Goal: Task Accomplishment & Management: Use online tool/utility

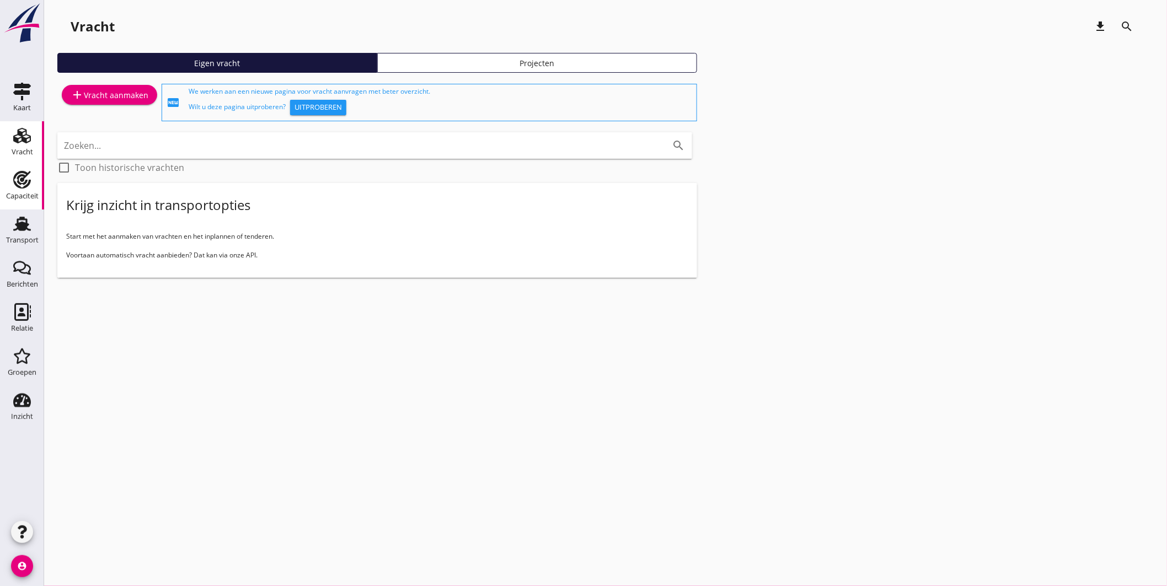
click at [26, 179] on icon "Capaciteit" at bounding box center [22, 180] width 18 height 18
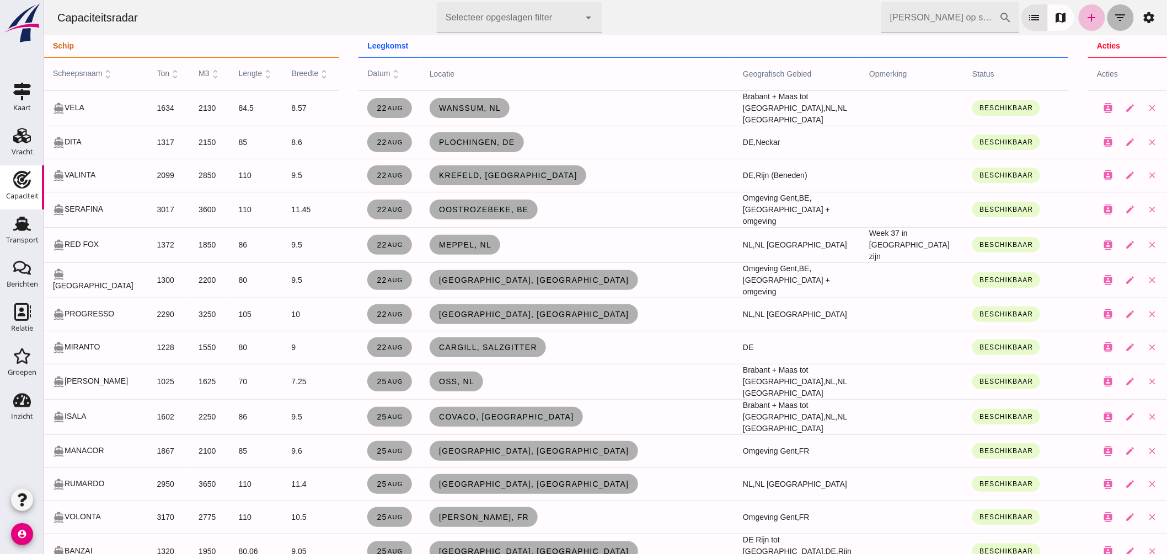
click at [1114, 20] on icon "filter_list" at bounding box center [1120, 17] width 13 height 13
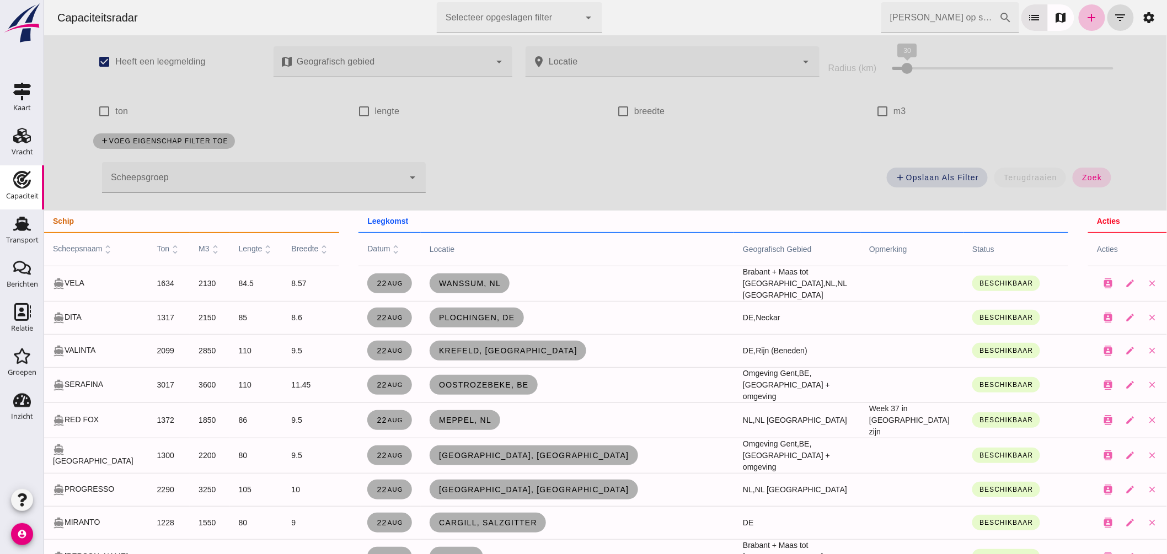
click at [282, 176] on div at bounding box center [252, 177] width 302 height 31
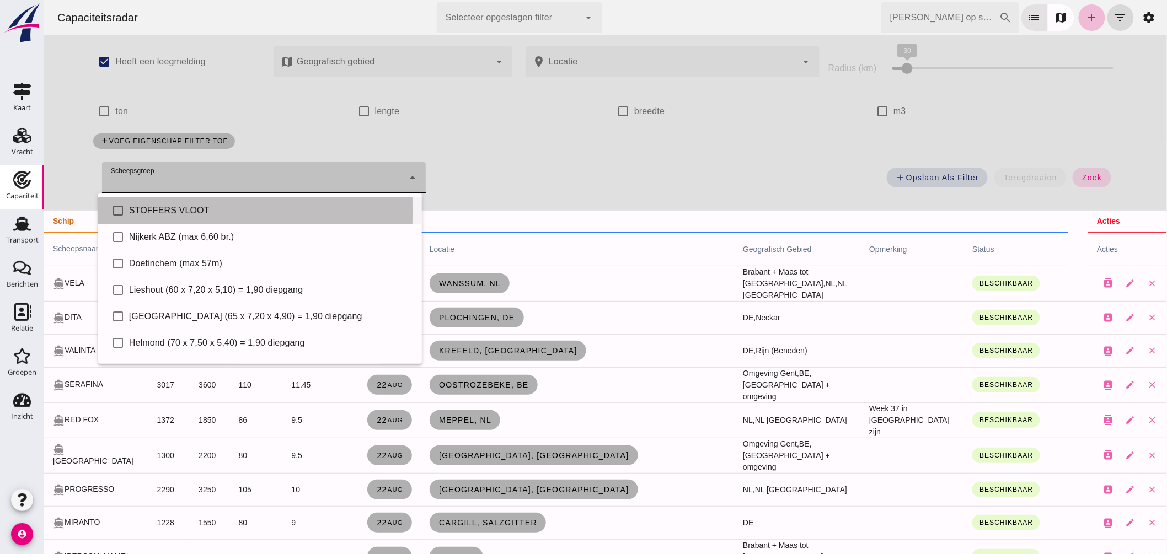
click at [239, 206] on div "STOFFERS VLOOT" at bounding box center [271, 210] width 284 height 13
type input "STOFFERS VLOOT"
checkbox input "true"
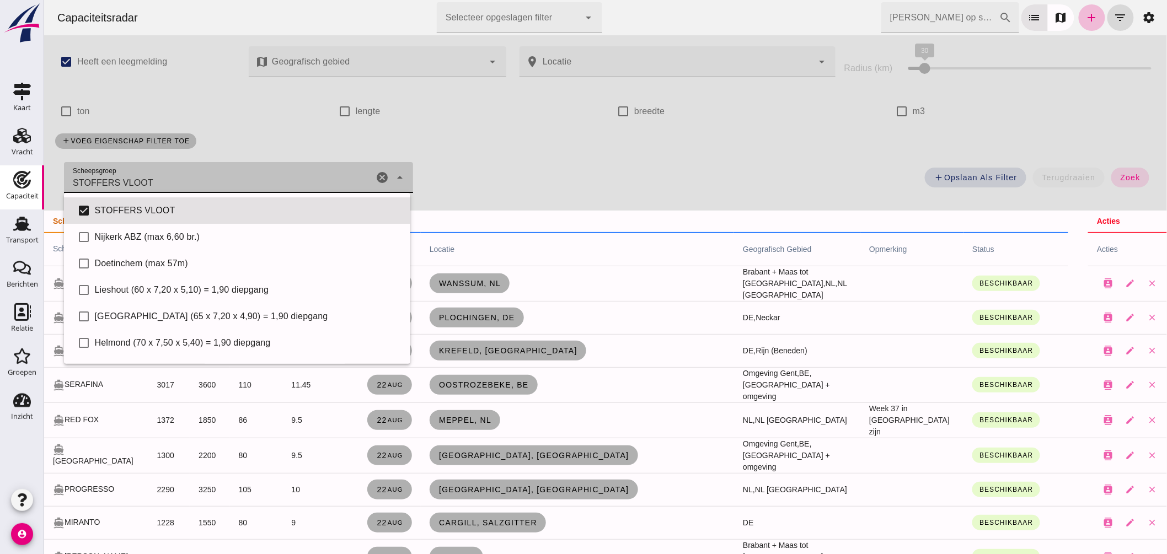
click at [619, 166] on div "add Opslaan als filter terugdraaien zoek" at bounding box center [790, 181] width 743 height 40
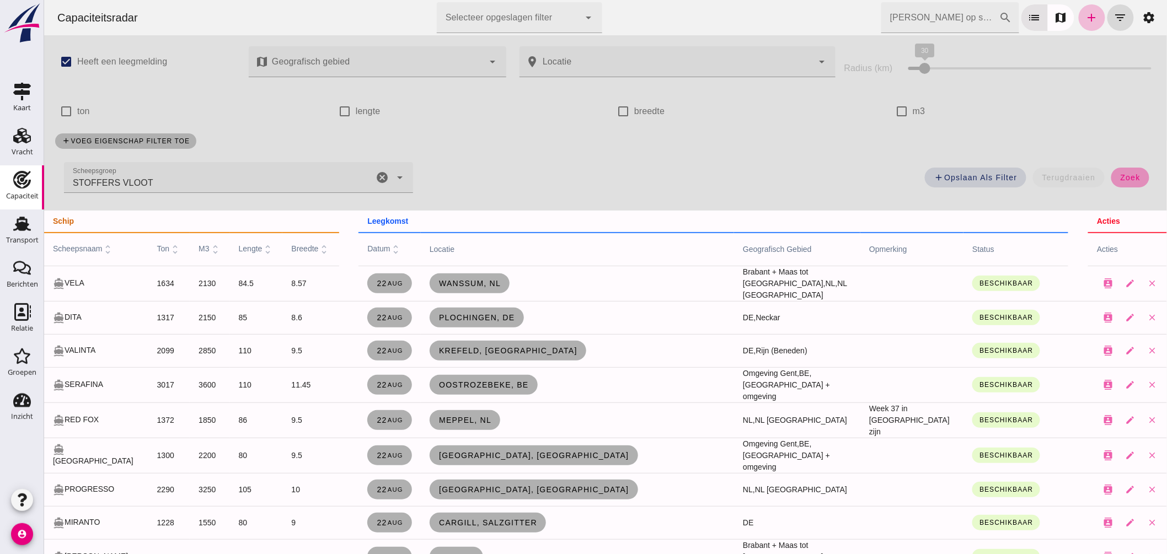
click at [1122, 173] on span "zoek" at bounding box center [1130, 177] width 20 height 9
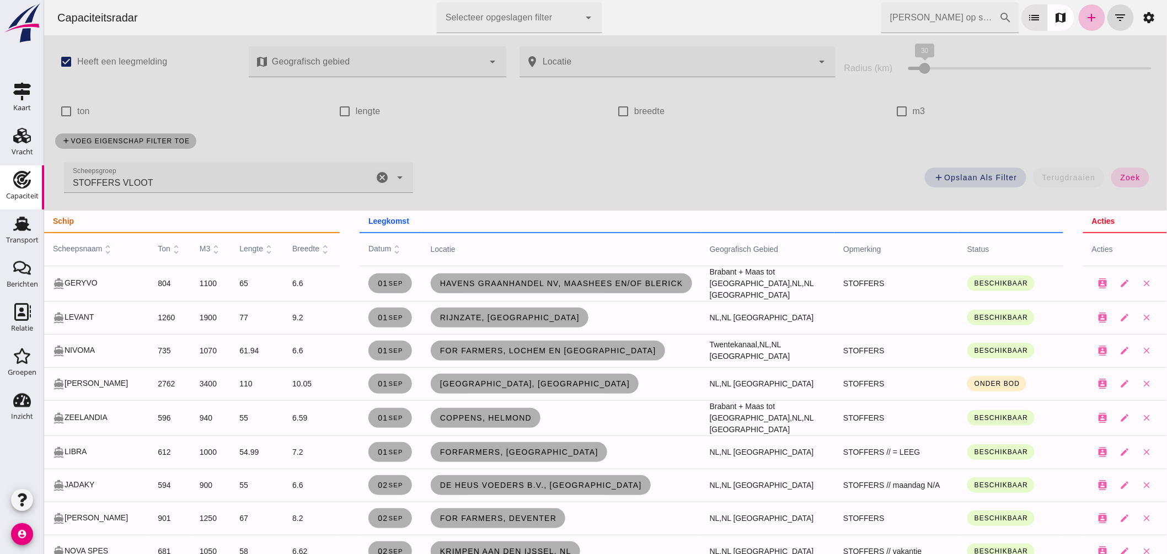
scroll to position [61, 0]
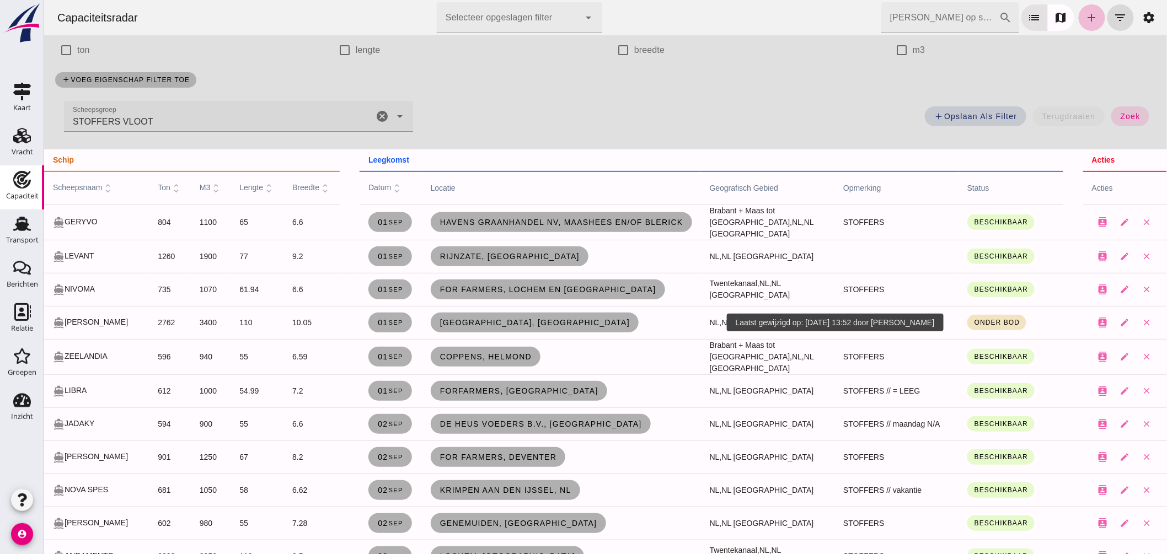
click at [967, 323] on button "Onder bod" at bounding box center [996, 322] width 59 height 15
click at [989, 346] on small "Beschikbaar" at bounding box center [987, 348] width 40 height 8
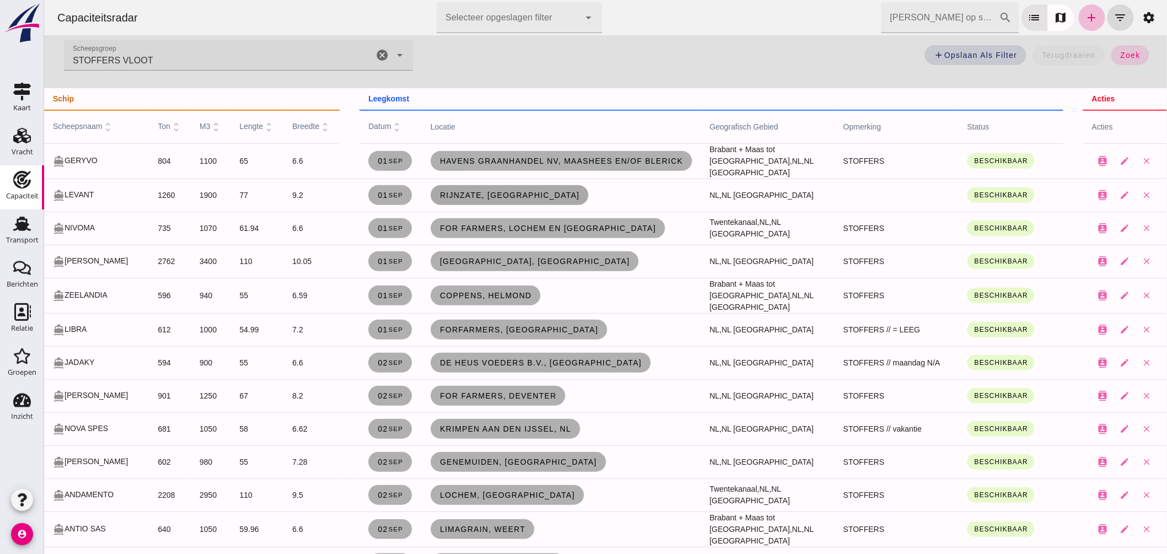
click at [522, 193] on span "Rijnzate, Wageningen" at bounding box center [509, 195] width 140 height 9
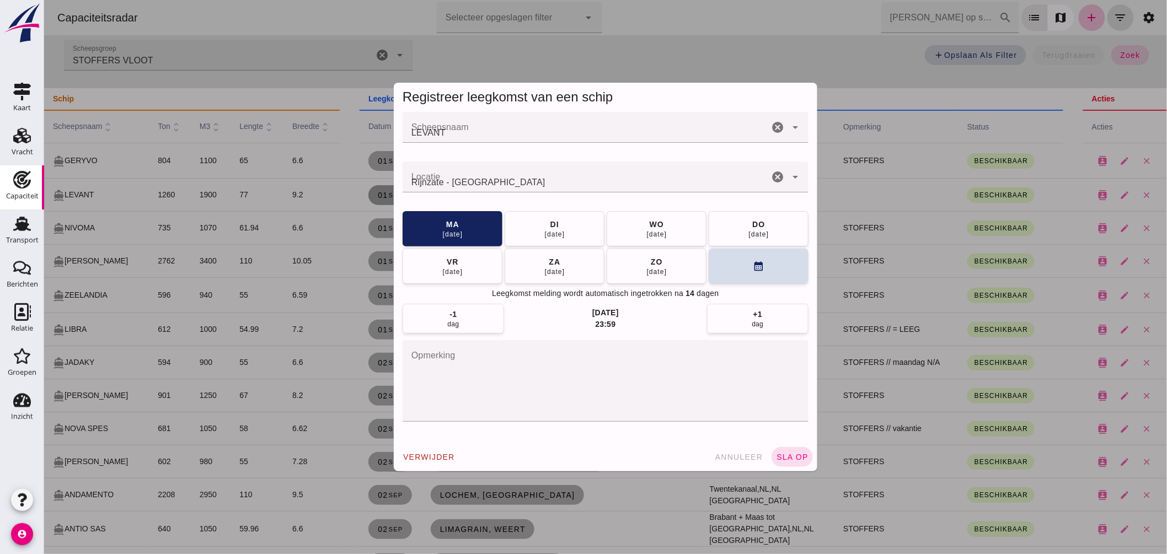
scroll to position [0, 0]
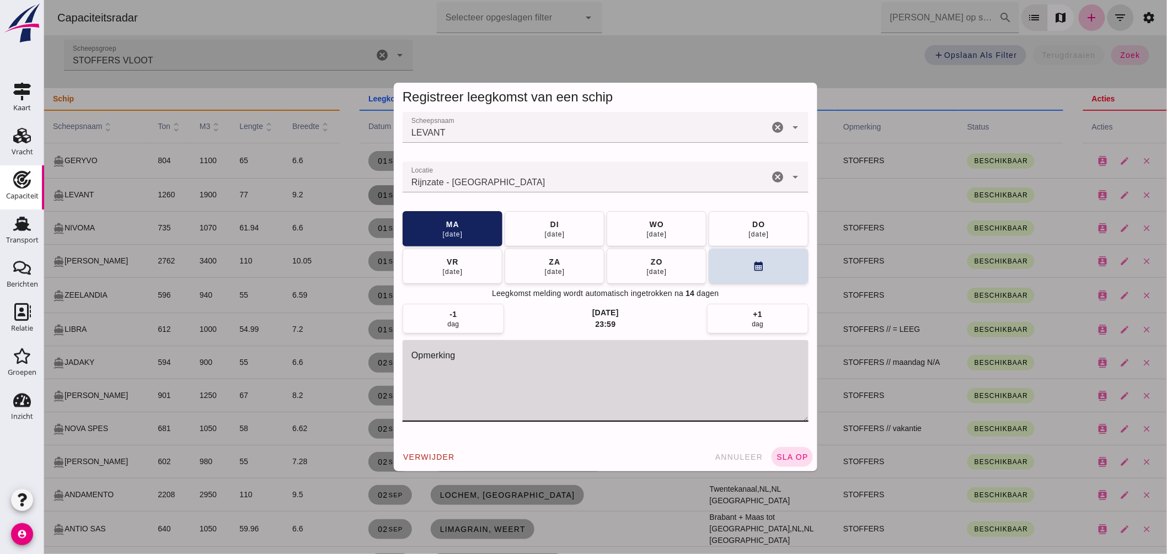
click at [519, 400] on textarea "opmerking" at bounding box center [605, 381] width 406 height 82
type textarea "STOFFERS"
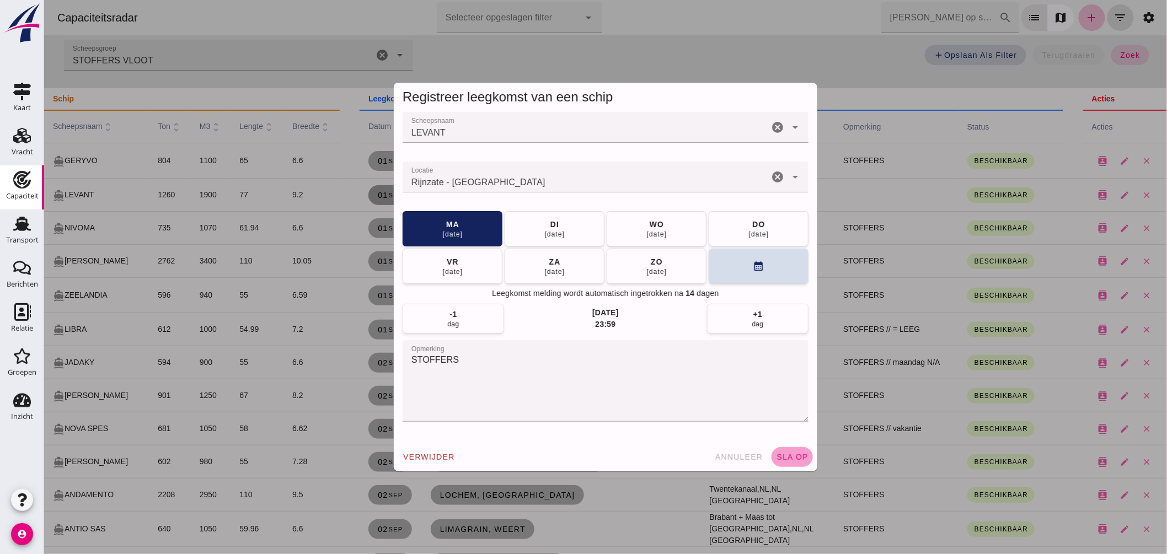
click at [778, 454] on span "sla op" at bounding box center [791, 457] width 33 height 9
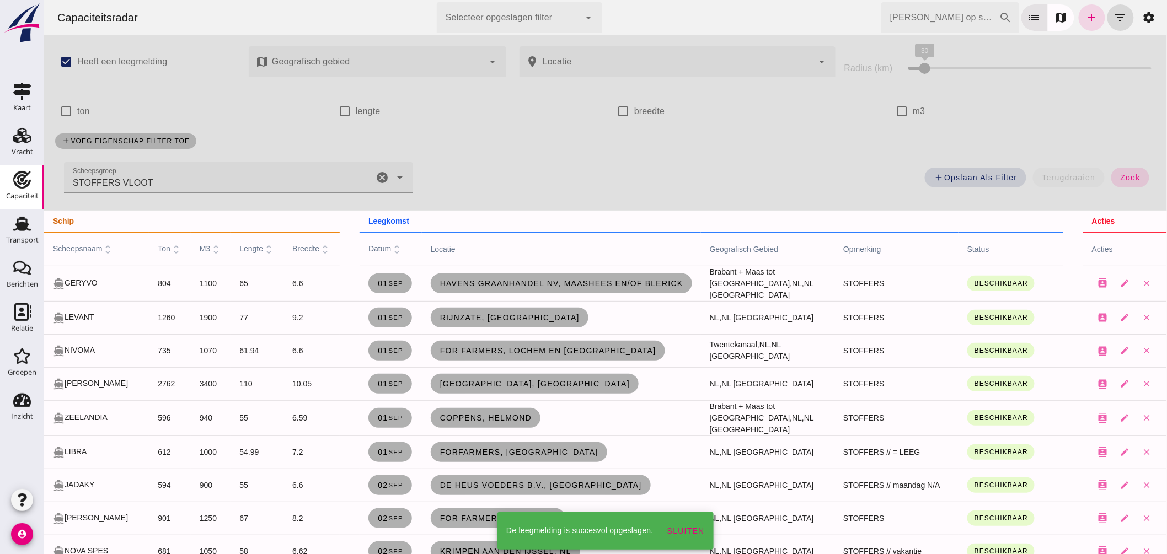
scroll to position [122, 0]
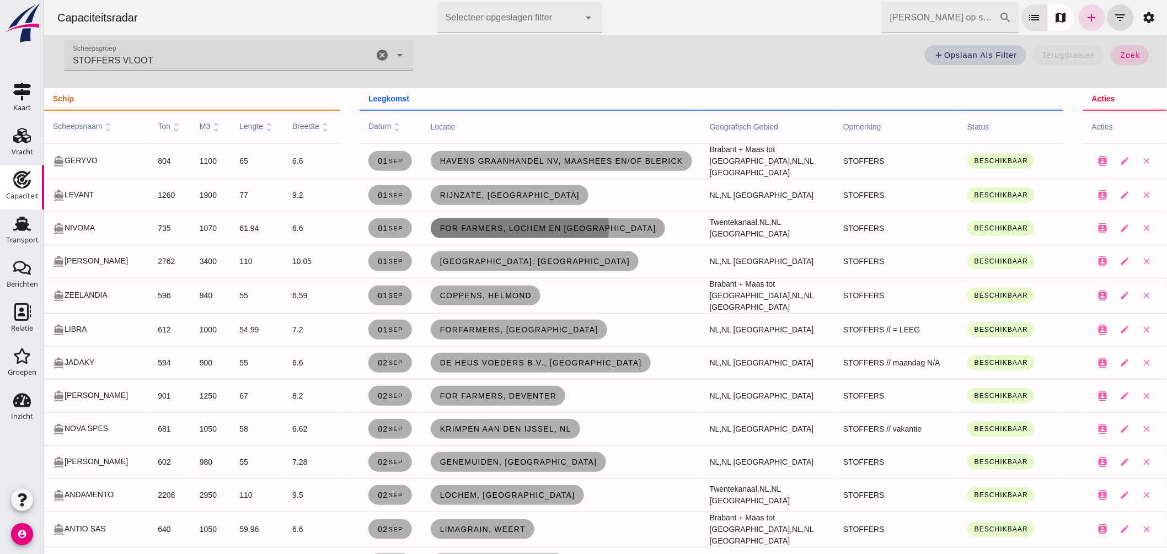
click at [556, 229] on span "For Farmers, Lochem en [GEOGRAPHIC_DATA]" at bounding box center [547, 228] width 217 height 9
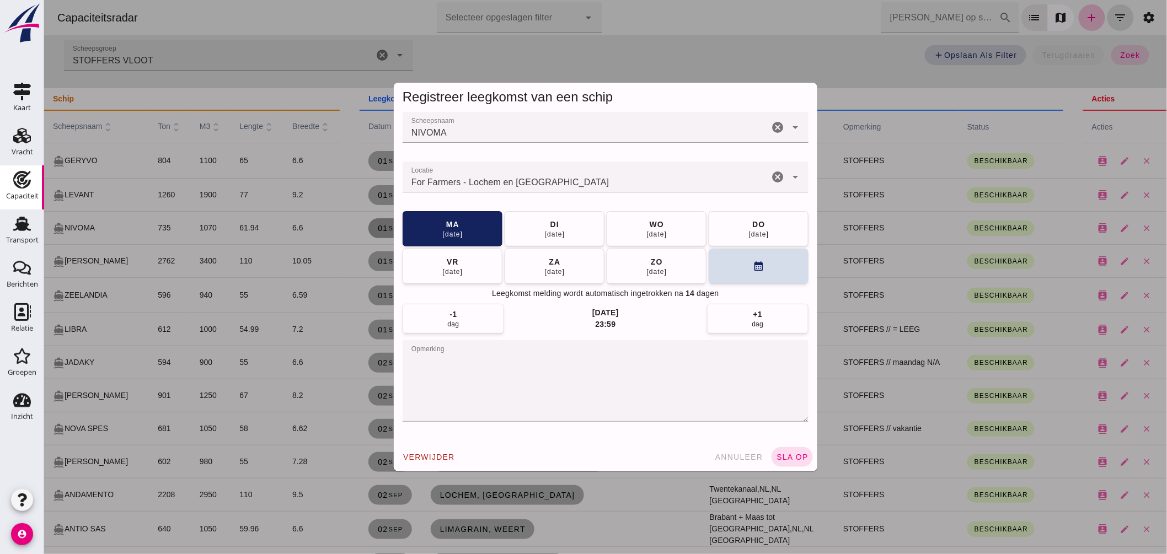
scroll to position [0, 0]
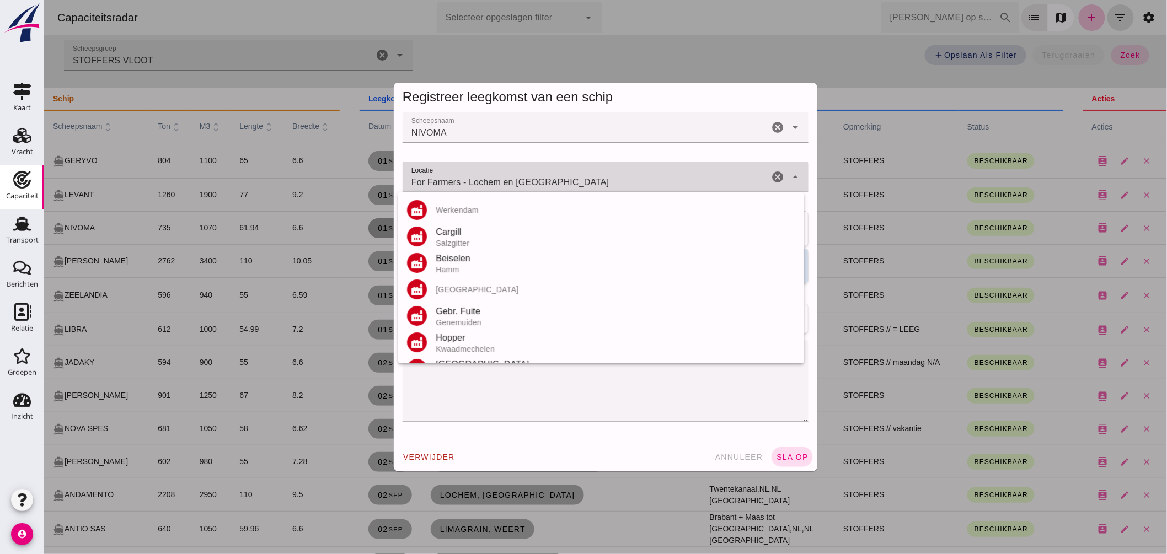
drag, startPoint x: 510, startPoint y: 178, endPoint x: 147, endPoint y: 147, distance: 364.8
click at [148, 147] on div "Registreer leegkomst van een schip Scheepsnaam Scheepsnaam NIVOMA cancel arrow_…" at bounding box center [605, 277] width 1123 height 554
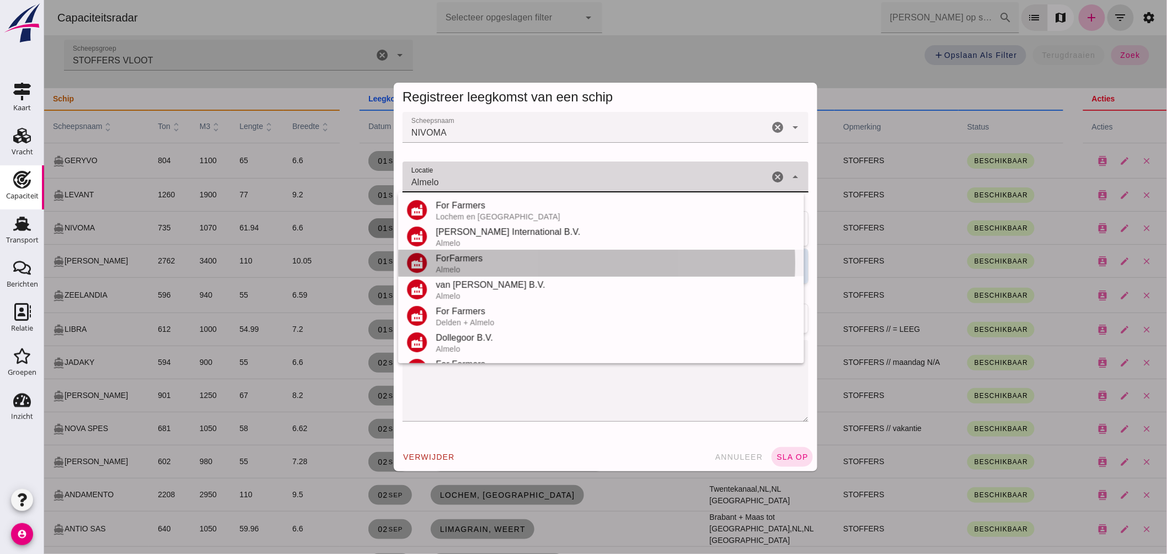
click at [474, 262] on div "ForFarmers" at bounding box center [615, 258] width 360 height 13
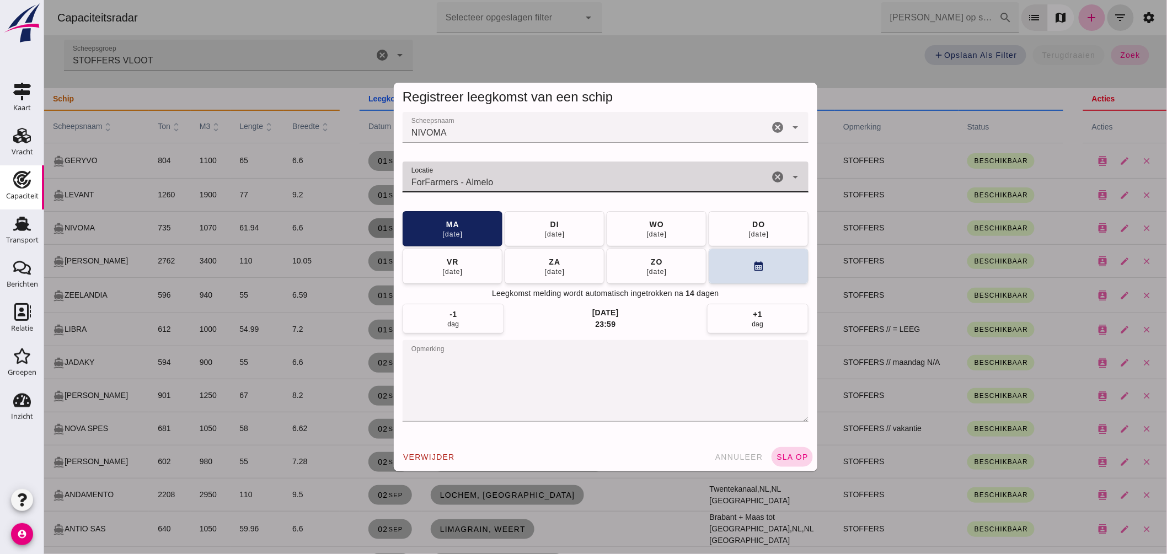
type input "ForFarmers - Almelo"
click at [787, 451] on button "sla op" at bounding box center [791, 457] width 41 height 20
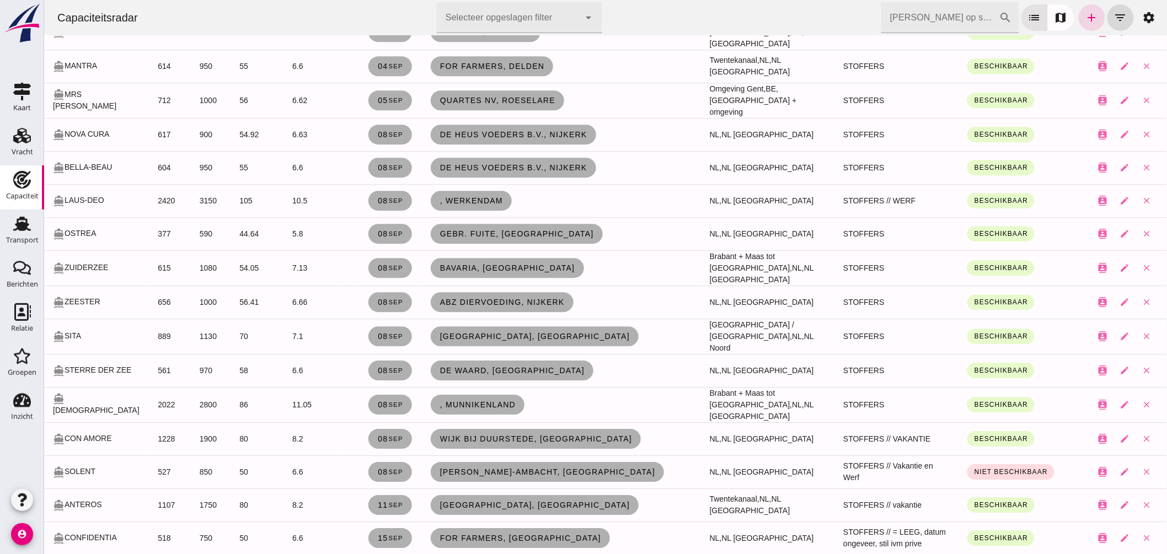
scroll to position [1135, 0]
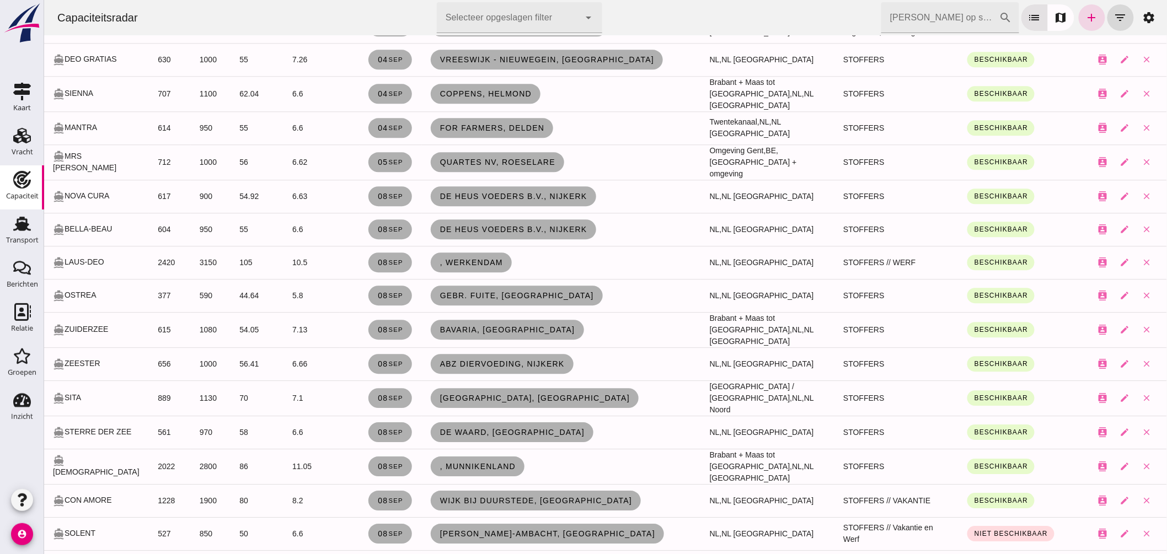
click at [905, 7] on input "Zoek op scheepsnaam" at bounding box center [940, 17] width 118 height 31
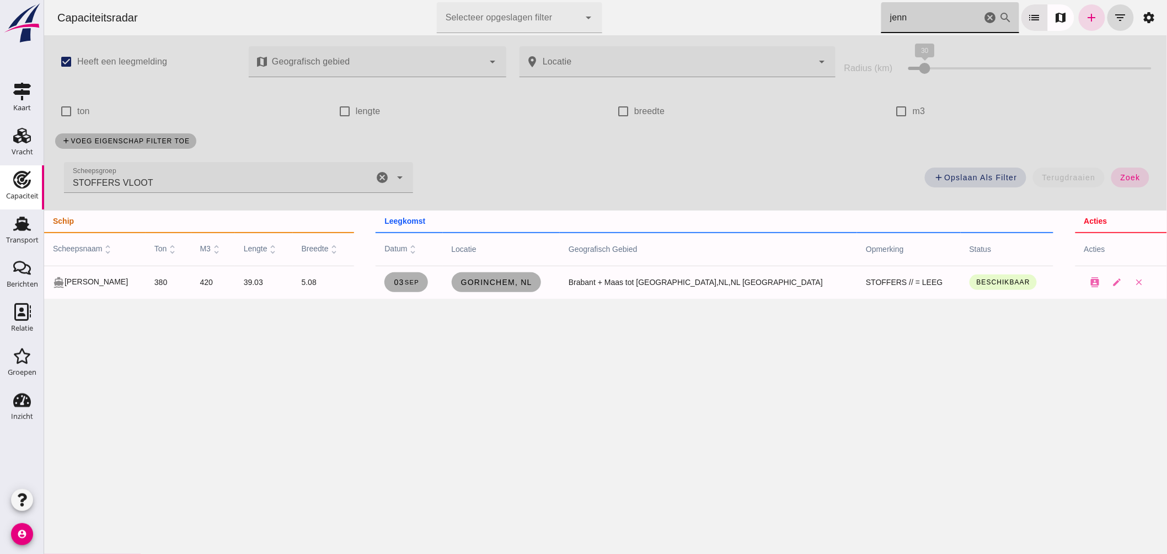
scroll to position [0, 0]
type input "jenn"
click at [531, 283] on span "Gorinchem, nl" at bounding box center [496, 282] width 72 height 9
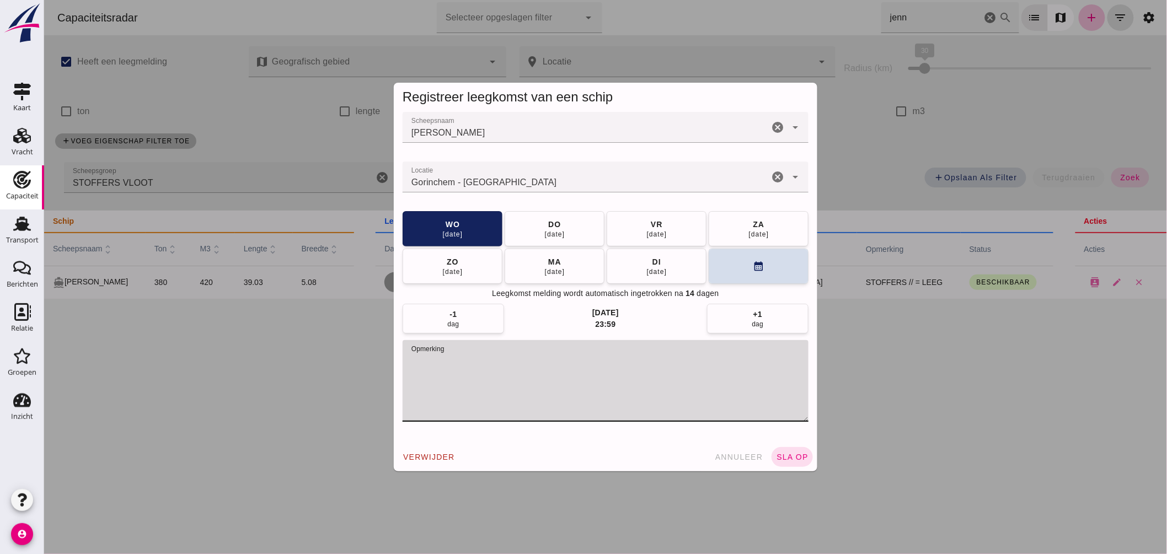
click at [505, 366] on textarea "opmerking" at bounding box center [605, 381] width 406 height 82
type textarea "STOFFERS"
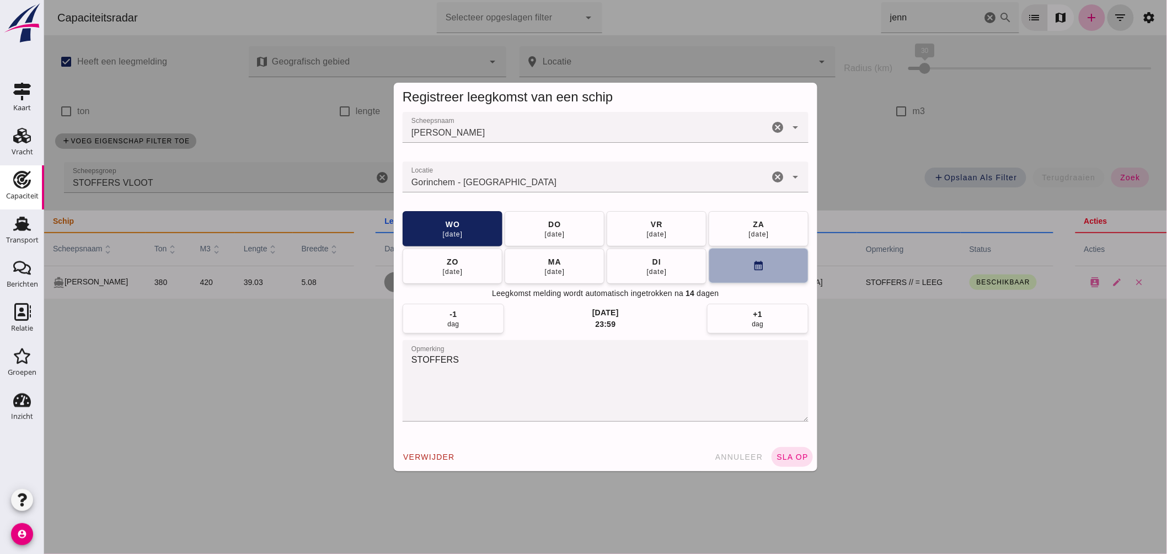
click at [717, 254] on button "calendar_month" at bounding box center [758, 265] width 100 height 35
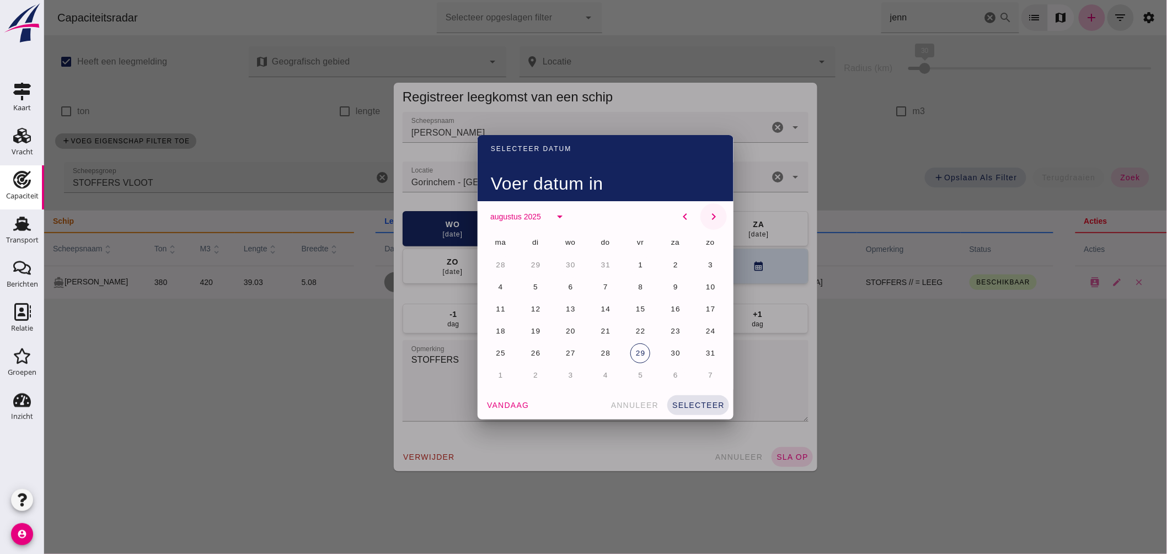
click at [710, 212] on icon "chevron_right" at bounding box center [712, 216] width 13 height 13
click at [497, 265] on span "1" at bounding box center [500, 265] width 6 height 8
click at [713, 214] on icon "chevron_right" at bounding box center [712, 216] width 13 height 13
drag, startPoint x: 565, startPoint y: 264, endPoint x: 574, endPoint y: 265, distance: 9.5
click at [568, 264] on span "1" at bounding box center [571, 265] width 6 height 8
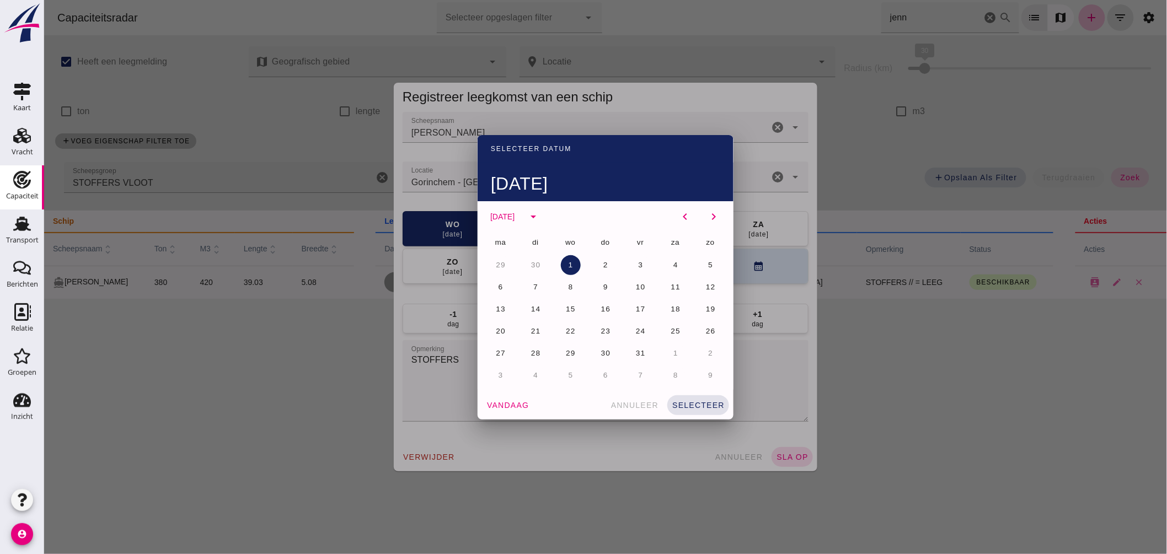
click at [686, 397] on button "selecteer" at bounding box center [698, 405] width 62 height 20
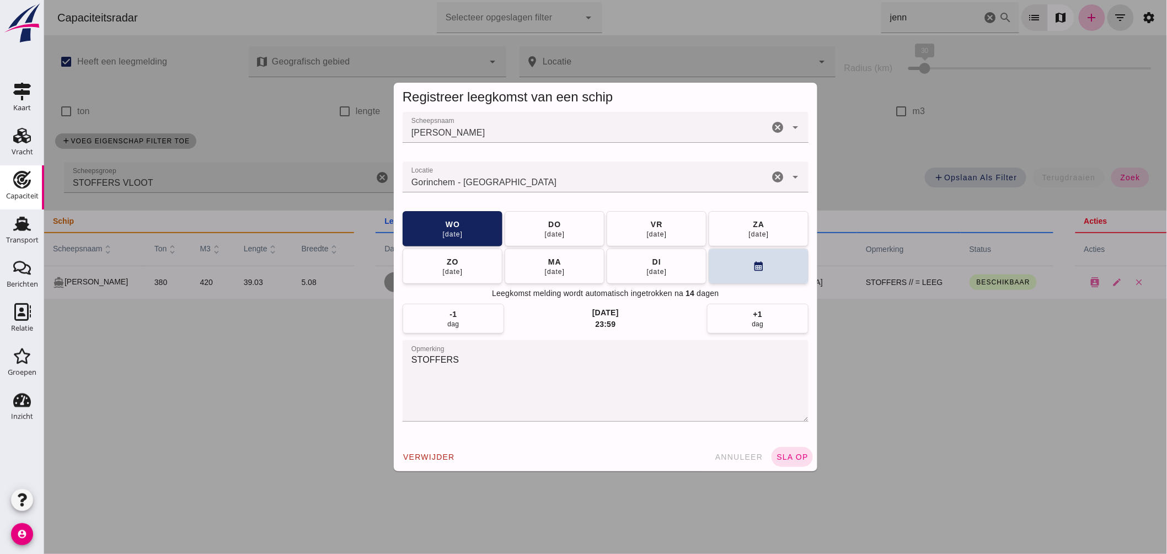
click at [548, 184] on input "Locatie" at bounding box center [585, 182] width 366 height 13
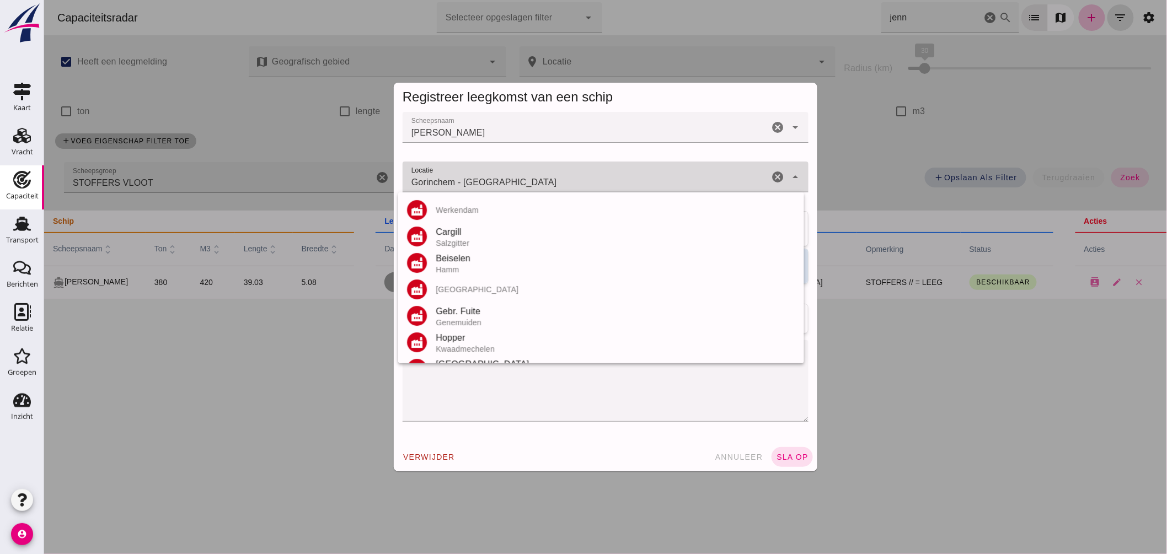
click at [548, 184] on input "Gorinchem - Zuid-Holland" at bounding box center [585, 182] width 366 height 13
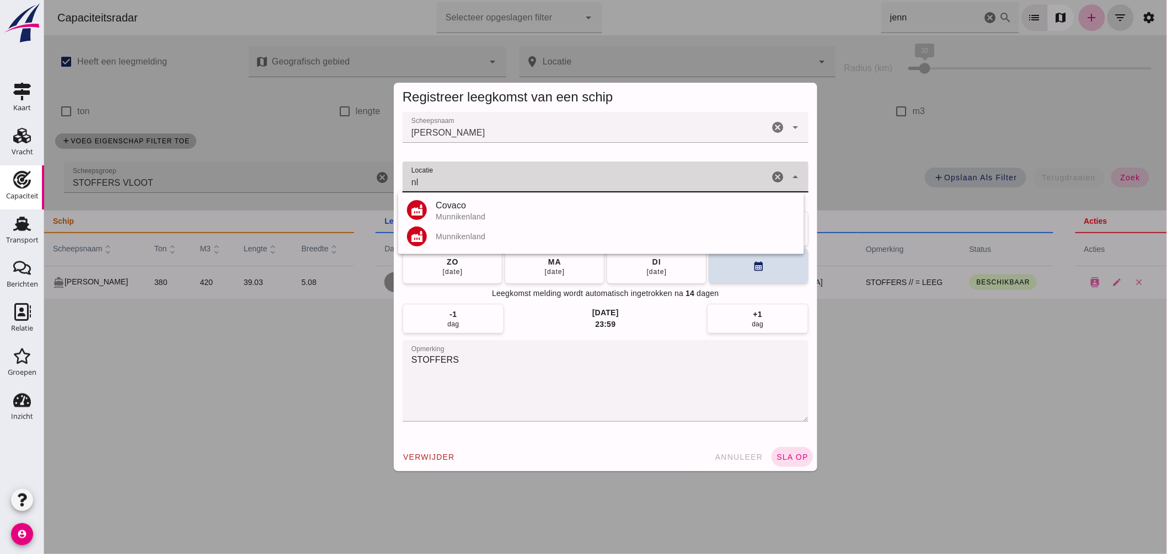
type input "n"
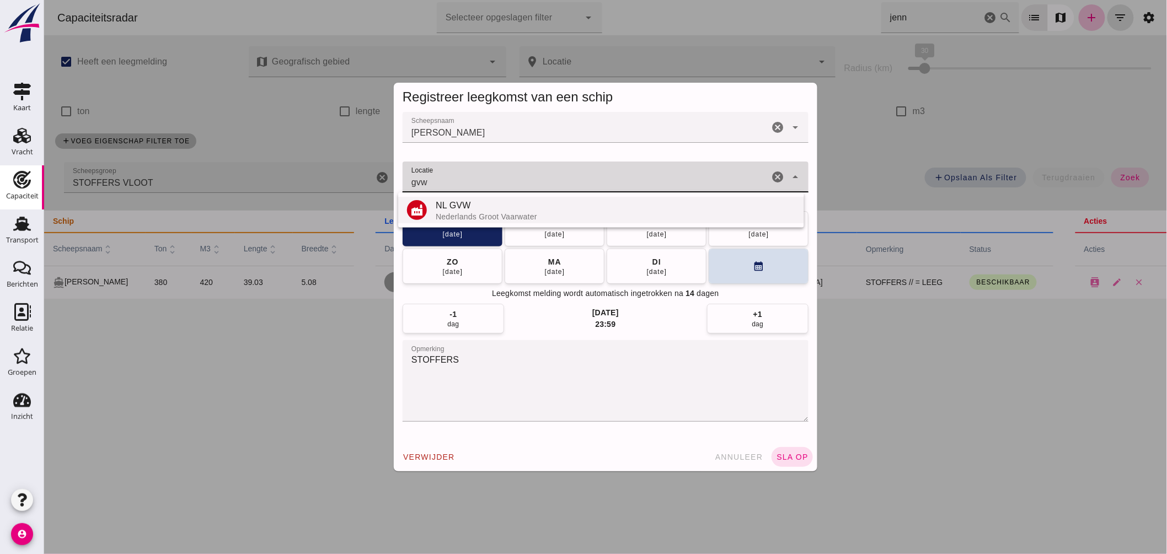
click at [502, 207] on div "NL GVW" at bounding box center [615, 205] width 360 height 13
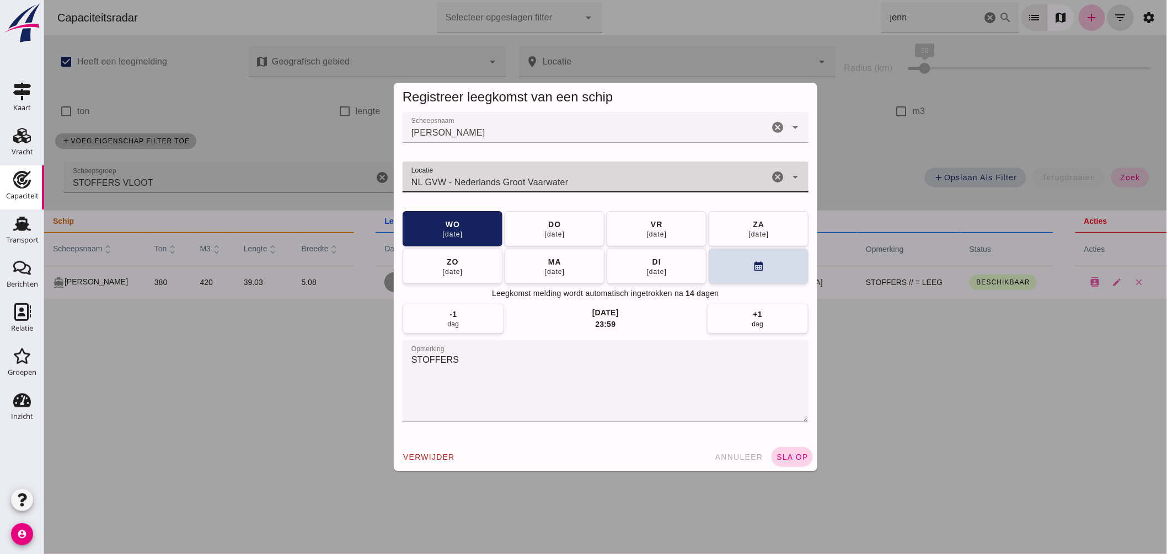
type input "NL GVW - Nederlands Groot Vaarwater"
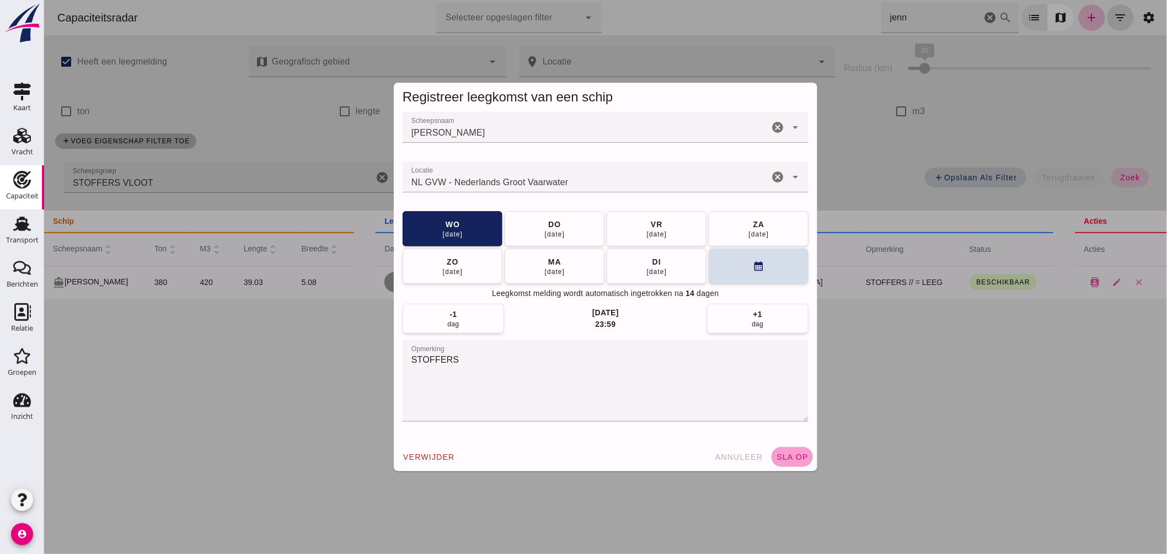
click at [786, 456] on span "sla op" at bounding box center [791, 457] width 33 height 9
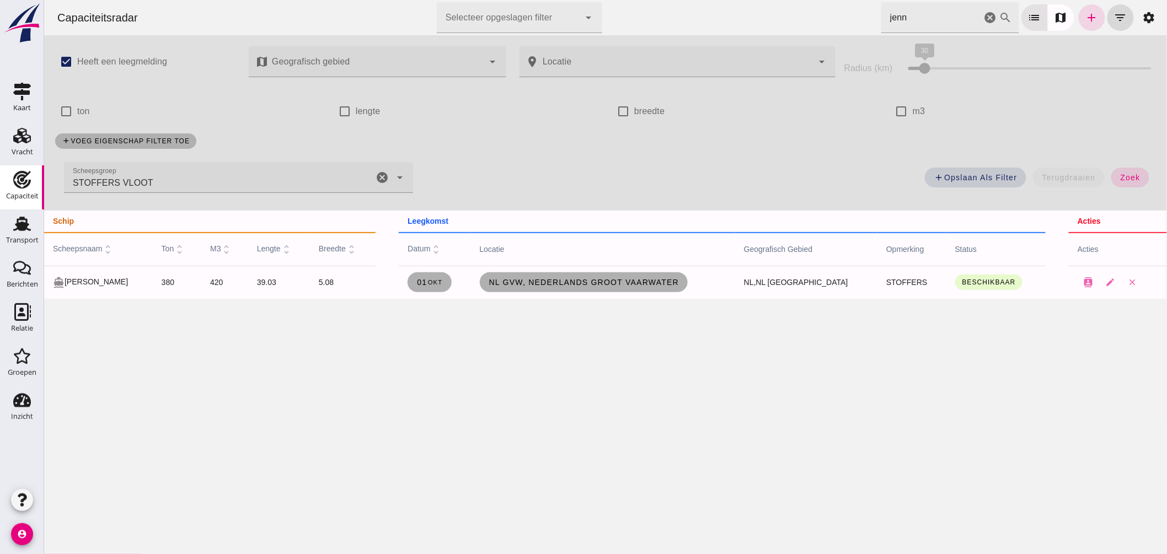
click at [983, 17] on icon "cancel" at bounding box center [989, 17] width 13 height 13
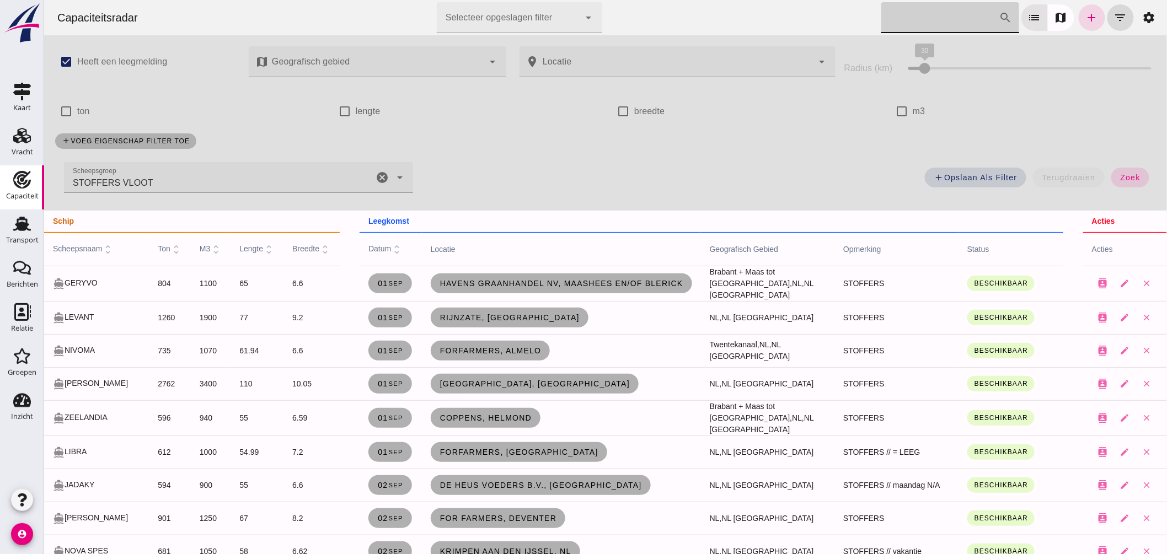
click at [377, 169] on div "cancel" at bounding box center [381, 177] width 13 height 31
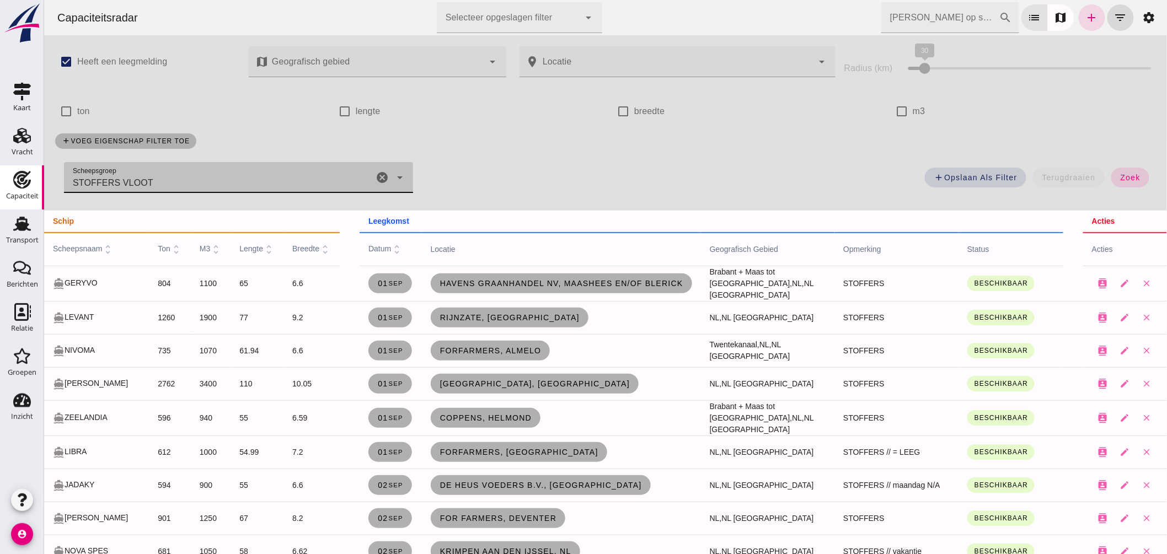
click at [377, 177] on icon "cancel" at bounding box center [381, 177] width 13 height 13
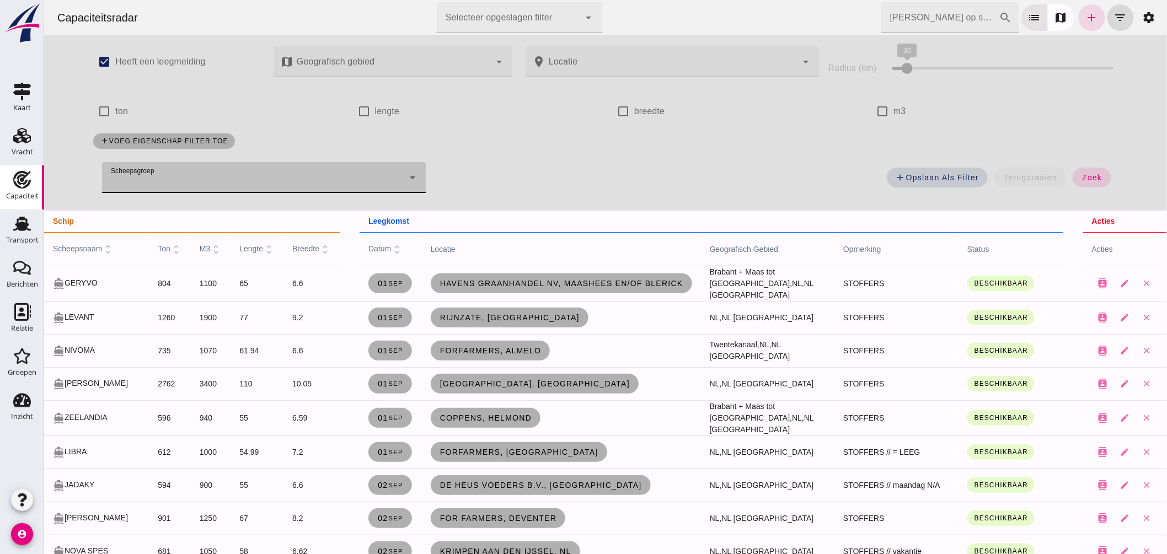
click at [921, 17] on input "Zoek op scheepsnaam" at bounding box center [940, 17] width 118 height 31
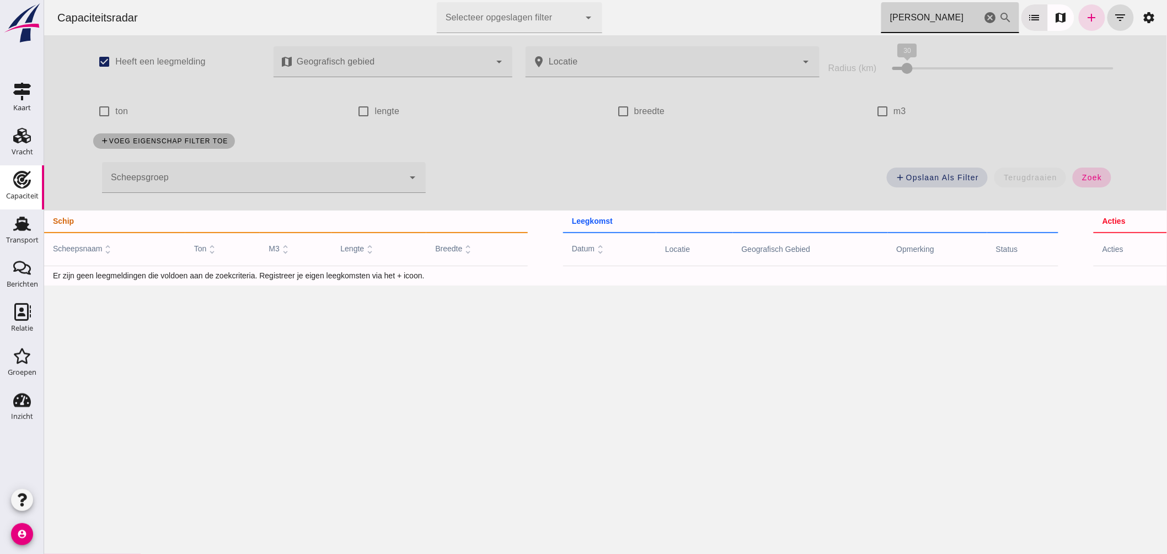
type input "elsa"
click at [1096, 178] on span "zoek" at bounding box center [1091, 177] width 20 height 9
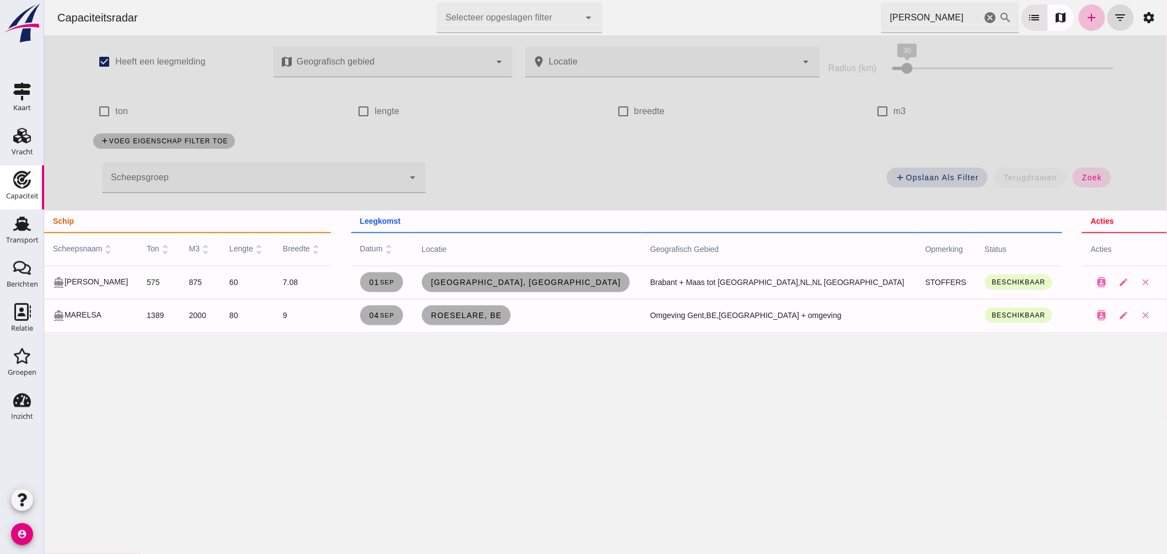
drag, startPoint x: 981, startPoint y: 15, endPoint x: 325, endPoint y: 173, distance: 675.0
click at [983, 15] on icon "cancel" at bounding box center [989, 17] width 13 height 13
click at [325, 173] on div at bounding box center [252, 177] width 302 height 31
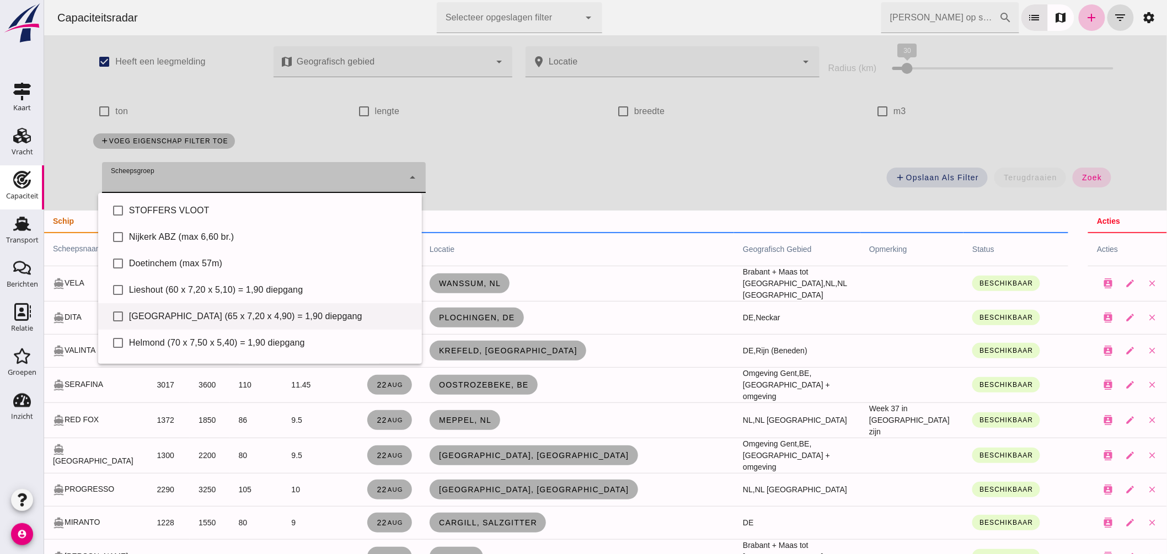
click at [248, 317] on div "[GEOGRAPHIC_DATA] (65 x 7,20 x 4,90) = 1,90 diepgang" at bounding box center [271, 316] width 284 height 13
type input "[GEOGRAPHIC_DATA] (65 x 7,20 x 4,90) = 1,90 diepgang"
checkbox input "true"
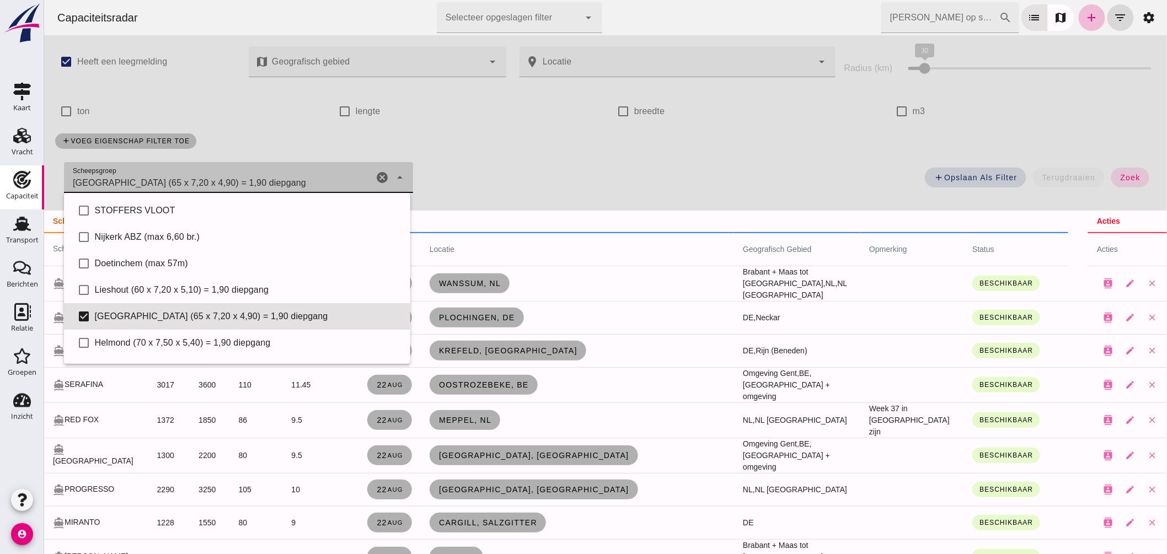
click at [375, 175] on icon "cancel" at bounding box center [381, 177] width 13 height 13
checkbox input "false"
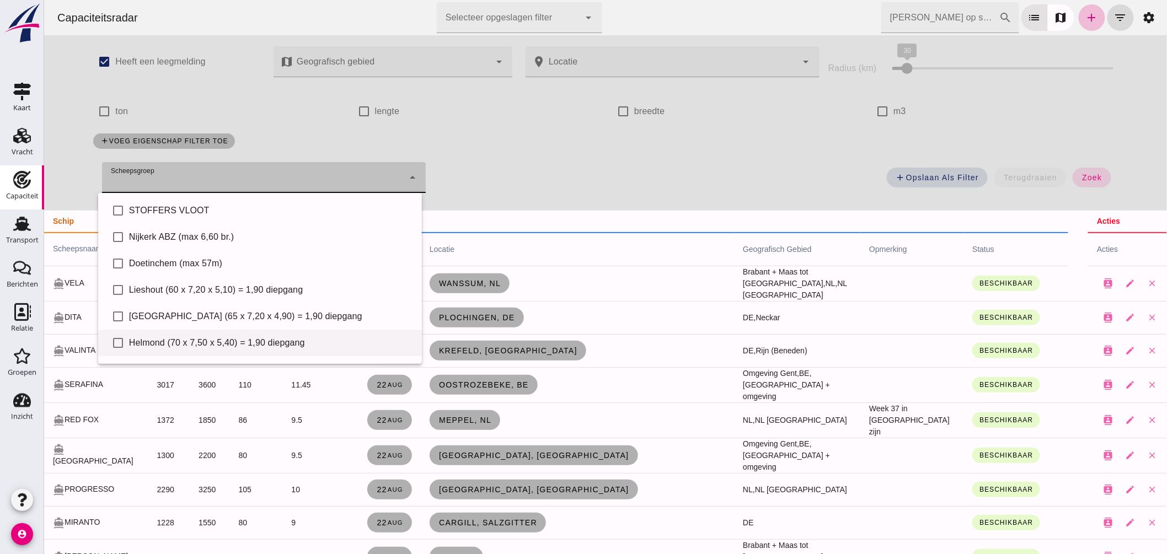
click at [235, 344] on div "Helmond (70 x 7,50 x 5,40) = 1,90 diepgang" at bounding box center [271, 342] width 284 height 13
type input "Helmond (70 x 7,50 x 5,40) = 1,90 diepgang"
checkbox input "true"
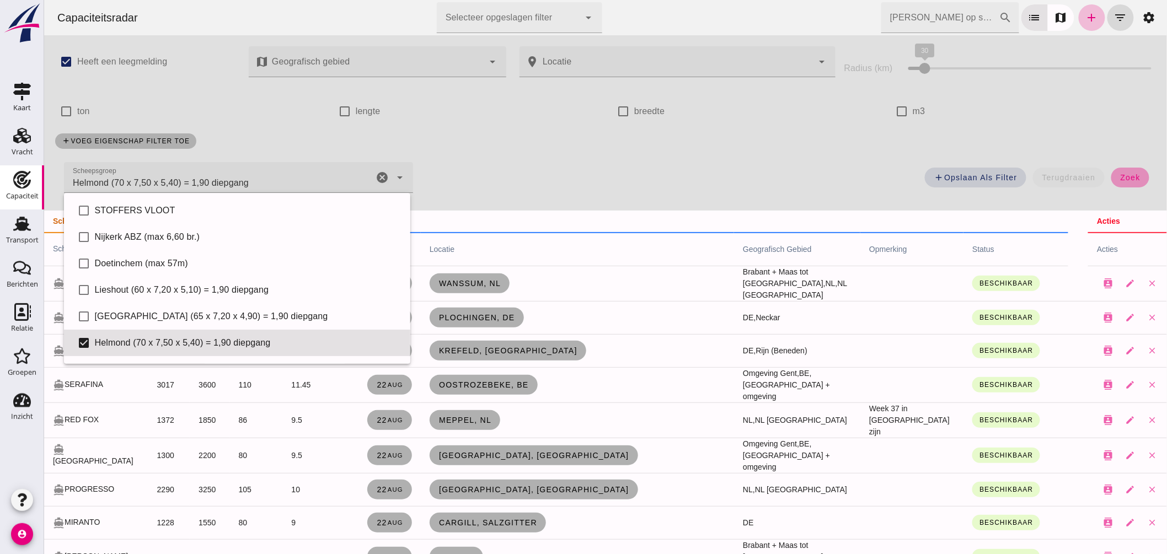
click at [1117, 182] on button "zoek" at bounding box center [1130, 178] width 38 height 20
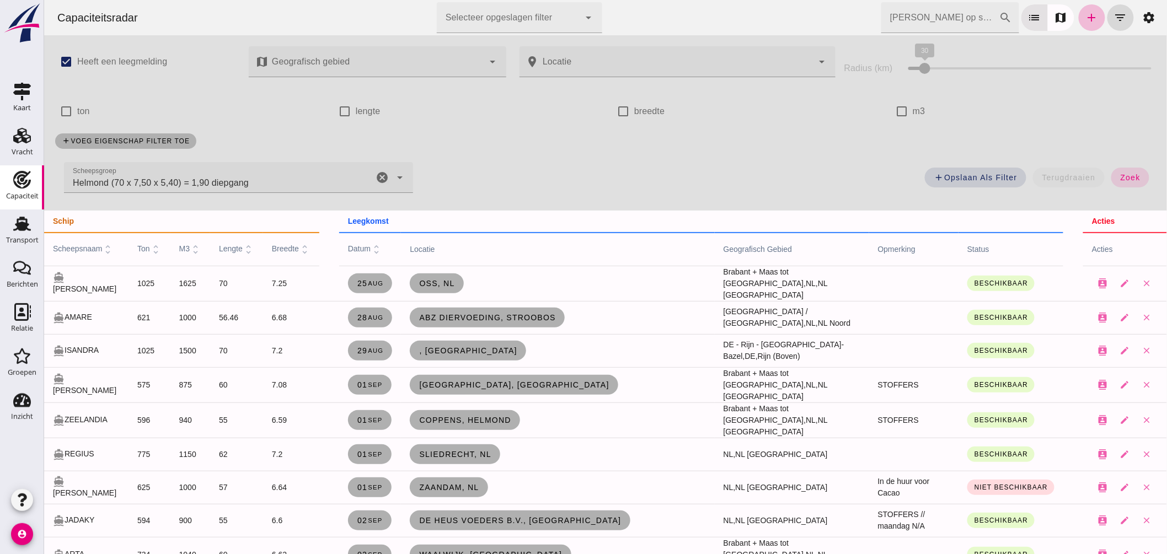
click at [380, 174] on icon "cancel" at bounding box center [381, 177] width 13 height 13
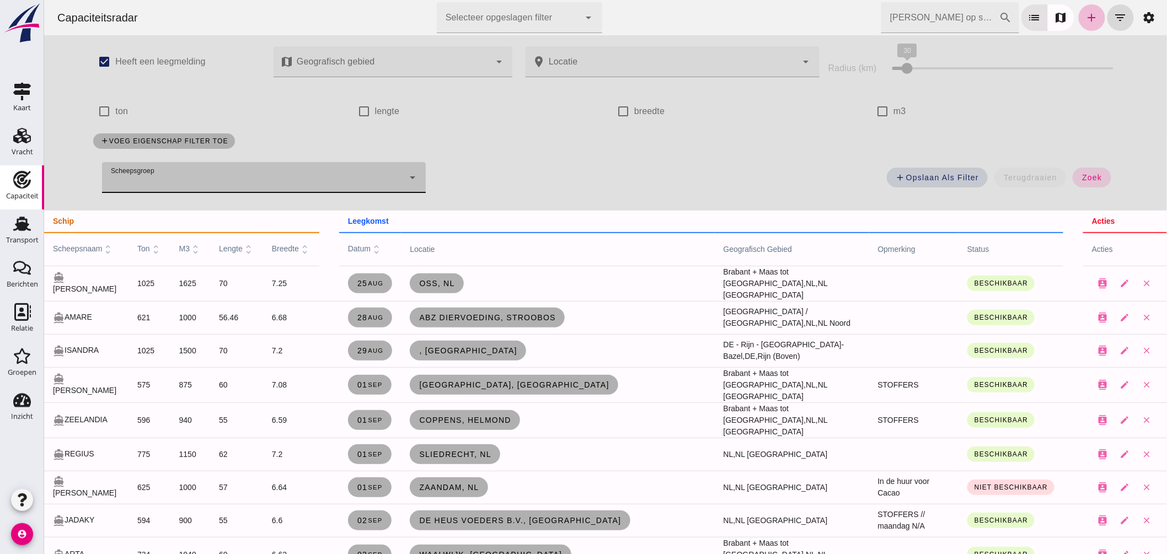
click at [882, 14] on input "Zoek op scheepsnaam" at bounding box center [940, 17] width 118 height 31
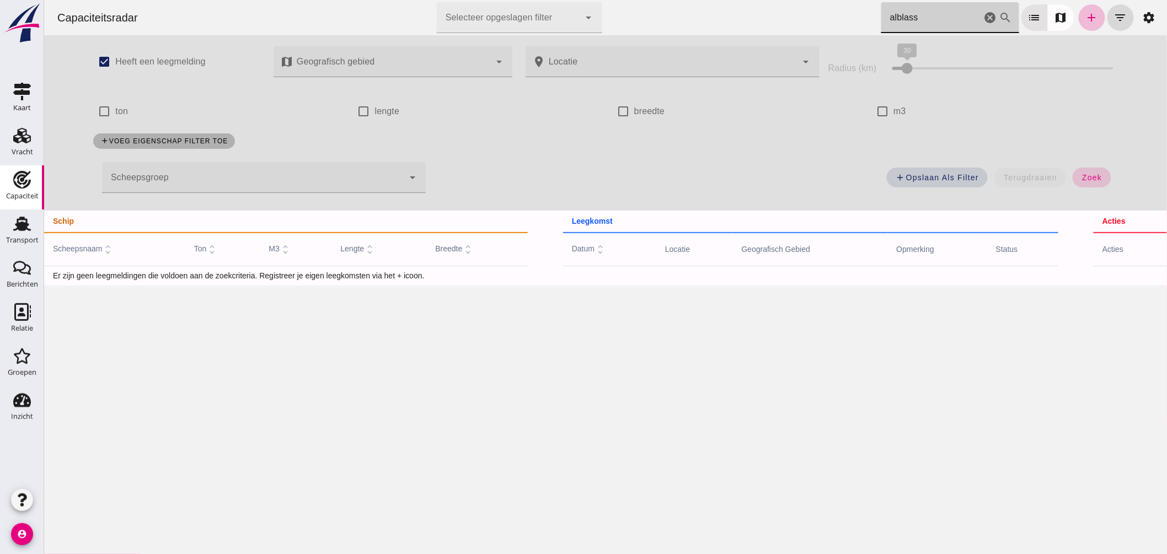
type input "alblass"
click at [1083, 176] on span "zoek" at bounding box center [1091, 177] width 20 height 9
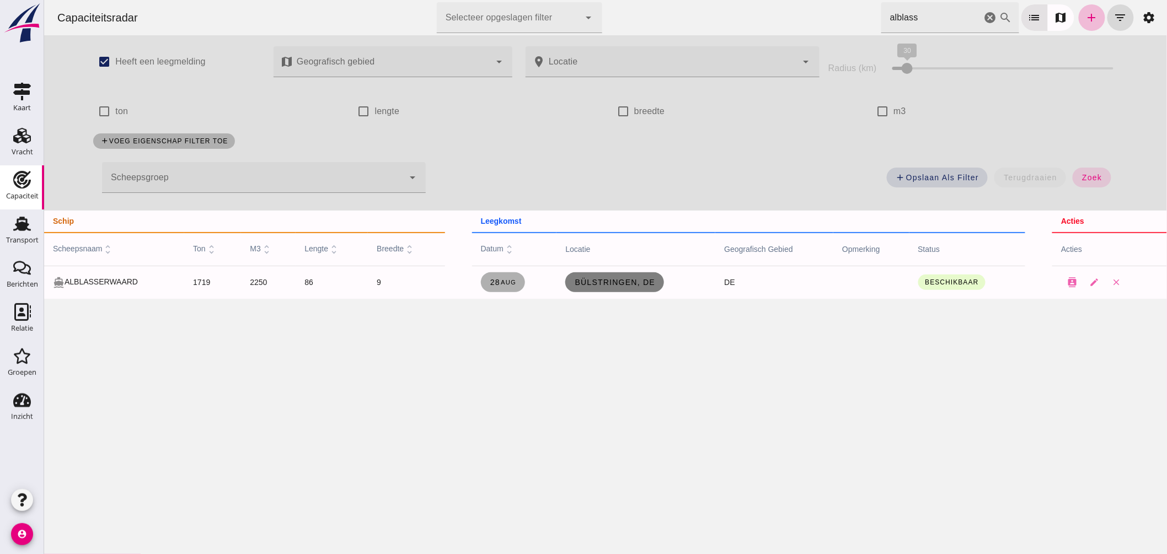
click at [631, 283] on span "Bülstringen, de" at bounding box center [614, 282] width 81 height 9
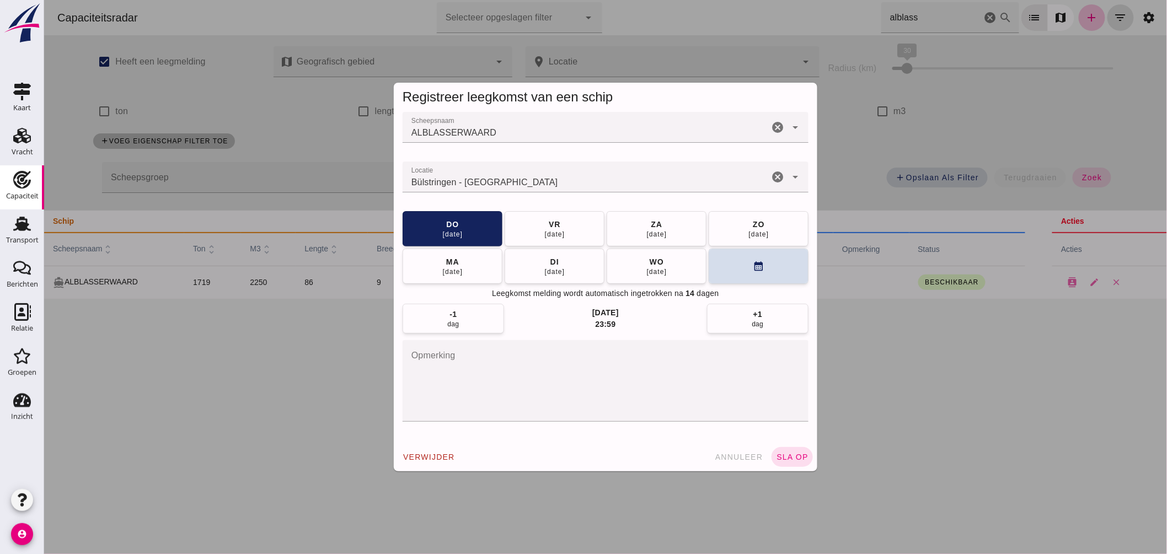
click at [546, 178] on input "Locatie" at bounding box center [585, 182] width 366 height 13
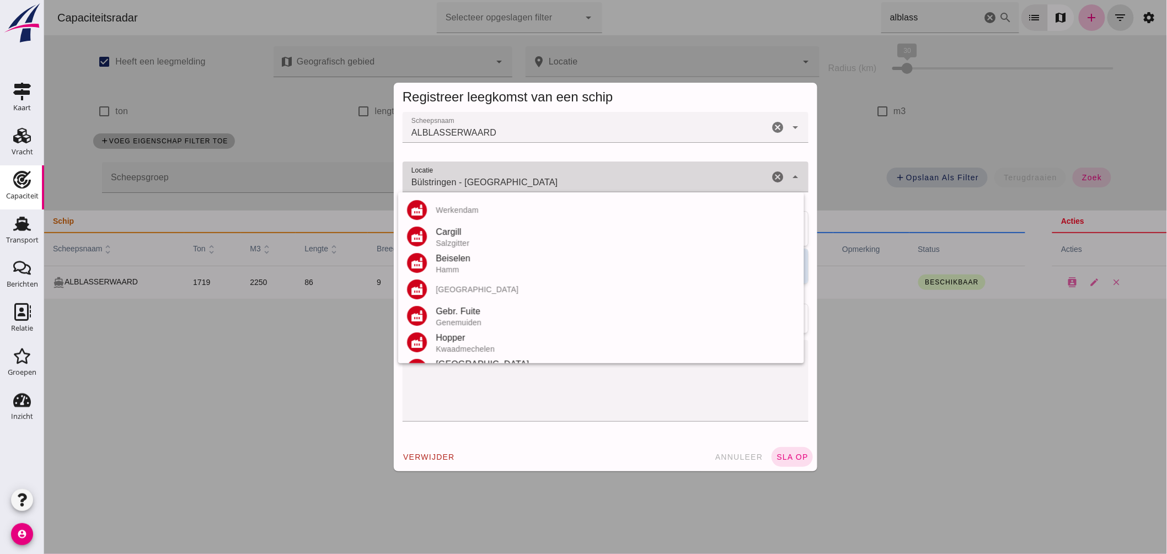
click at [546, 178] on input "Bülstringen - Saksen-Anhalt" at bounding box center [585, 182] width 366 height 13
click at [545, 178] on input "Bülstringen - Saksen-Anhalt" at bounding box center [585, 182] width 366 height 13
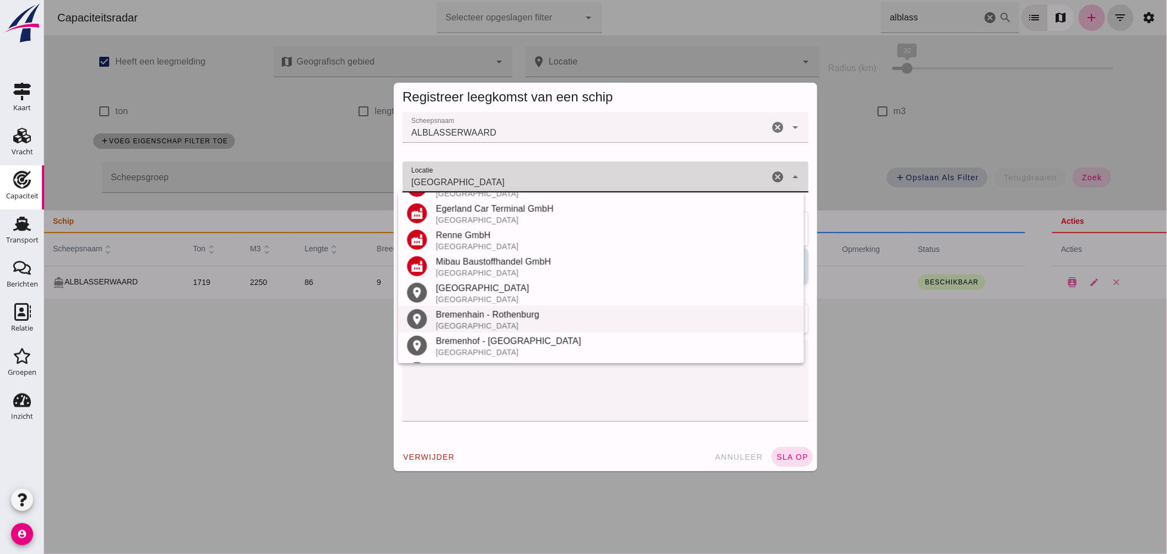
scroll to position [208, 0]
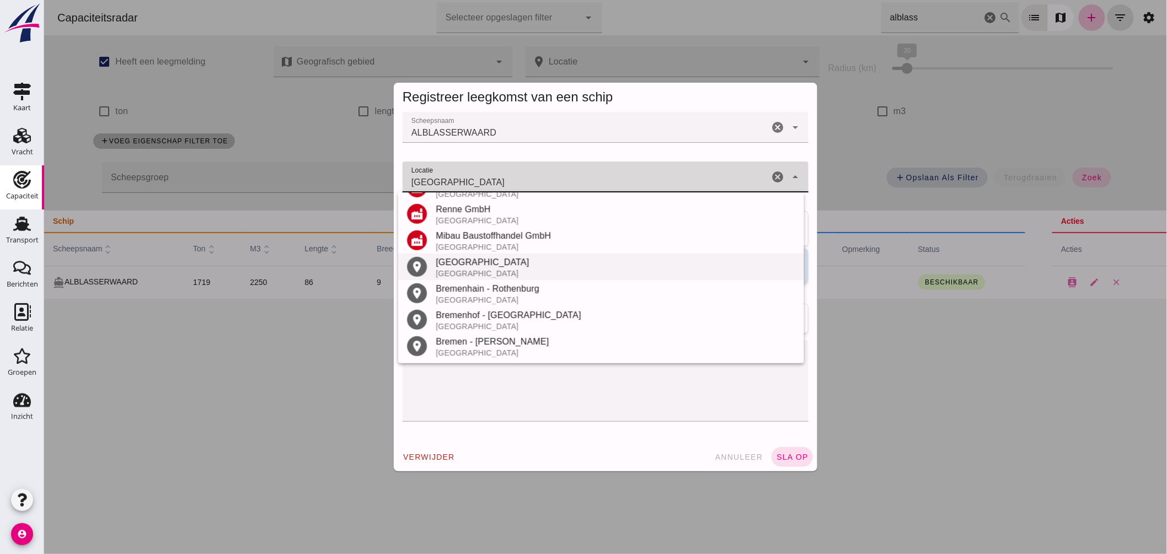
click at [464, 265] on div "Bremen" at bounding box center [615, 262] width 360 height 13
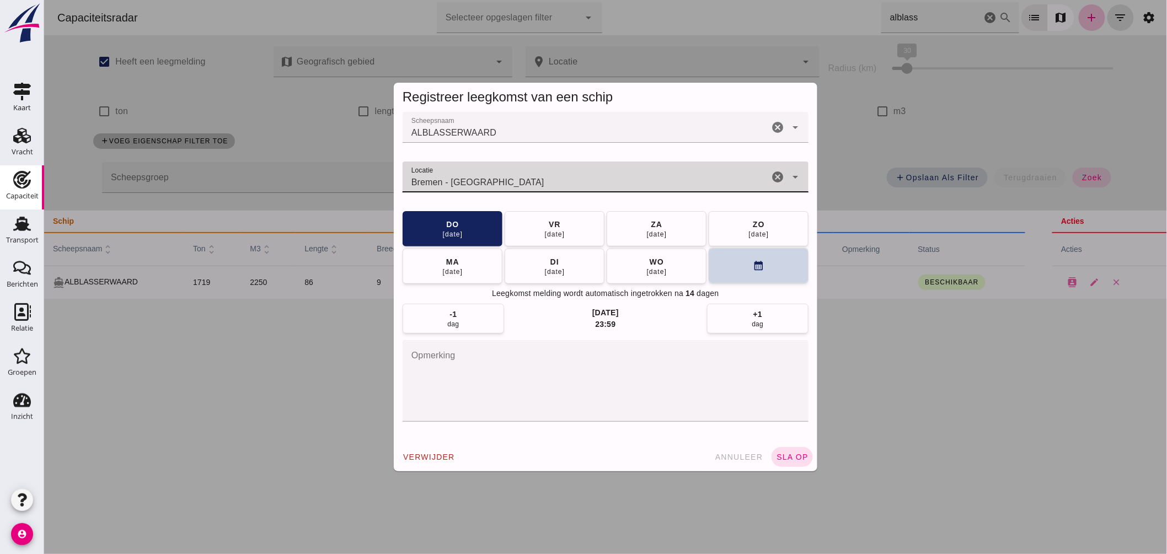
type input "Bremen - Bremen"
click at [731, 267] on button "calendar_month" at bounding box center [758, 265] width 100 height 35
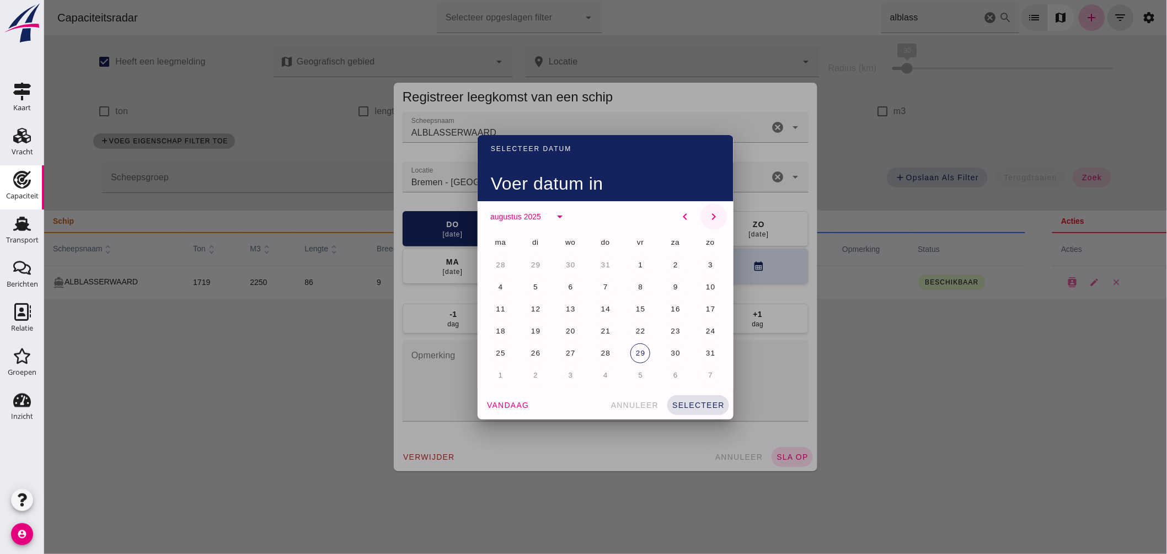
click at [707, 213] on icon "chevron_right" at bounding box center [712, 216] width 13 height 13
click at [532, 284] on span "9" at bounding box center [535, 287] width 6 height 8
click at [703, 398] on button "selecteer" at bounding box center [698, 405] width 62 height 20
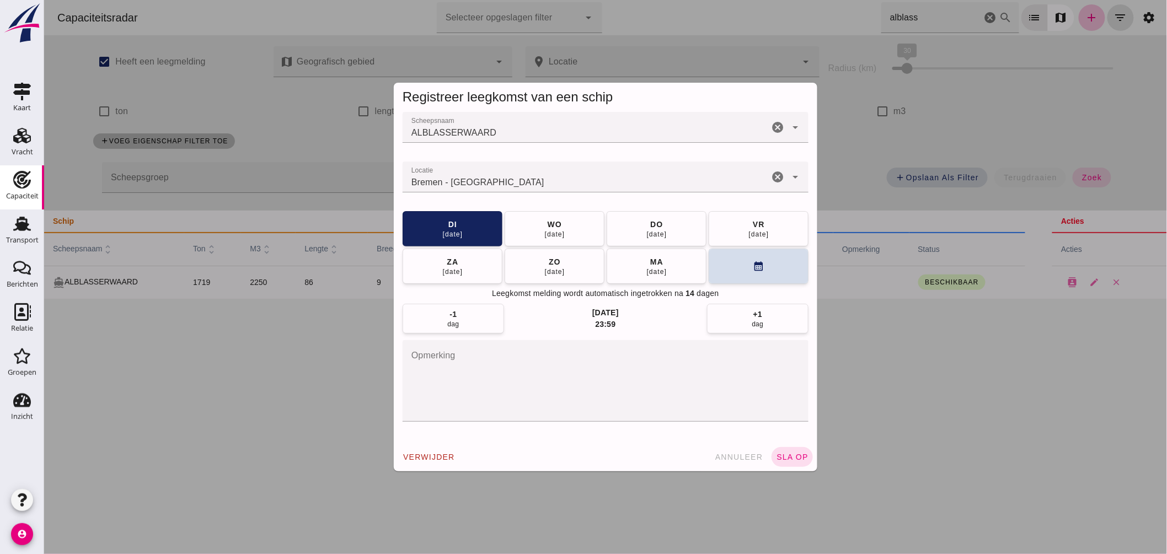
click at [783, 448] on button "sla op" at bounding box center [791, 457] width 41 height 20
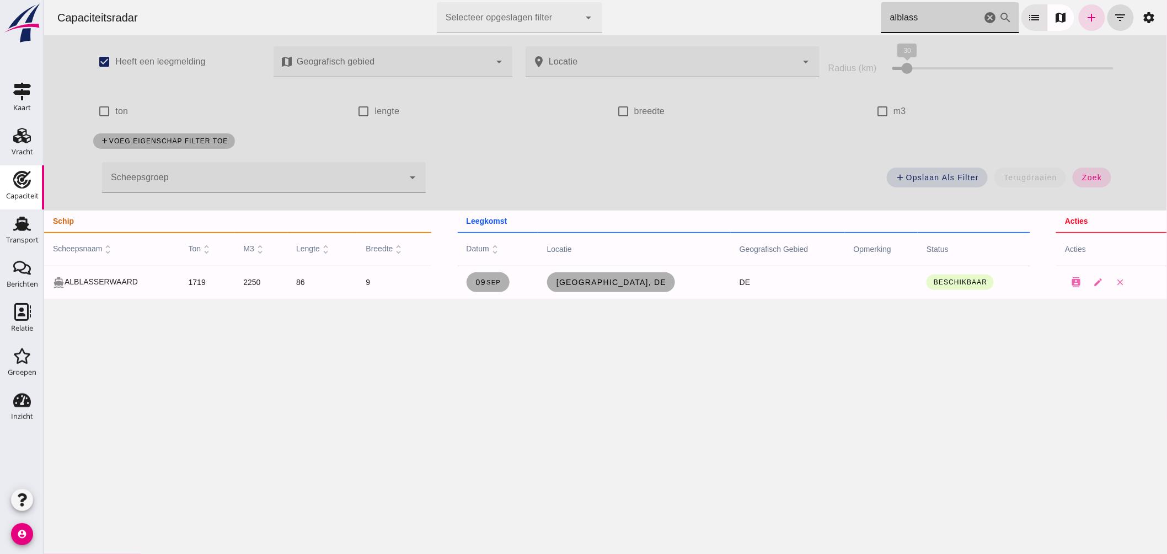
drag, startPoint x: 950, startPoint y: 17, endPoint x: 532, endPoint y: 2, distance: 418.3
click at [569, 1] on div "Capaciteitsradar Selecteer opgeslagen filter Selecteer opgeslagen filter cancel…" at bounding box center [605, 17] width 1114 height 35
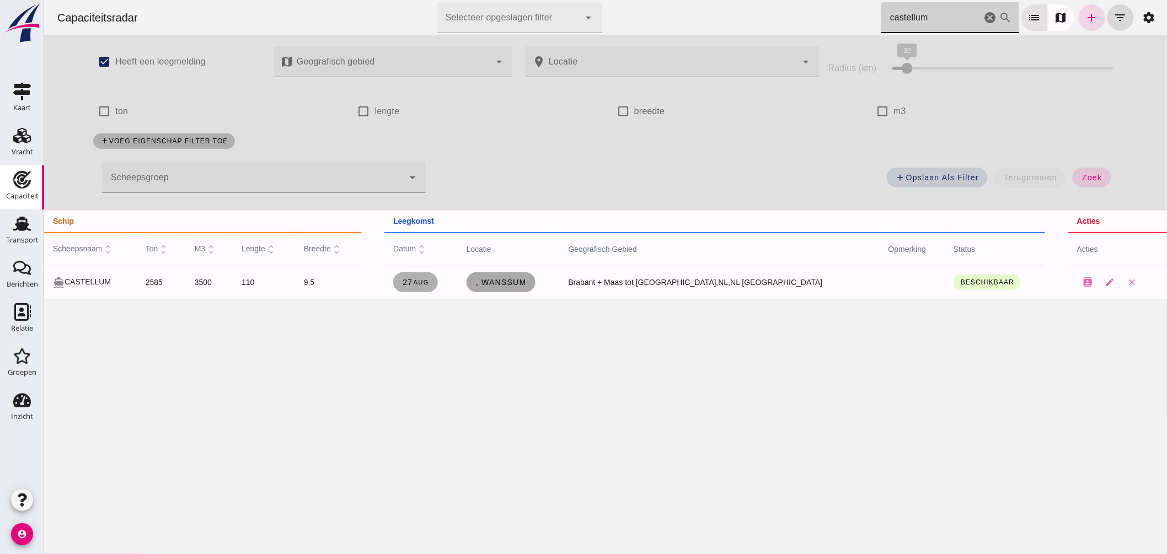
type input "castellum"
click at [526, 282] on span ", Wanssum" at bounding box center [500, 282] width 51 height 9
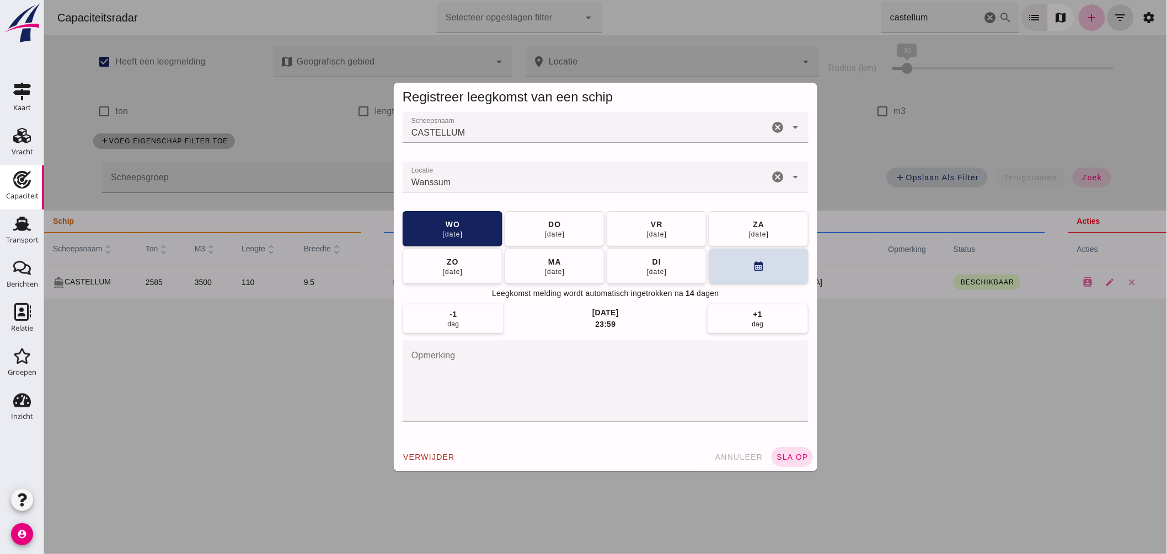
click at [533, 184] on input "Locatie" at bounding box center [585, 182] width 366 height 13
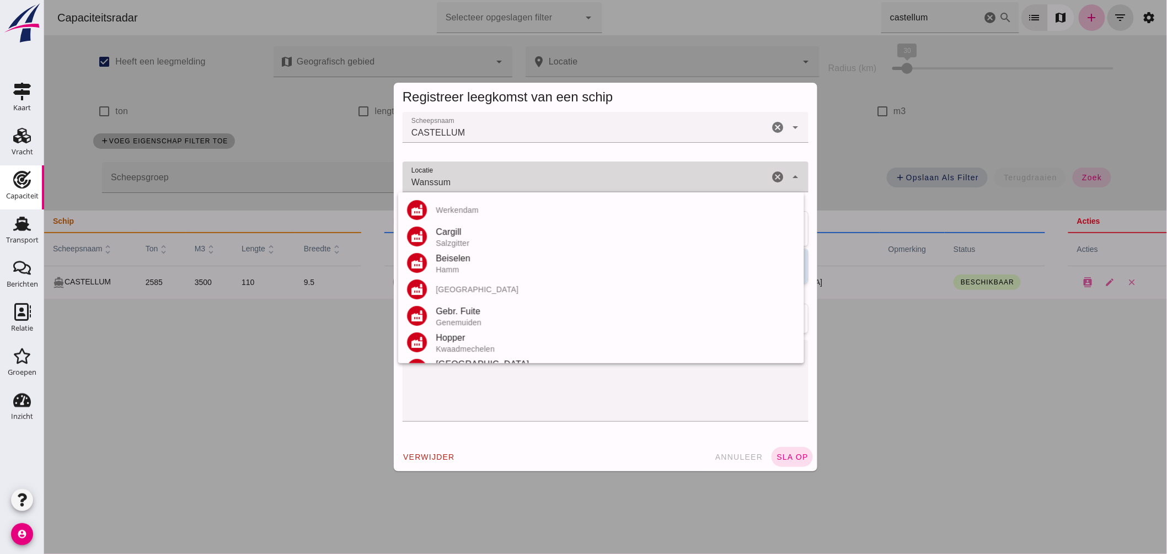
click at [533, 184] on input "Wanssum" at bounding box center [585, 182] width 366 height 13
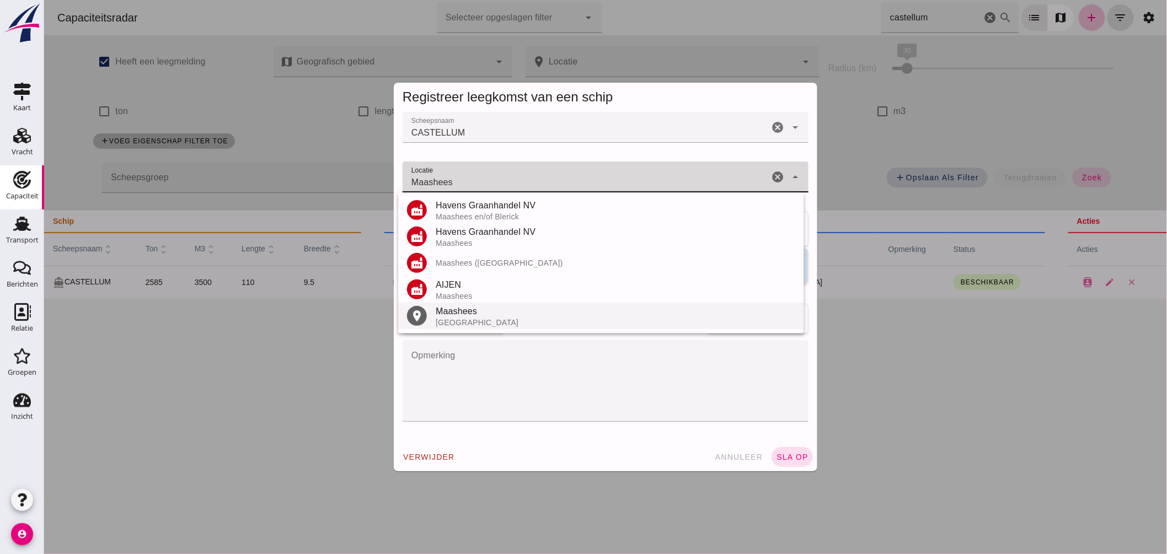
click at [464, 313] on div "Maashees" at bounding box center [615, 311] width 360 height 13
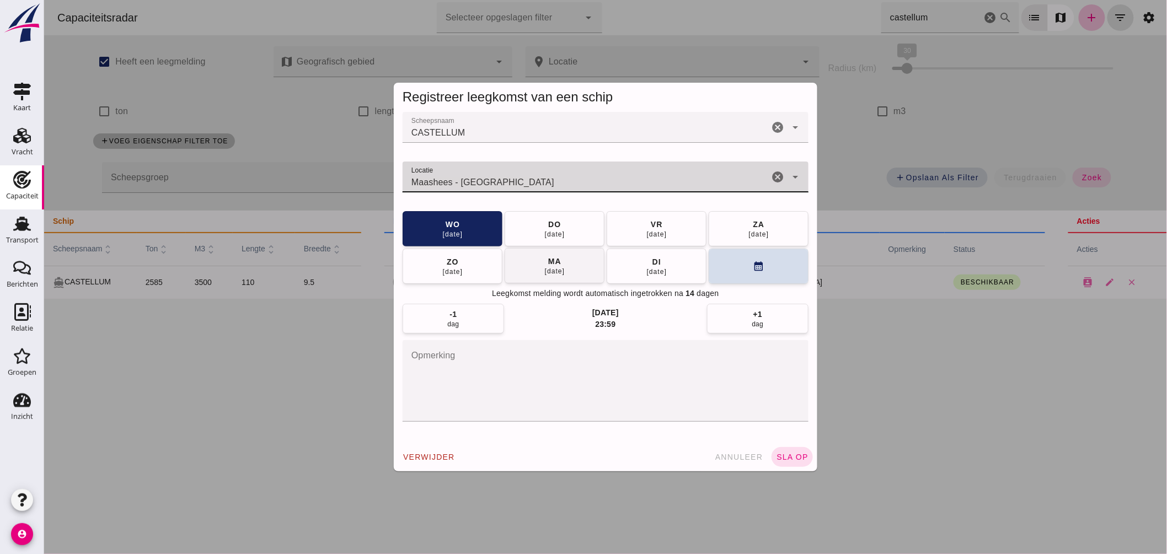
type input "Maashees - Noord-Brabant"
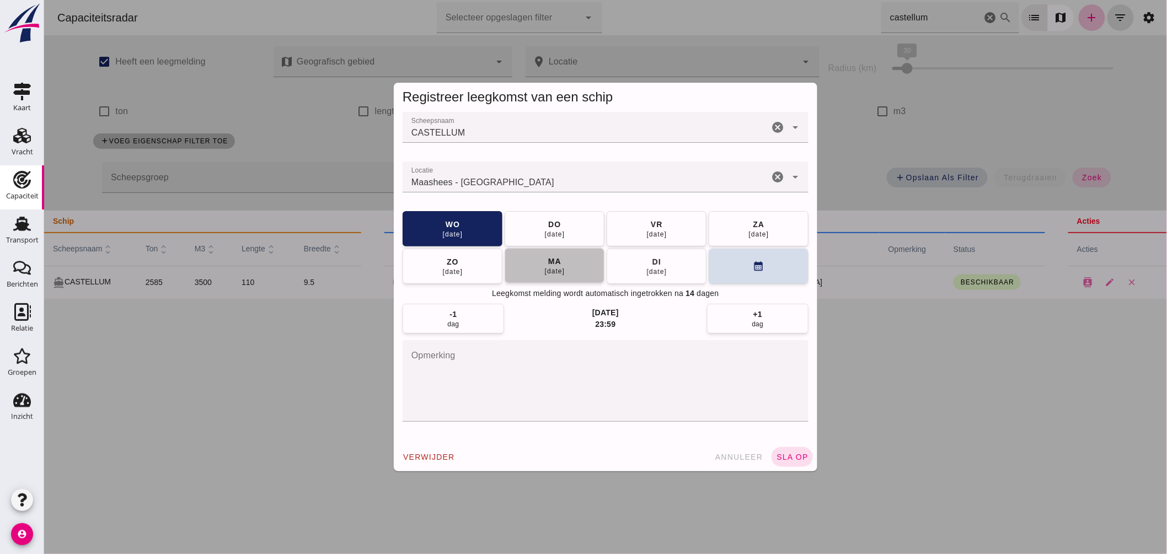
click at [544, 265] on span "ma 01 sep" at bounding box center [554, 266] width 21 height 20
click at [776, 449] on button "sla op" at bounding box center [791, 457] width 41 height 20
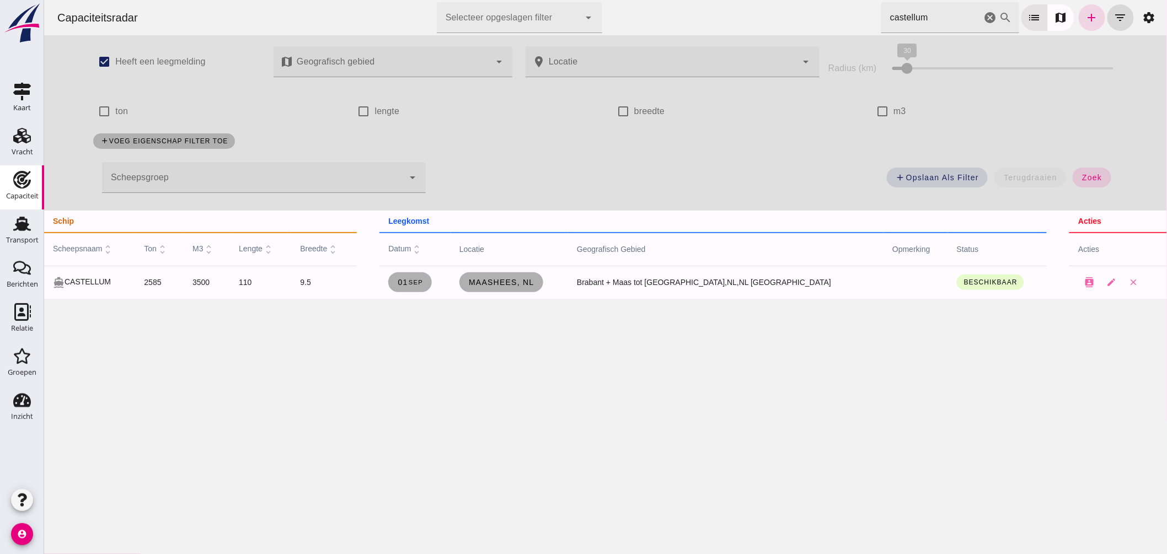
drag, startPoint x: 901, startPoint y: 17, endPoint x: 575, endPoint y: -26, distance: 328.2
click at [575, 0] on html "Capaciteitsradar Selecteer opgeslagen filter Selecteer opgeslagen filter cancel…" at bounding box center [605, 277] width 1123 height 554
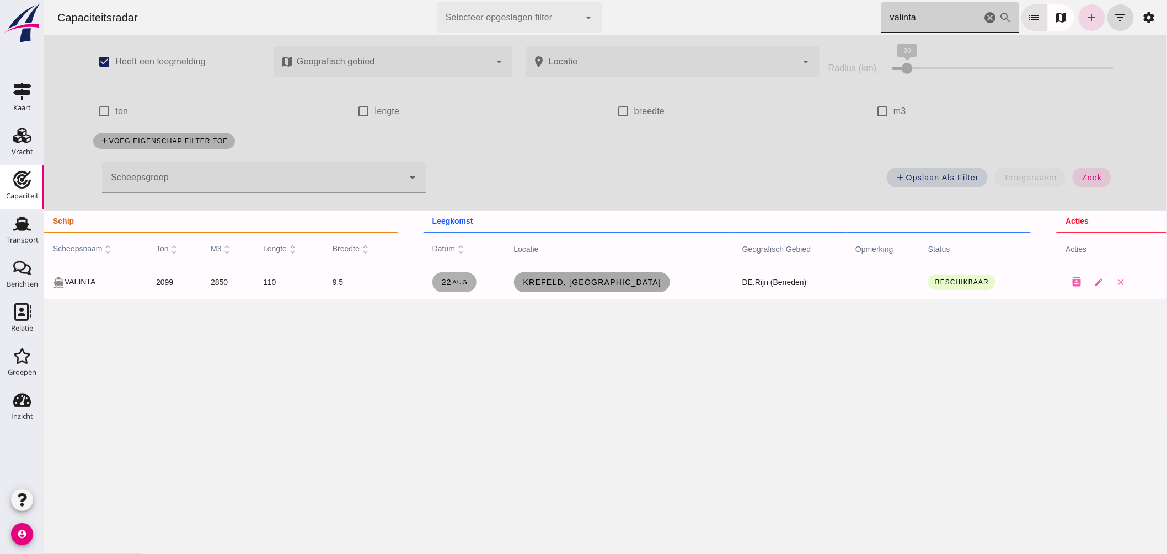
type input "valinta"
click at [596, 288] on link "Krefeld, de" at bounding box center [591, 282] width 157 height 20
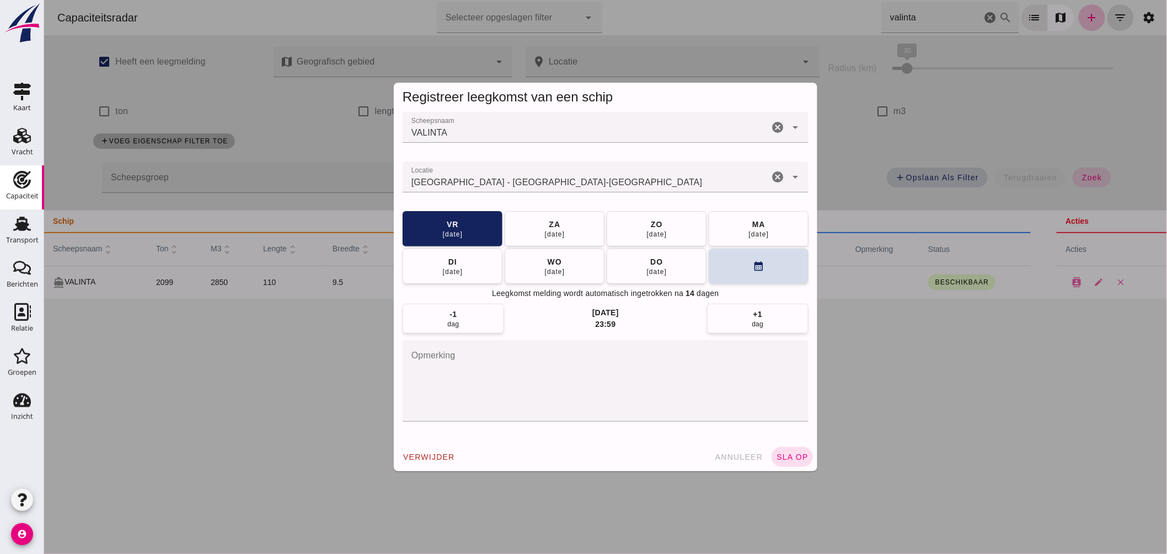
click at [197, 156] on div "Registreer leegkomst van een schip Scheepsnaam Scheepsnaam VALINTA cancel arrow…" at bounding box center [605, 277] width 1123 height 554
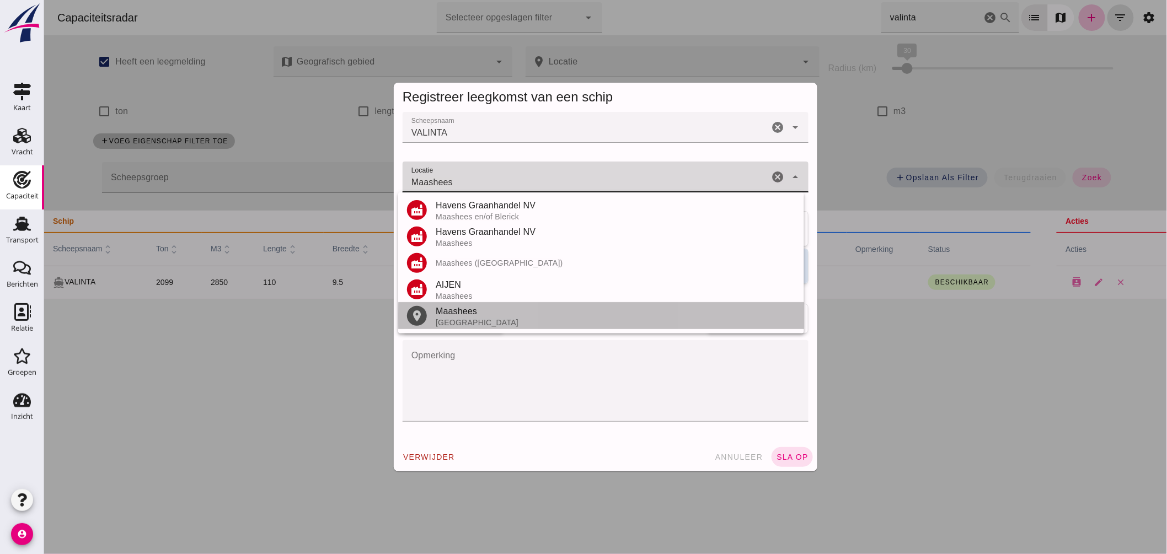
click at [472, 322] on div "Nederland" at bounding box center [615, 322] width 360 height 9
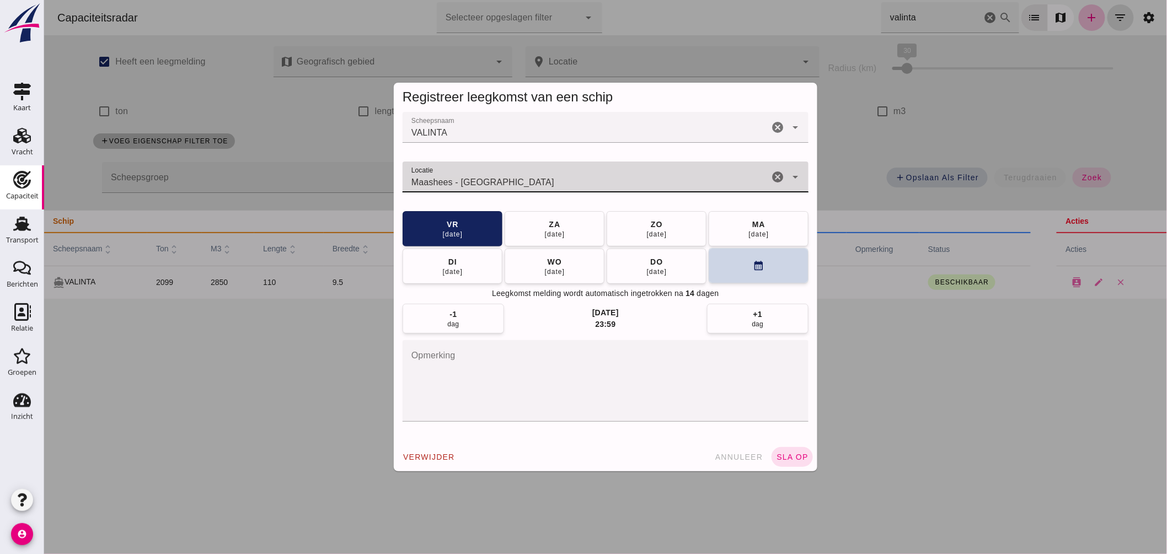
type input "Maashees - Noord-Brabant"
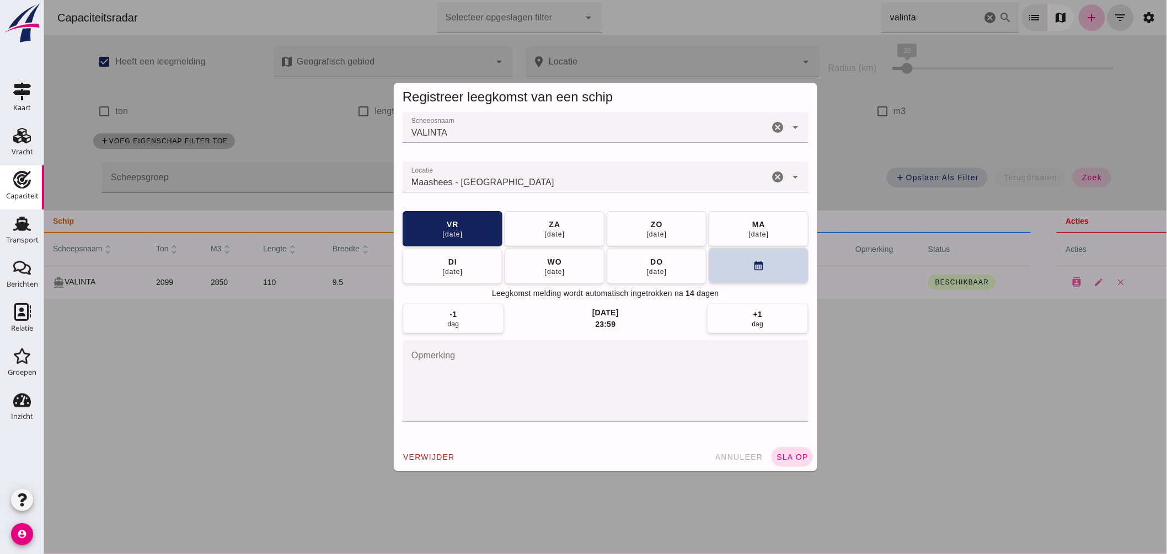
click at [708, 268] on button "calendar_month" at bounding box center [758, 265] width 100 height 35
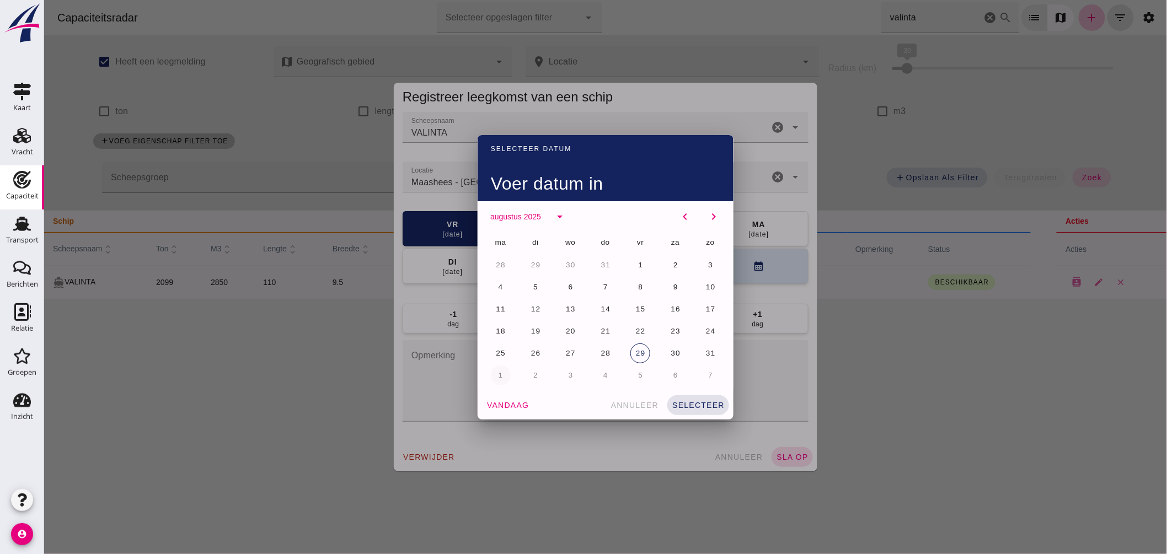
click at [499, 372] on button "1" at bounding box center [500, 376] width 20 height 20
click at [697, 407] on span "selecteer" at bounding box center [697, 405] width 53 height 9
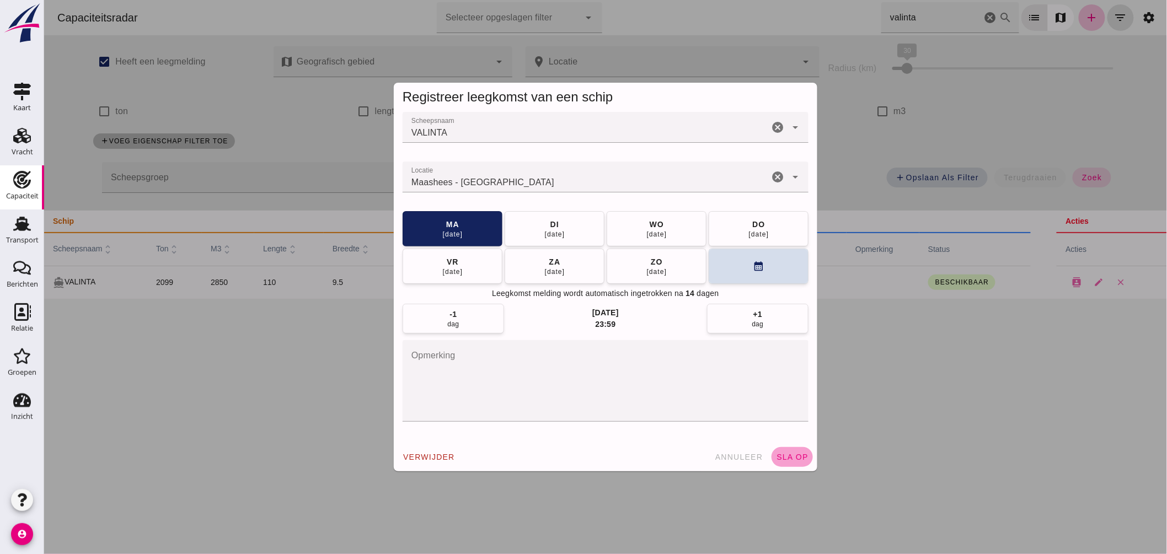
click at [792, 458] on span "sla op" at bounding box center [791, 457] width 33 height 9
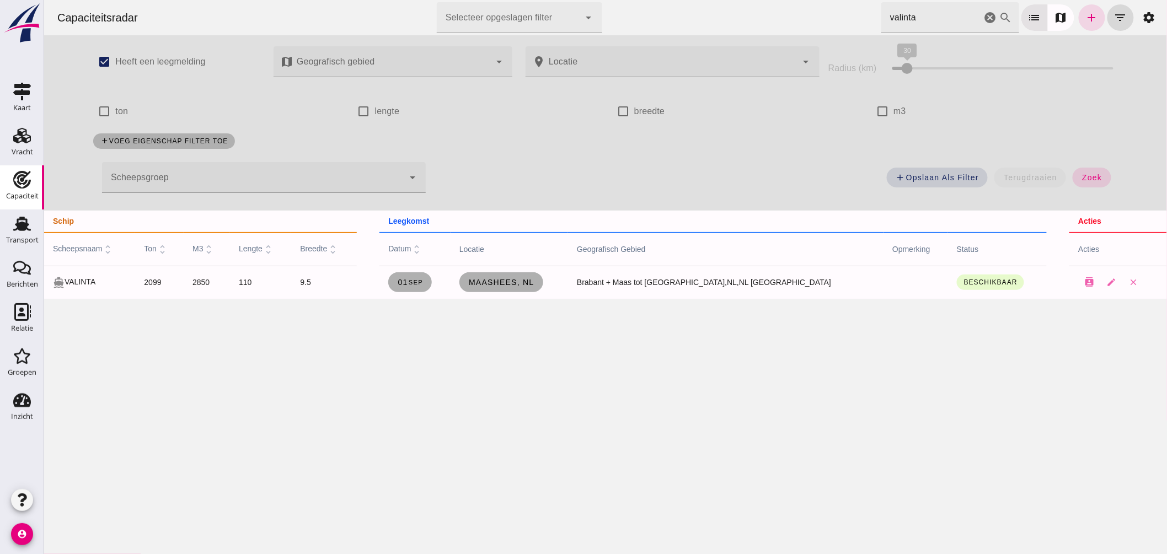
click at [628, 4] on div "Capaciteitsradar Selecteer opgeslagen filter Selecteer opgeslagen filter cancel…" at bounding box center [605, 17] width 1114 height 35
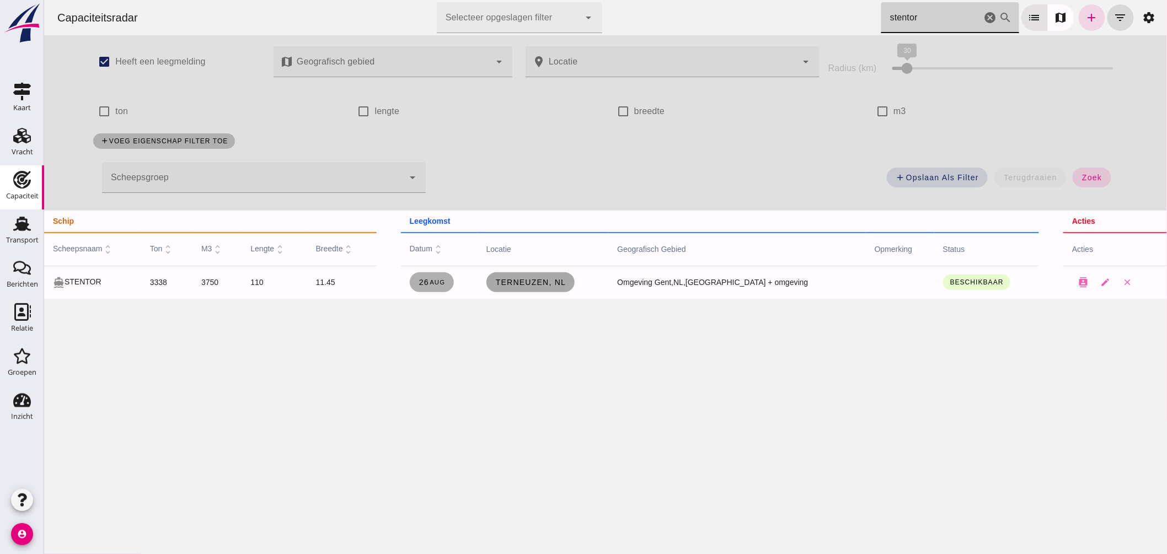
type input "stentor"
click at [569, 288] on link "Terneuzen, nl" at bounding box center [530, 282] width 89 height 20
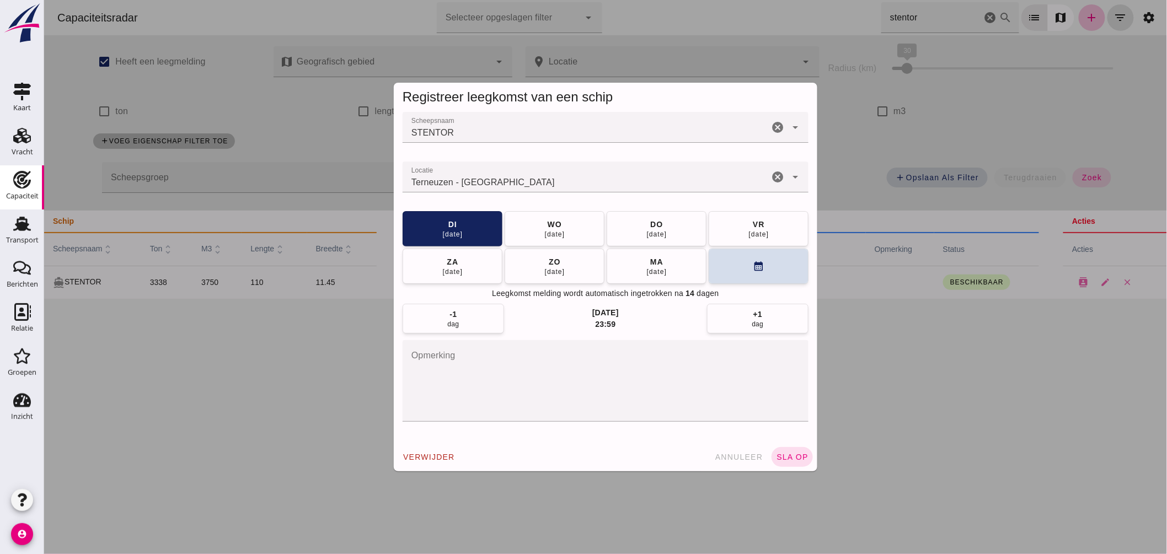
click at [533, 177] on input "Locatie" at bounding box center [585, 182] width 366 height 13
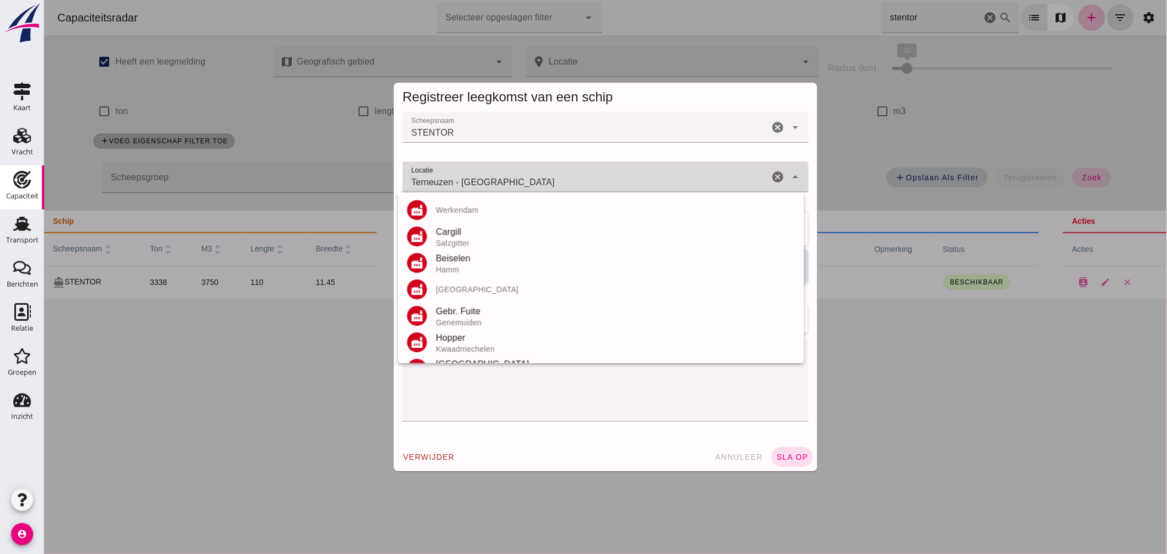
click at [533, 177] on input "Terneuzen - Zeeland" at bounding box center [585, 182] width 366 height 13
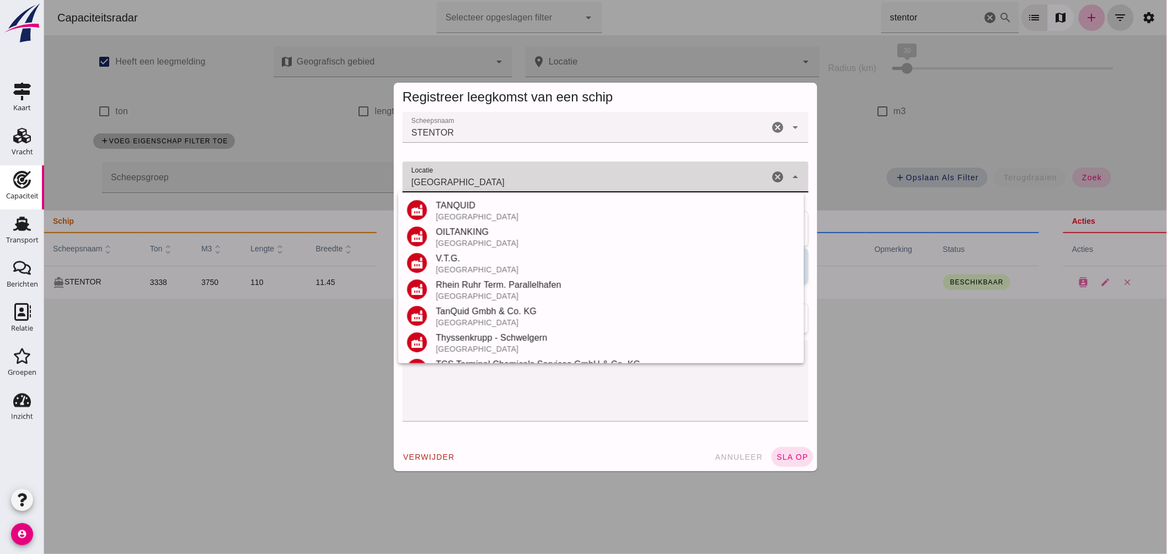
scroll to position [234, 0]
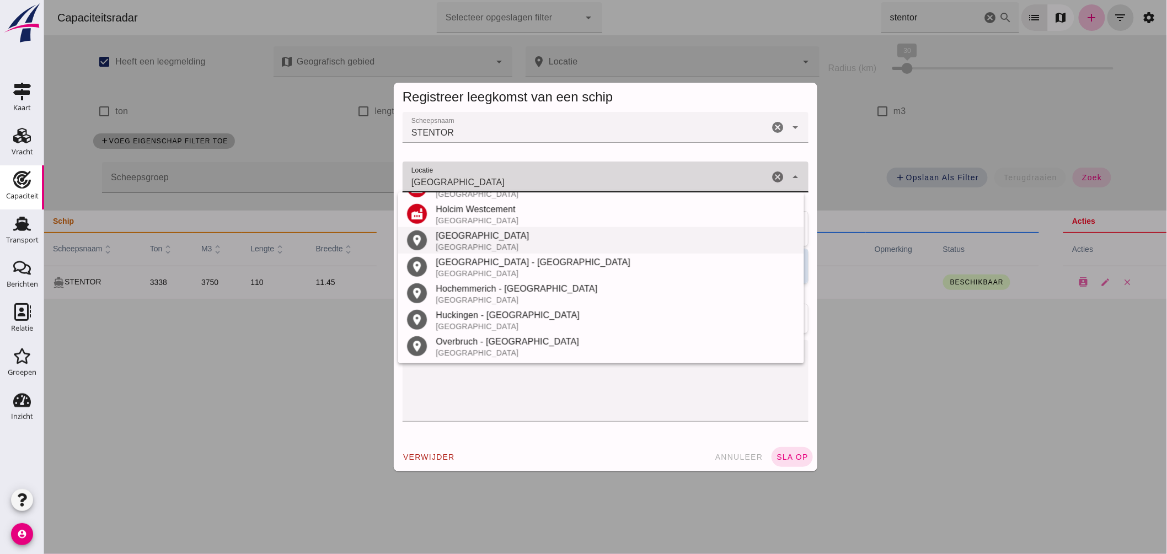
click at [478, 245] on div "Duitsland" at bounding box center [615, 247] width 360 height 9
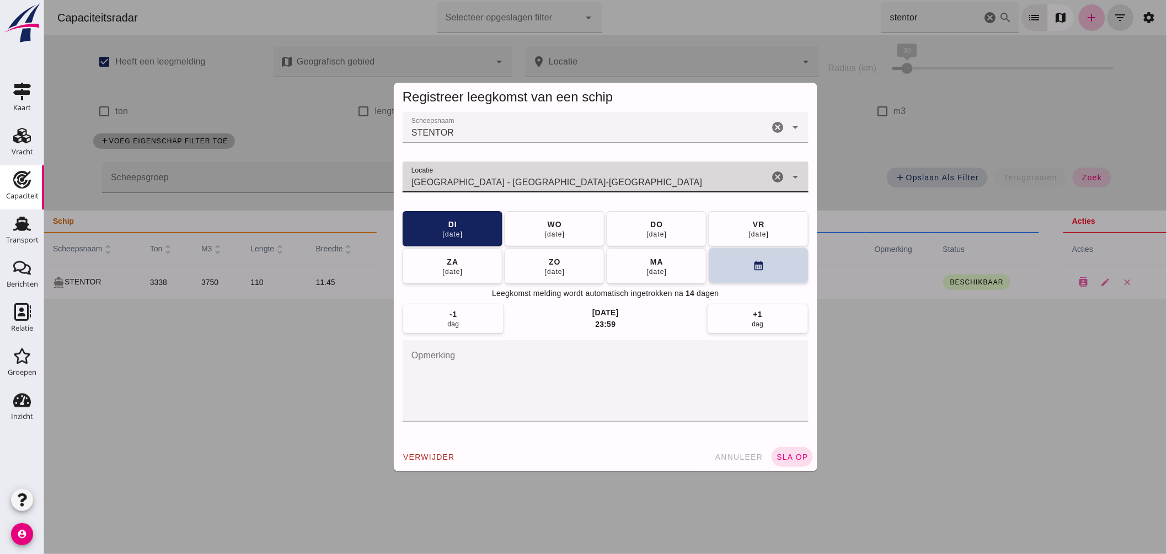
type input "Duisburg - Noordrijn-Westfalen"
click at [725, 272] on button "calendar_month" at bounding box center [758, 265] width 100 height 35
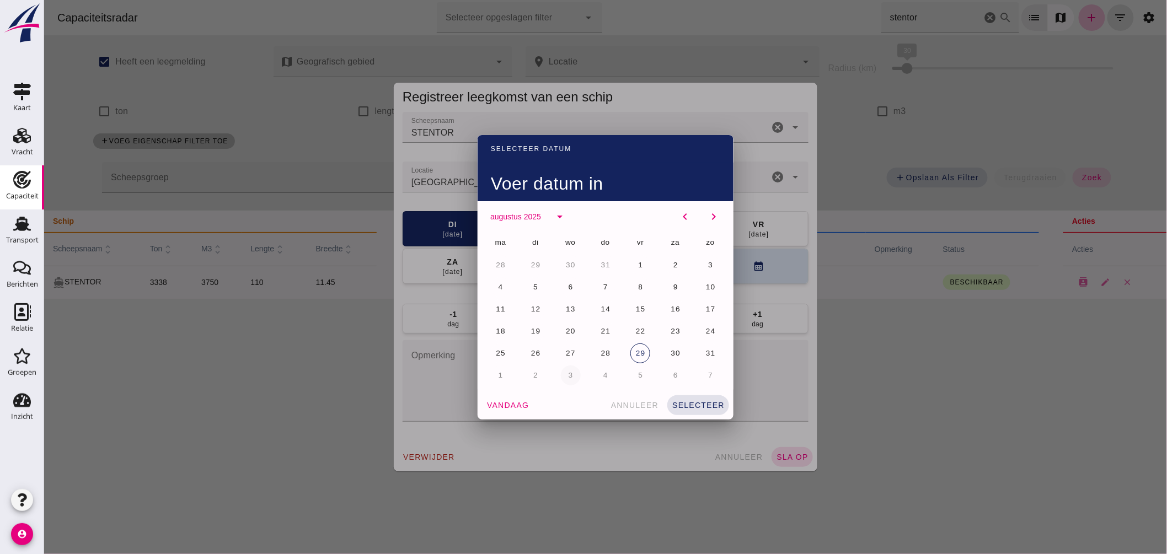
click at [569, 376] on button "3" at bounding box center [570, 376] width 20 height 20
click at [690, 399] on button "selecteer" at bounding box center [698, 405] width 62 height 20
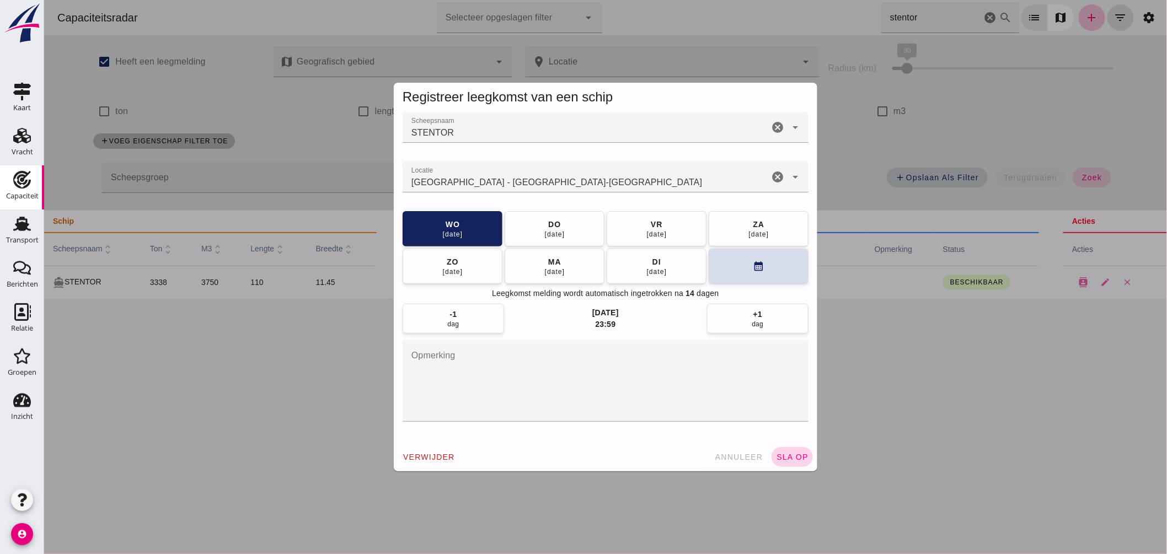
click at [784, 454] on span "sla op" at bounding box center [791, 457] width 33 height 9
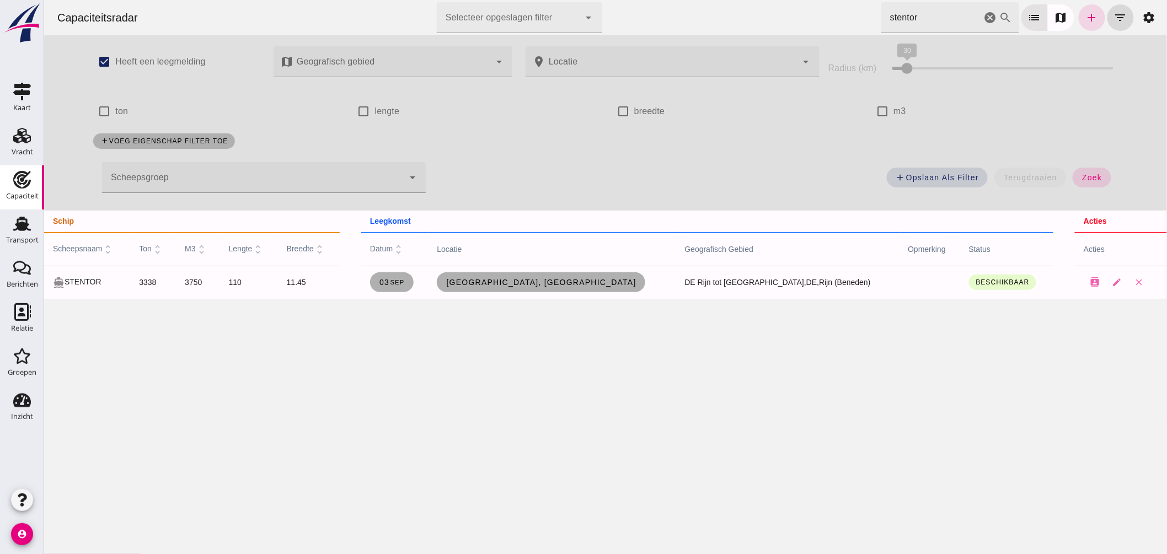
drag, startPoint x: 925, startPoint y: 14, endPoint x: 676, endPoint y: 23, distance: 249.5
click at [681, 23] on div "Capaciteitsradar Selecteer opgeslagen filter Selecteer opgeslagen filter cancel…" at bounding box center [605, 17] width 1114 height 35
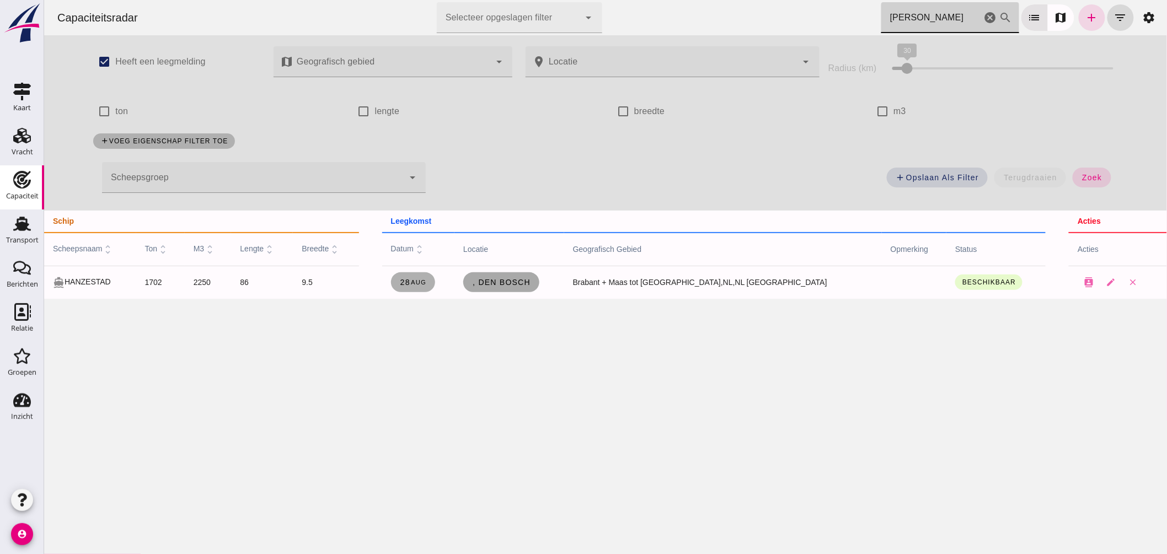
type input "hanzes"
click at [530, 281] on span ", Den Bosch" at bounding box center [501, 282] width 58 height 9
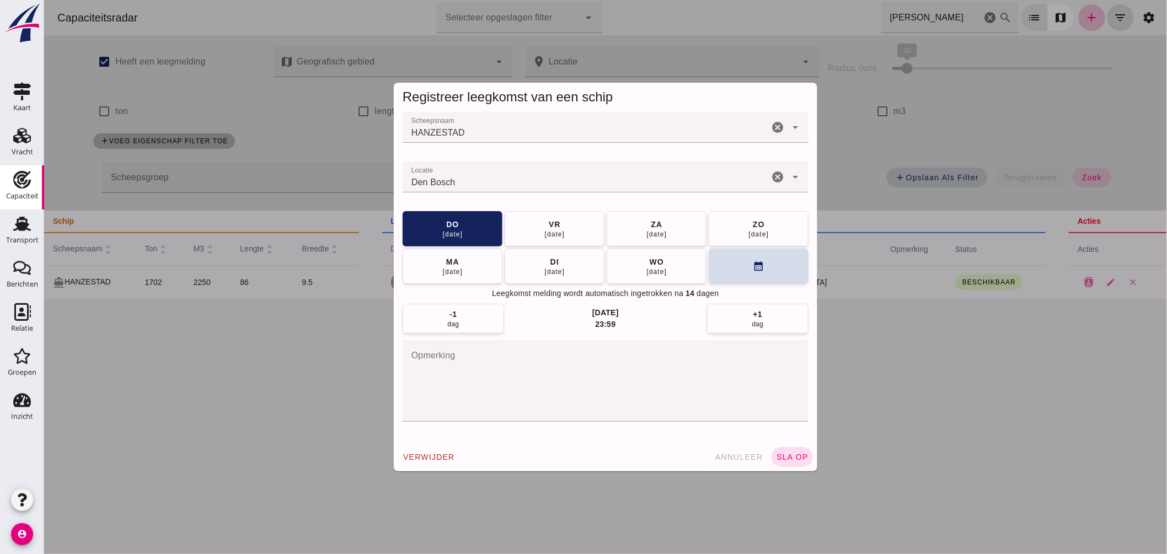
click at [540, 184] on input "Locatie" at bounding box center [585, 182] width 366 height 13
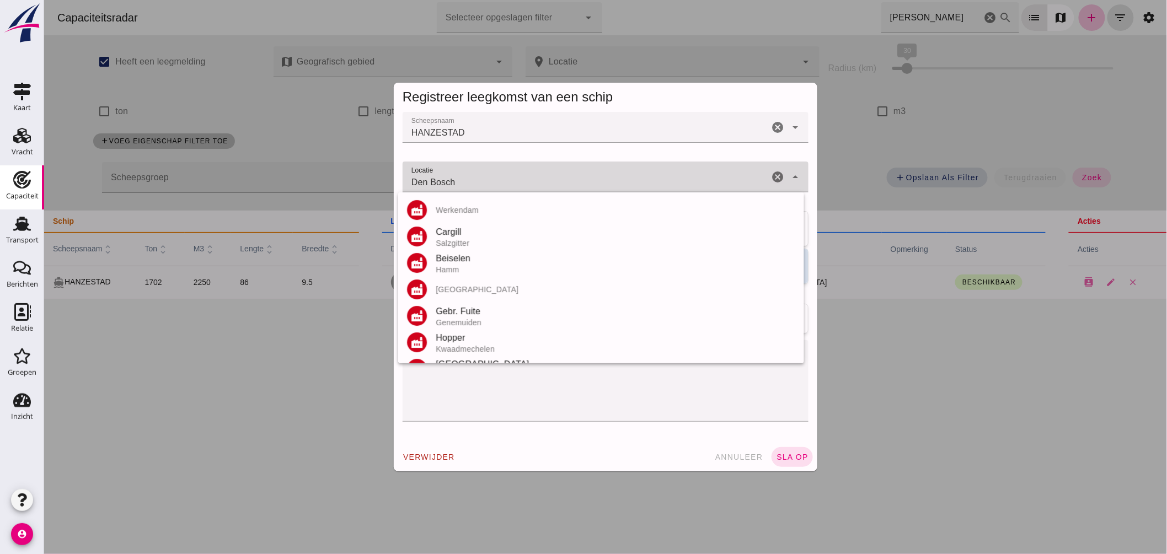
click at [540, 184] on input "Den Bosch" at bounding box center [585, 182] width 366 height 13
type input "D"
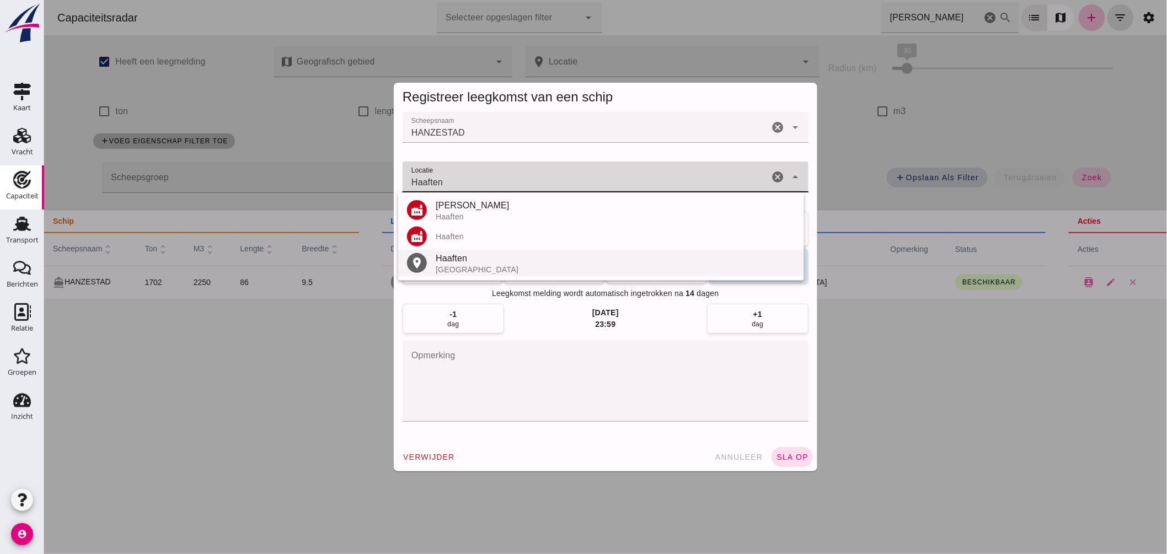
click at [467, 252] on div "Haaften" at bounding box center [615, 258] width 360 height 13
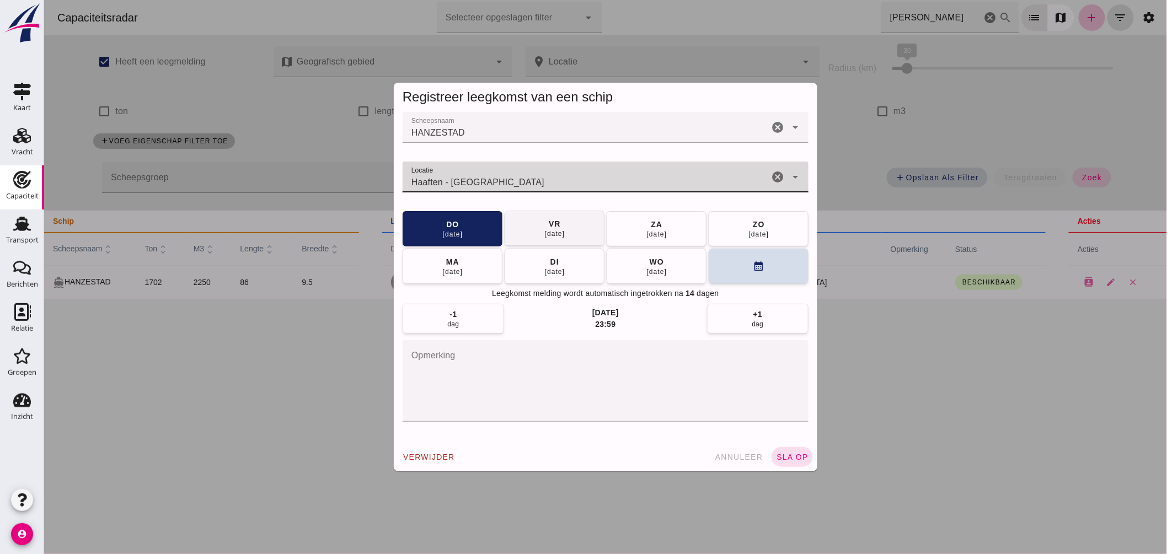
type input "Haaften - Gelderland"
click at [550, 223] on div "vr" at bounding box center [554, 223] width 13 height 11
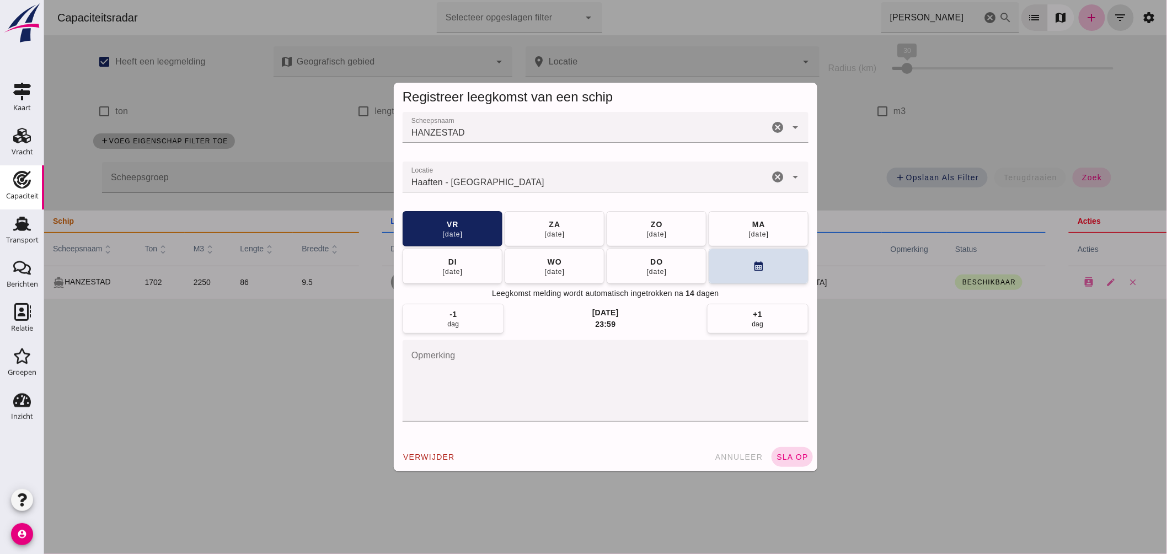
click at [787, 451] on button "sla op" at bounding box center [791, 457] width 41 height 20
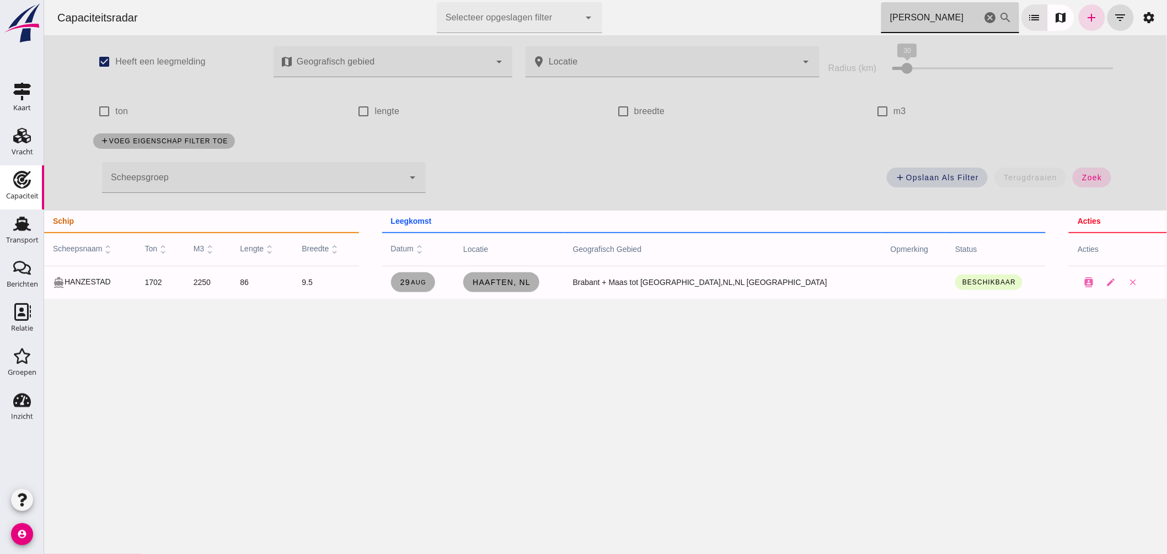
drag, startPoint x: 928, startPoint y: 19, endPoint x: 650, endPoint y: 18, distance: 277.4
click at [670, 25] on div "Capaciteitsradar Selecteer opgeslagen filter Selecteer opgeslagen filter cancel…" at bounding box center [605, 17] width 1114 height 35
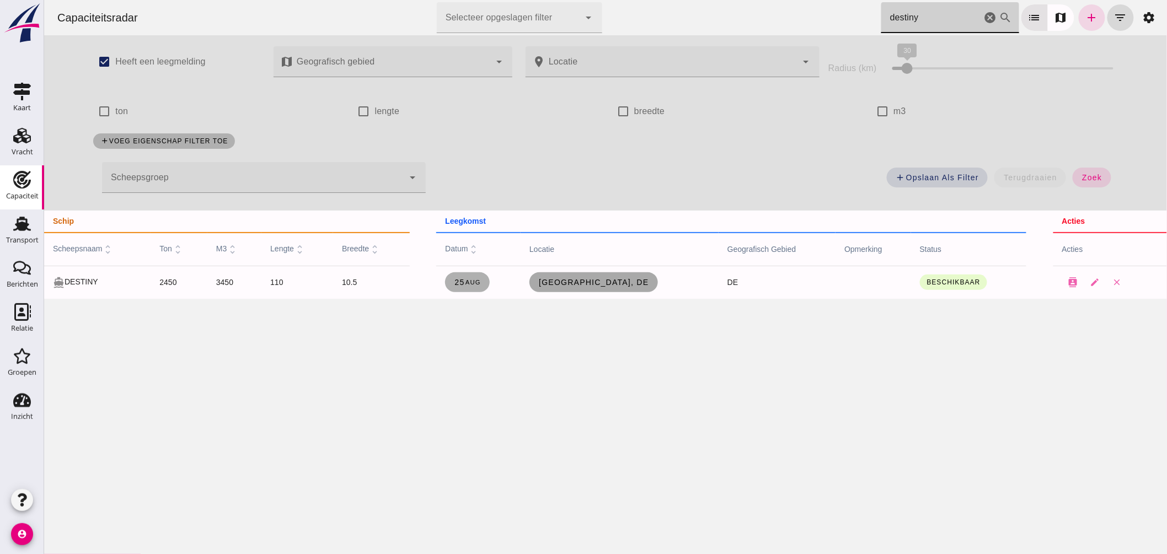
type input "destiny"
click at [627, 282] on span "Gelsenkirchen, de" at bounding box center [593, 282] width 110 height 9
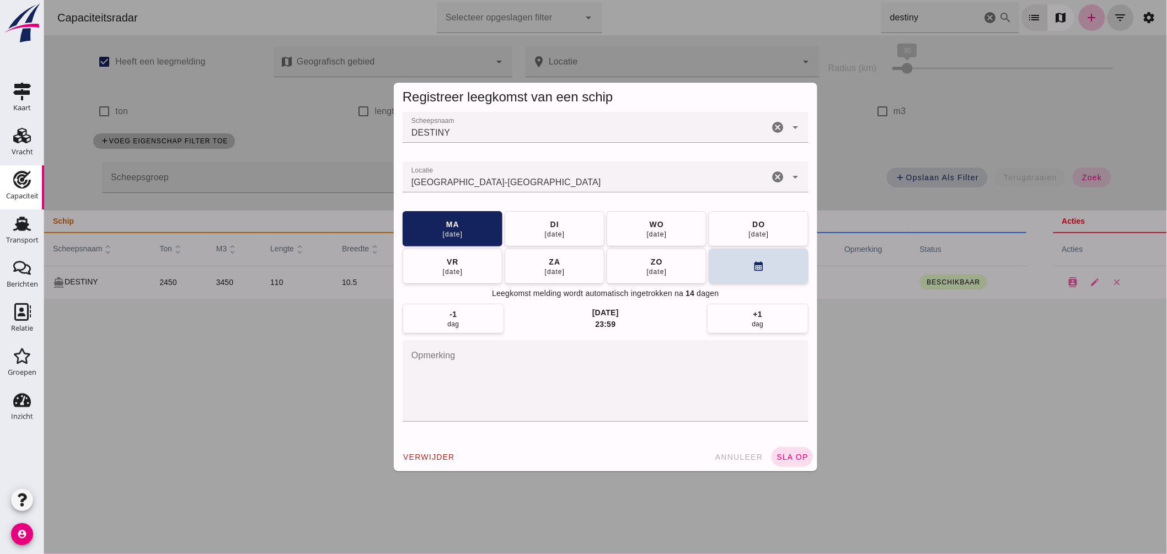
click at [577, 183] on input "Locatie" at bounding box center [585, 182] width 366 height 13
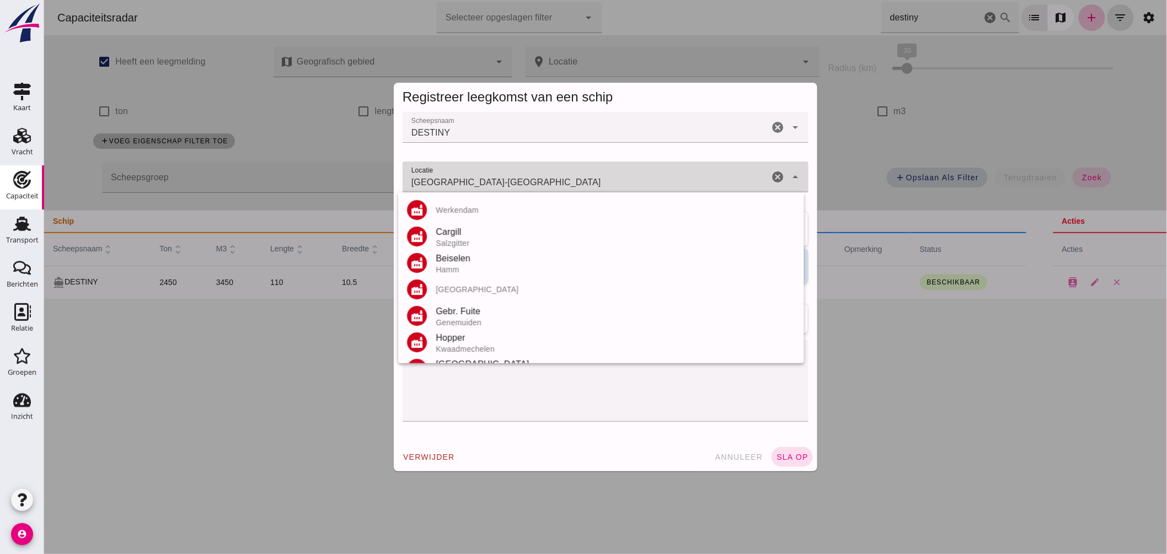
click at [577, 183] on input "Gelsenkirchen - Noordrijn-Westfalen" at bounding box center [585, 182] width 366 height 13
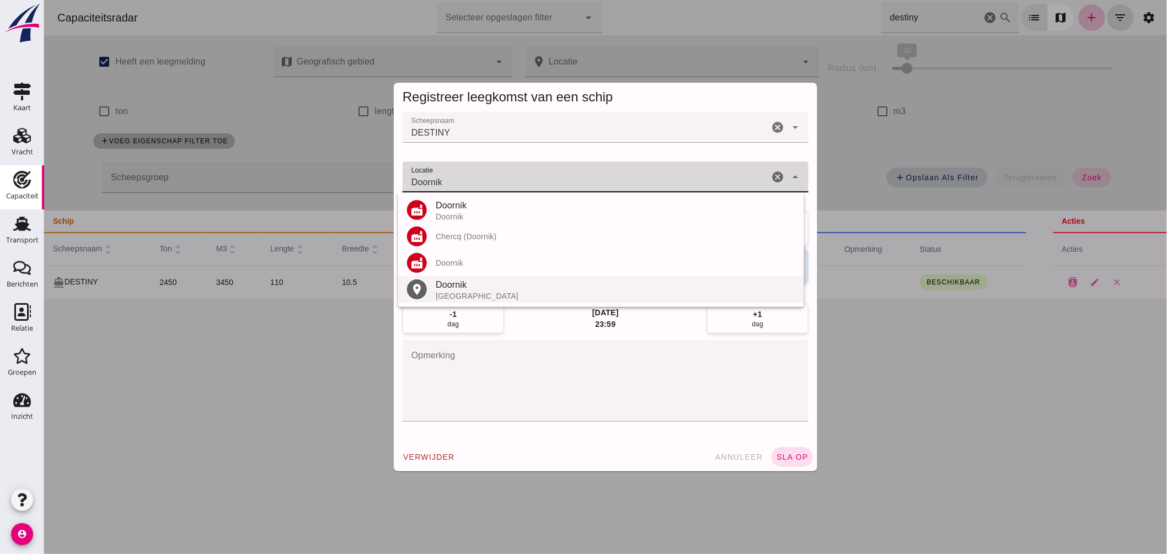
click at [486, 287] on div "Doornik" at bounding box center [615, 285] width 360 height 13
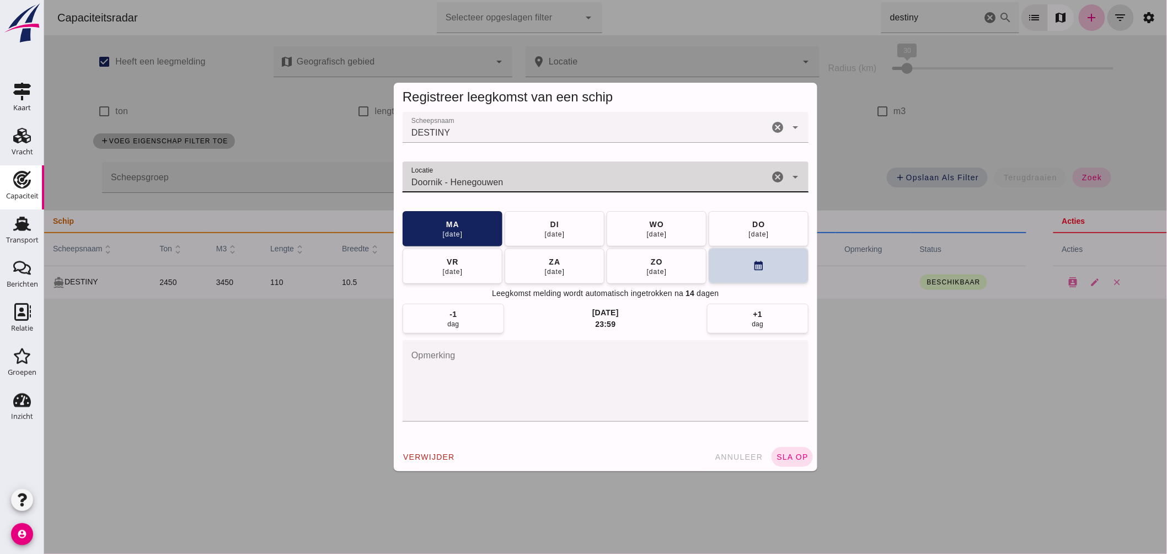
type input "Doornik - Henegouwen"
click at [722, 266] on button "calendar_month" at bounding box center [758, 265] width 100 height 35
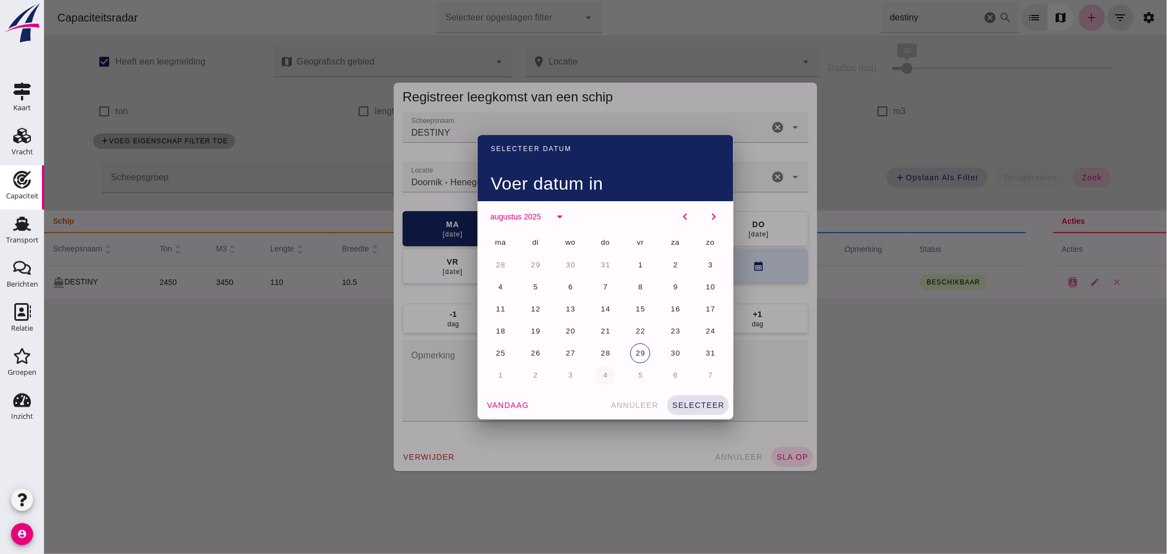
click at [595, 375] on button "4" at bounding box center [605, 376] width 20 height 20
click at [695, 405] on span "selecteer" at bounding box center [697, 405] width 53 height 9
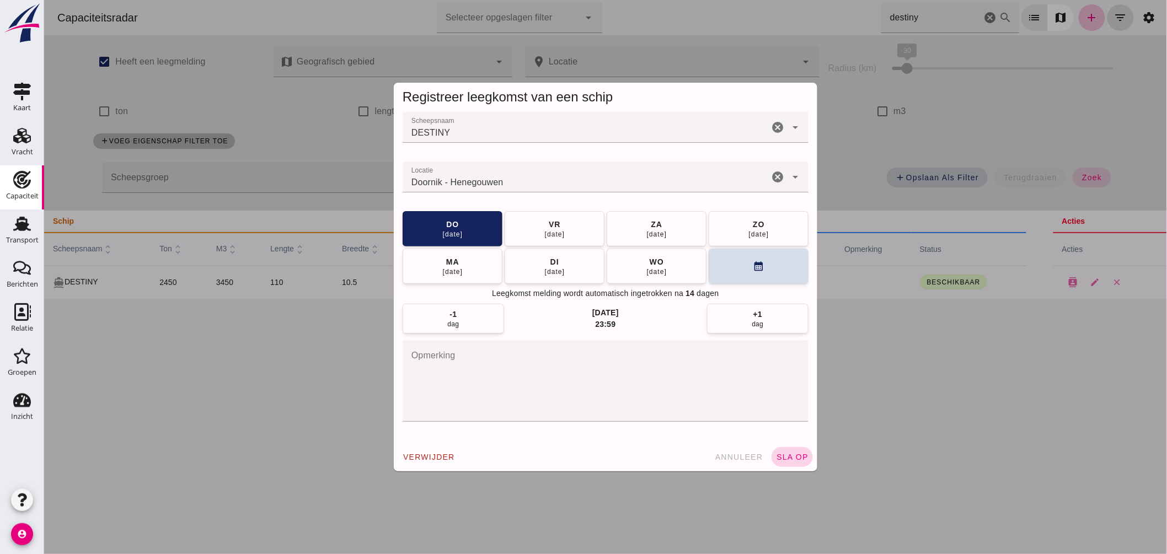
click at [800, 454] on span "sla op" at bounding box center [791, 457] width 33 height 9
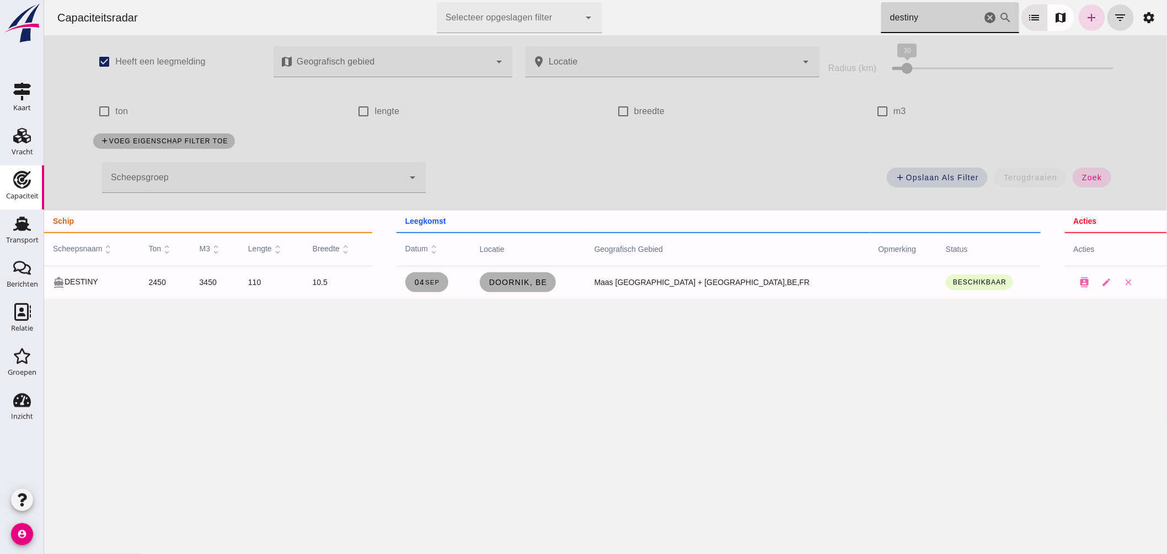
drag, startPoint x: 784, startPoint y: 23, endPoint x: 623, endPoint y: 12, distance: 161.4
click at [624, 12] on div "Capaciteitsradar Selecteer opgeslagen filter Selecteer opgeslagen filter cancel…" at bounding box center [605, 17] width 1114 height 35
drag, startPoint x: 702, startPoint y: 30, endPoint x: 686, endPoint y: 30, distance: 16.0
click at [686, 30] on div "Capaciteitsradar Selecteer opgeslagen filter Selecteer opgeslagen filter cancel…" at bounding box center [605, 17] width 1114 height 35
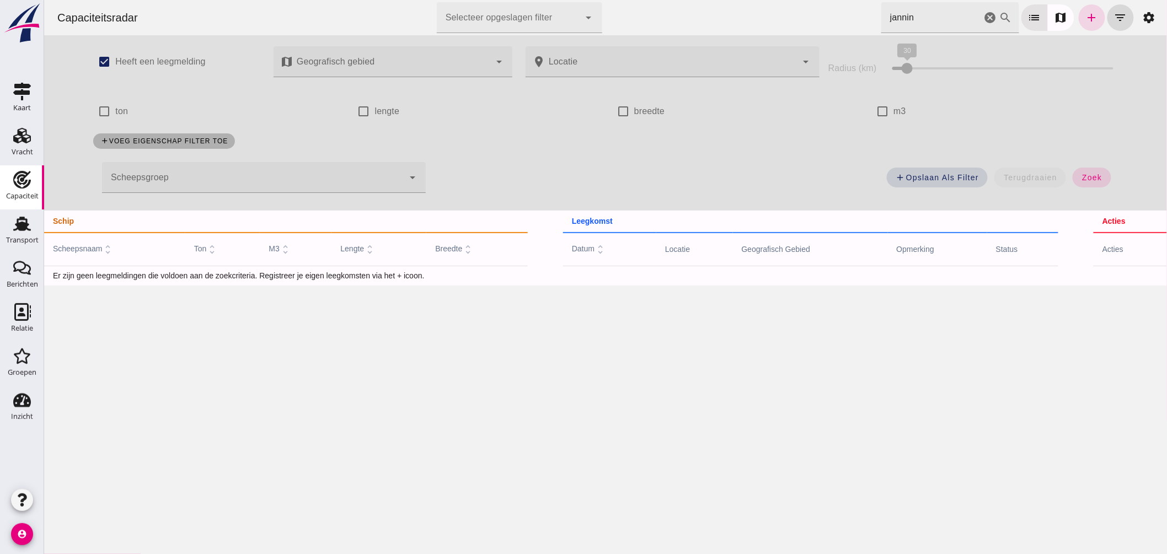
click at [635, 9] on div "Capaciteitsradar Selecteer opgeslagen filter Selecteer opgeslagen filter cancel…" at bounding box center [605, 17] width 1114 height 35
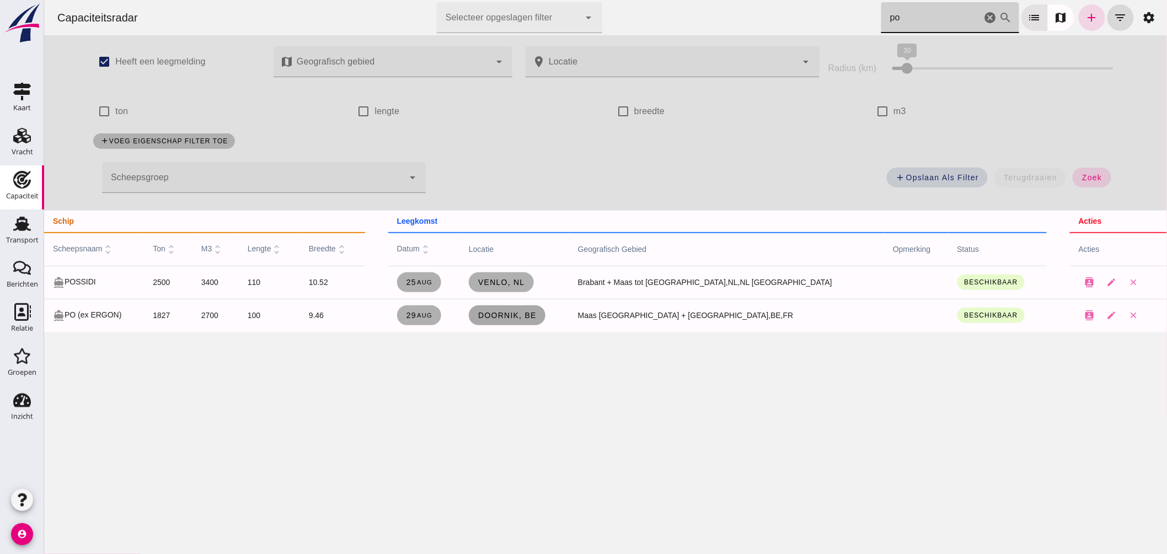
type input "po"
click at [536, 313] on span "Doornik, be" at bounding box center [506, 315] width 59 height 9
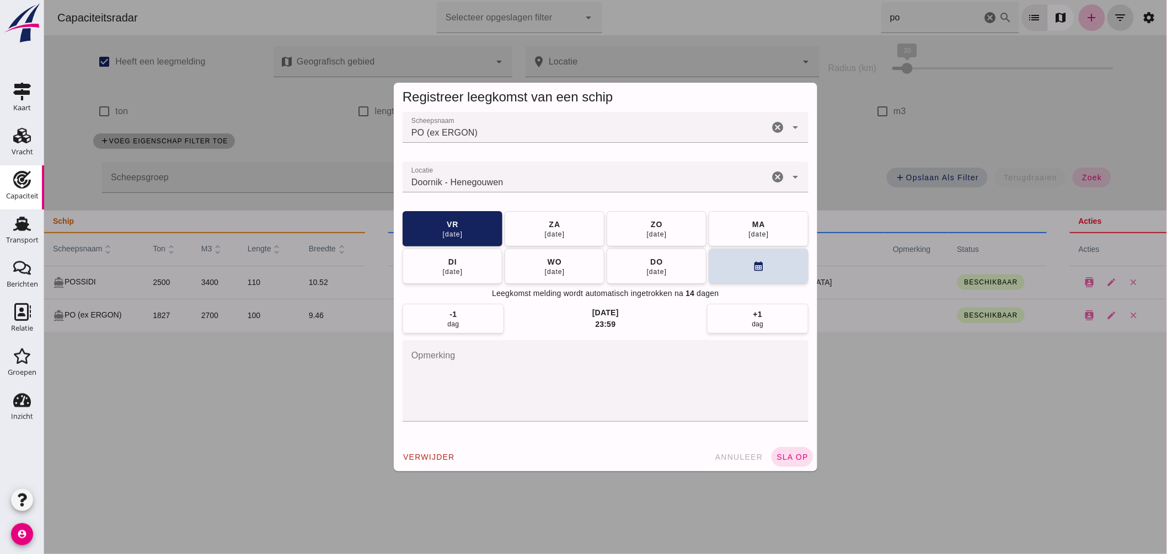
click at [513, 178] on input "Locatie" at bounding box center [585, 182] width 366 height 13
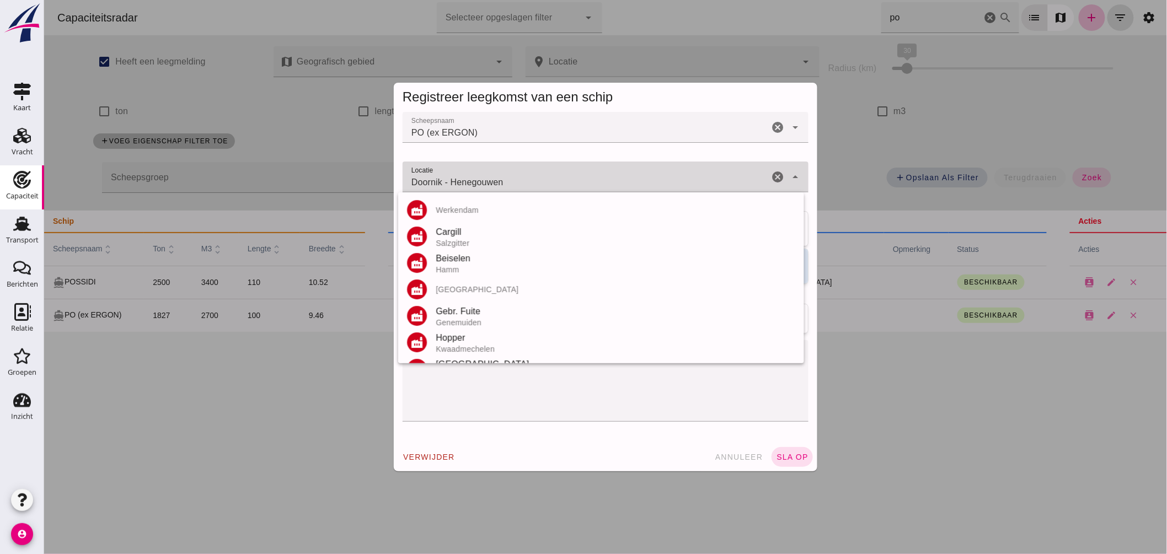
click at [513, 178] on input "Doornik - Henegouwen" at bounding box center [585, 182] width 366 height 13
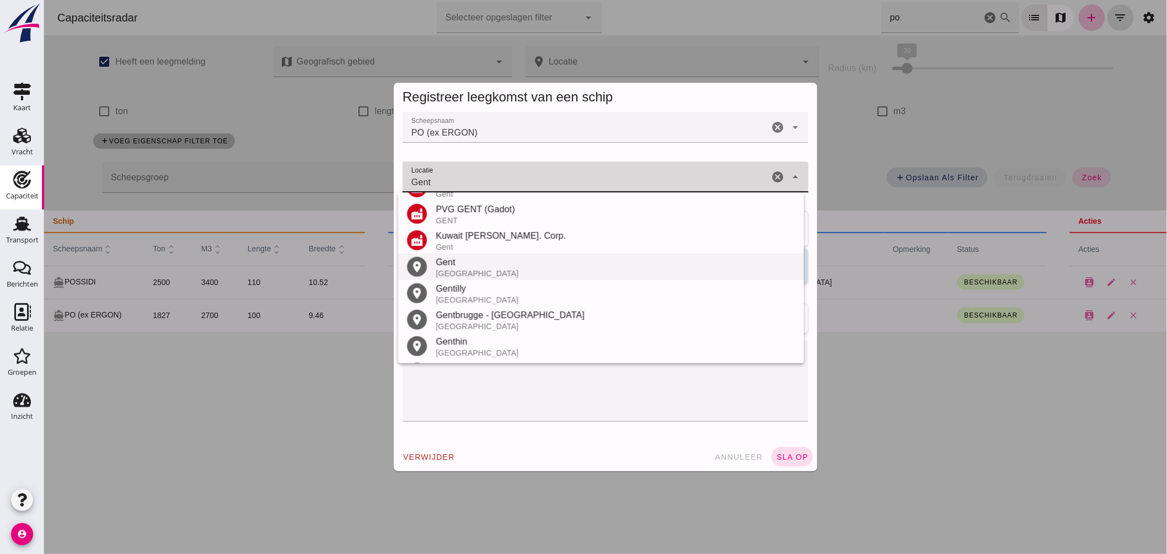
click at [465, 266] on div "Gent" at bounding box center [615, 262] width 360 height 13
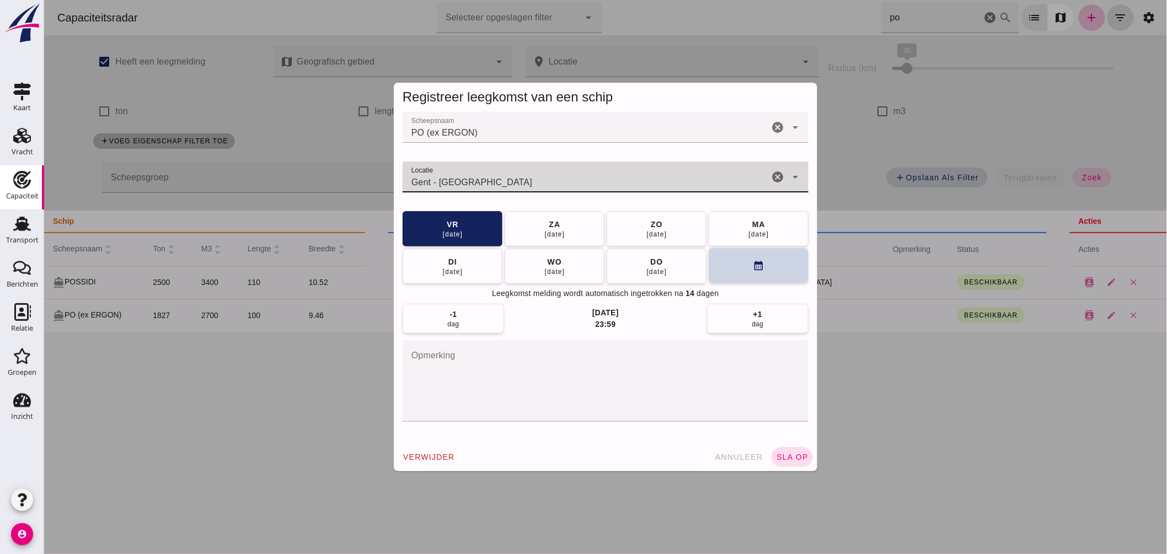
type input "Gent - Oost-Vlaanderen"
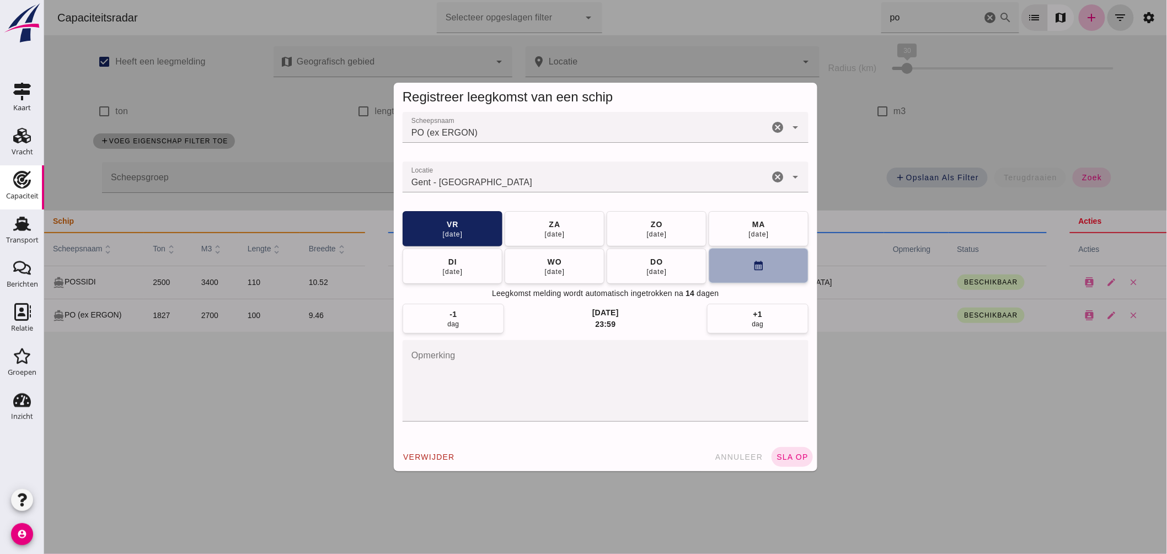
click at [719, 266] on button "calendar_month" at bounding box center [758, 265] width 100 height 35
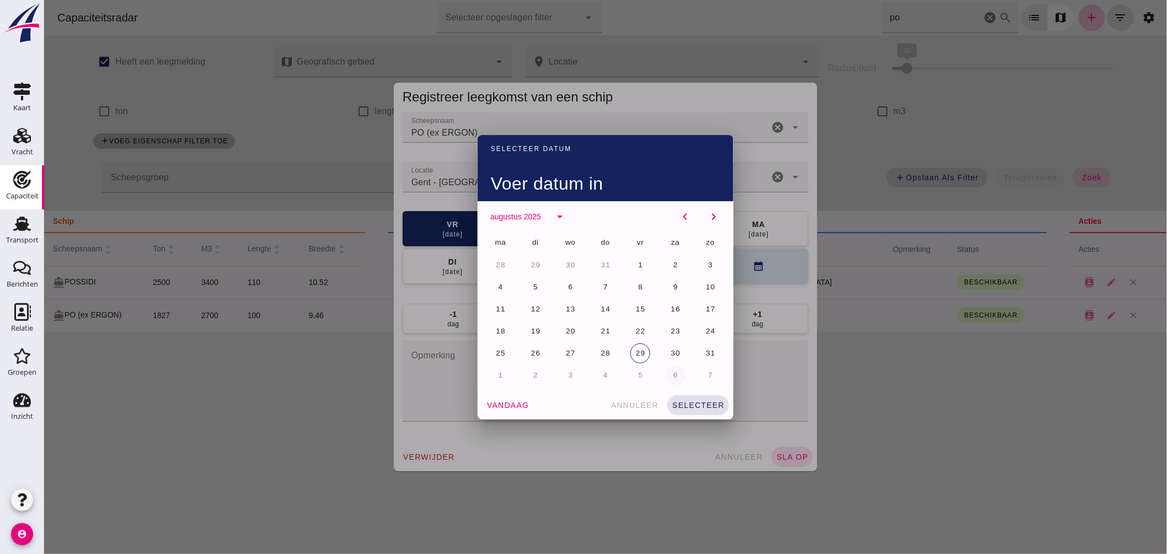
drag, startPoint x: 638, startPoint y: 371, endPoint x: 645, endPoint y: 374, distance: 8.2
click at [638, 372] on button "5" at bounding box center [640, 376] width 20 height 20
click at [691, 405] on span "selecteer" at bounding box center [697, 405] width 53 height 9
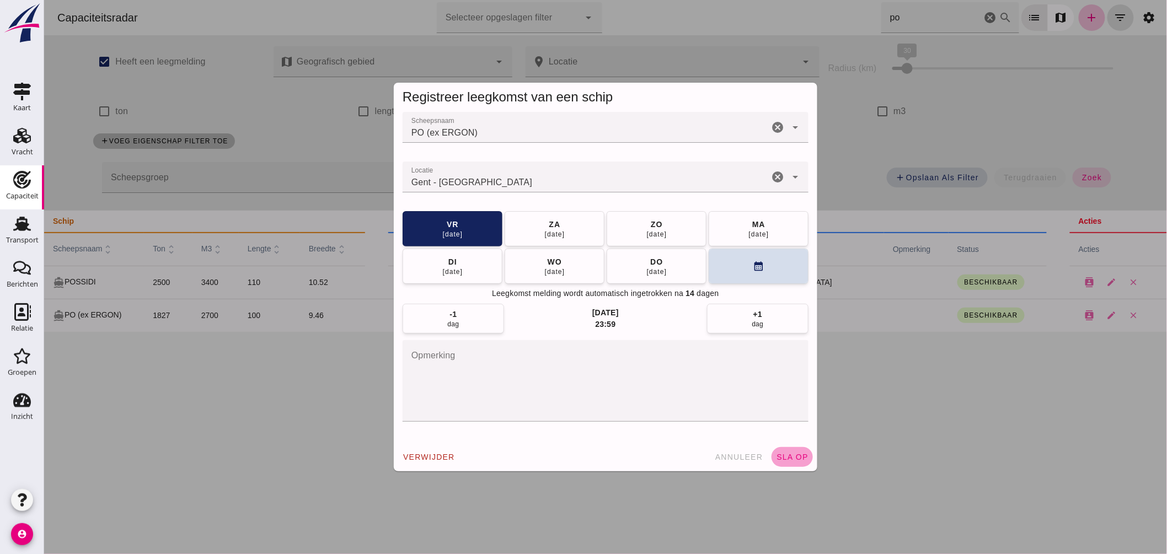
click at [785, 453] on span "sla op" at bounding box center [791, 457] width 33 height 9
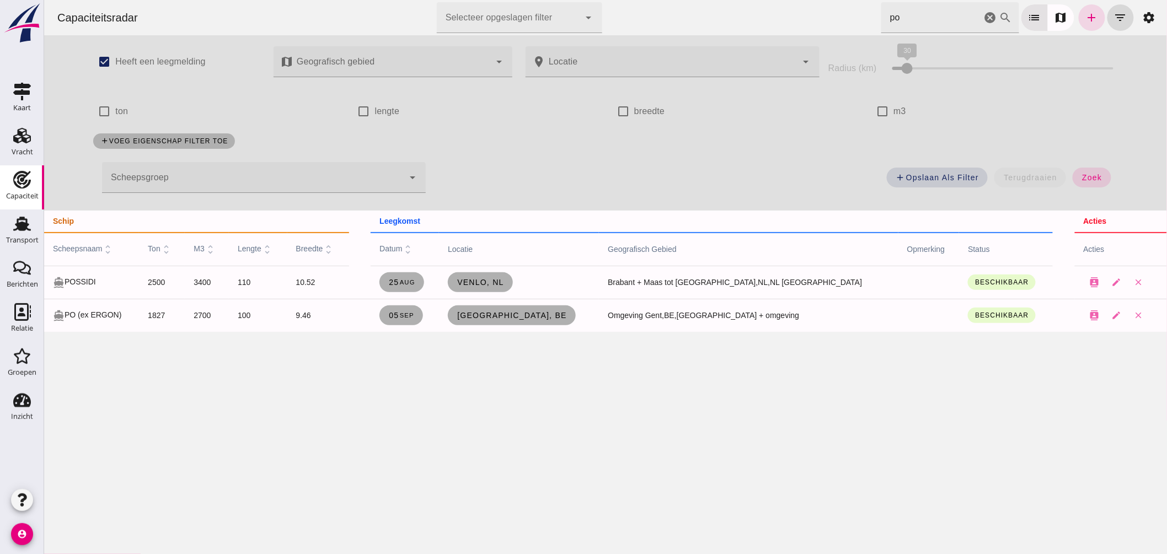
click at [913, 22] on input "po" at bounding box center [931, 17] width 100 height 31
drag, startPoint x: 907, startPoint y: 25, endPoint x: 726, endPoint y: 1, distance: 182.4
click at [737, 8] on div "Capaciteitsradar Selecteer opgeslagen filter Selecteer opgeslagen filter cancel…" at bounding box center [605, 17] width 1114 height 35
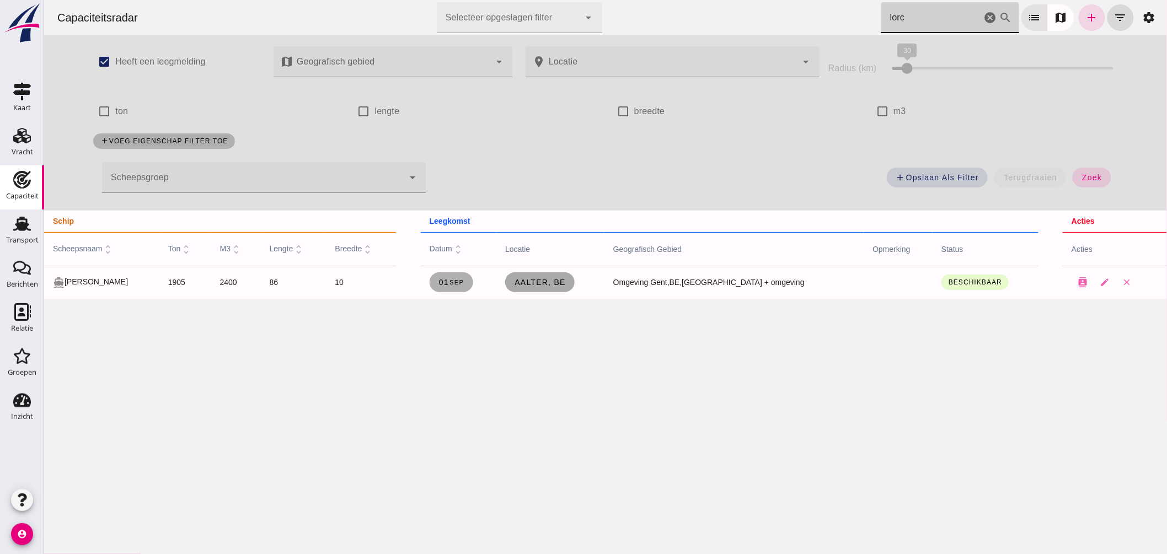
type input "lorc"
click at [561, 278] on span "Aalter, be" at bounding box center [539, 282] width 52 height 9
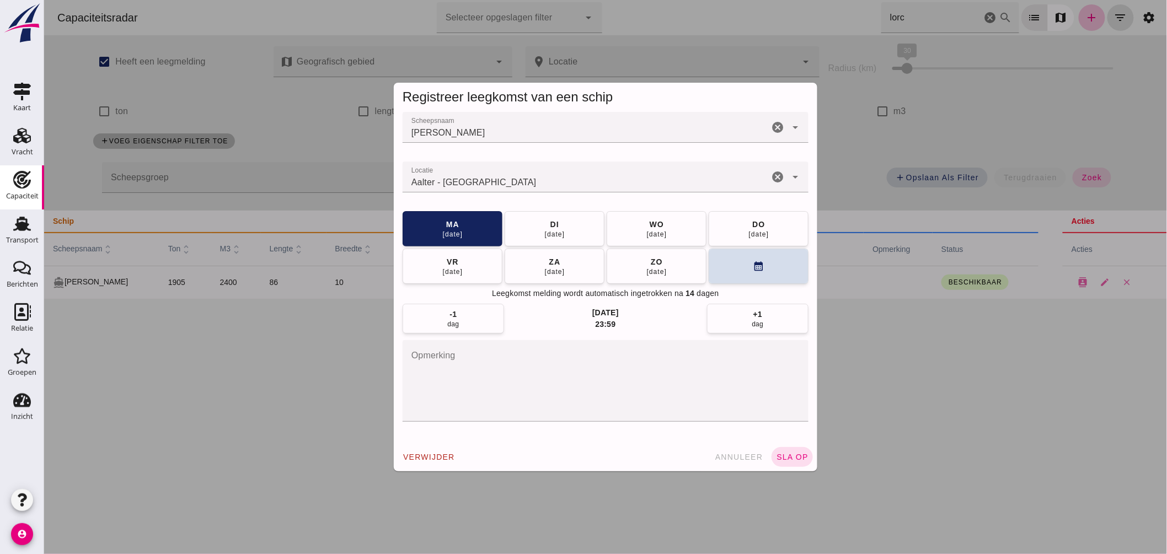
click at [512, 180] on input "Locatie" at bounding box center [585, 182] width 366 height 13
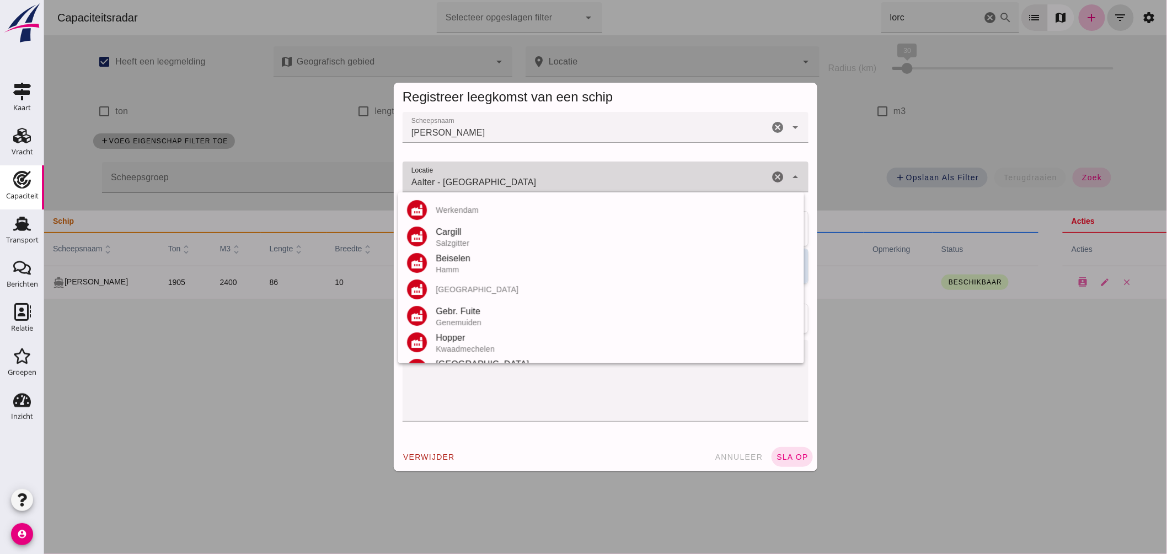
click at [513, 180] on input "Aalter - Oost-Vlaanderen" at bounding box center [585, 182] width 366 height 13
click at [514, 181] on input "Aalter - Oost-Vlaanderen" at bounding box center [585, 182] width 366 height 13
type input "A"
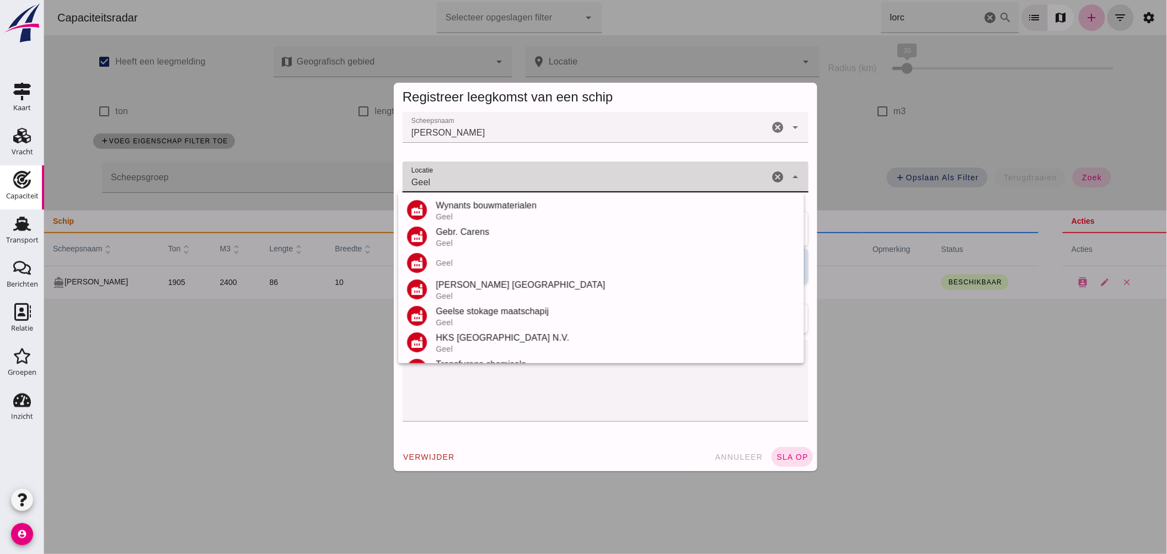
scroll to position [208, 0]
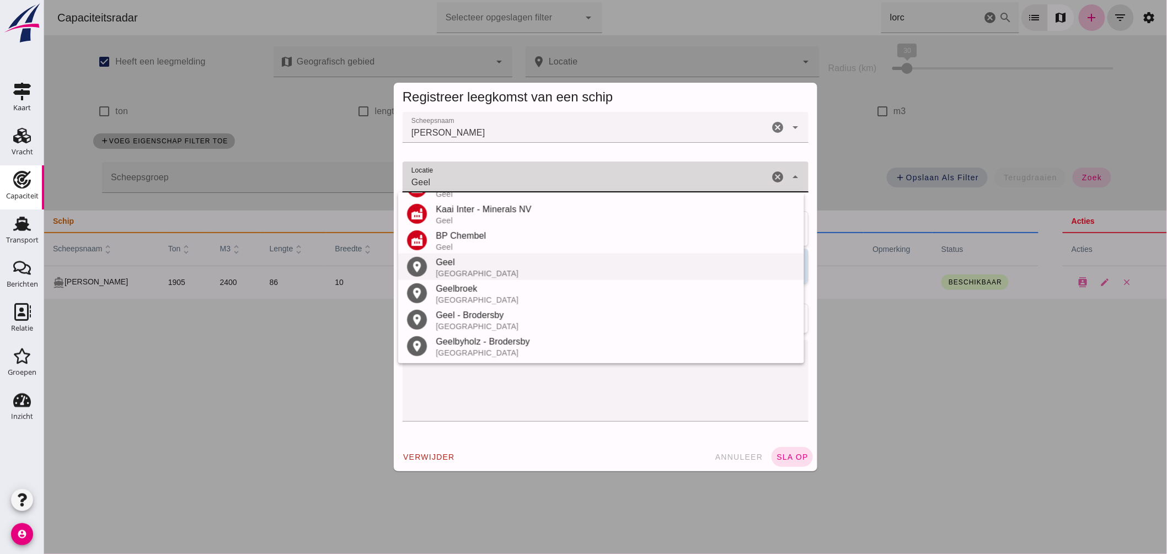
click at [490, 267] on div "Geel" at bounding box center [615, 262] width 360 height 13
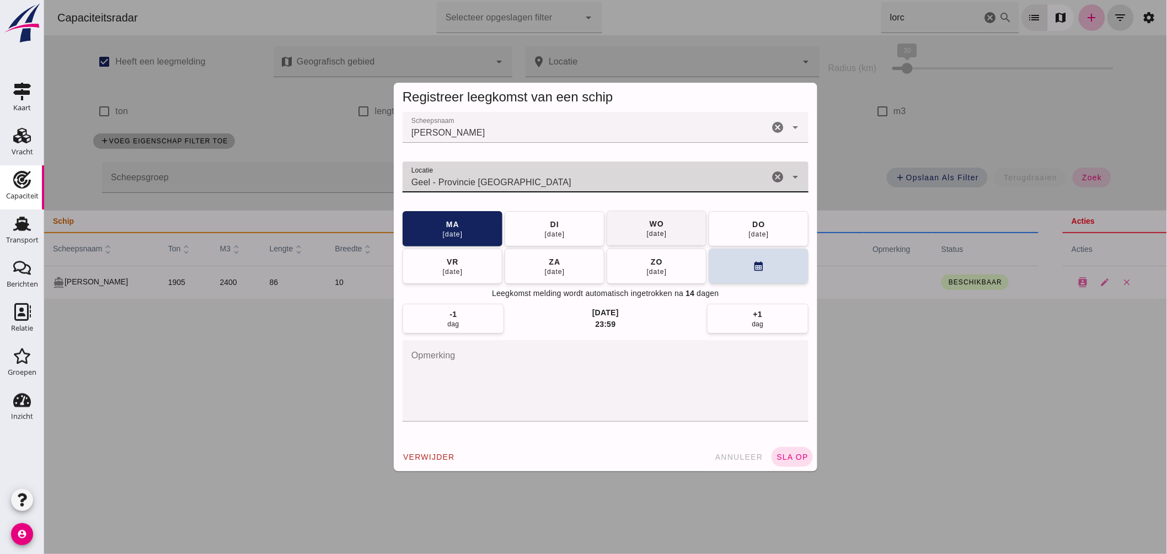
type input "Geel - Provincie Antwerpen"
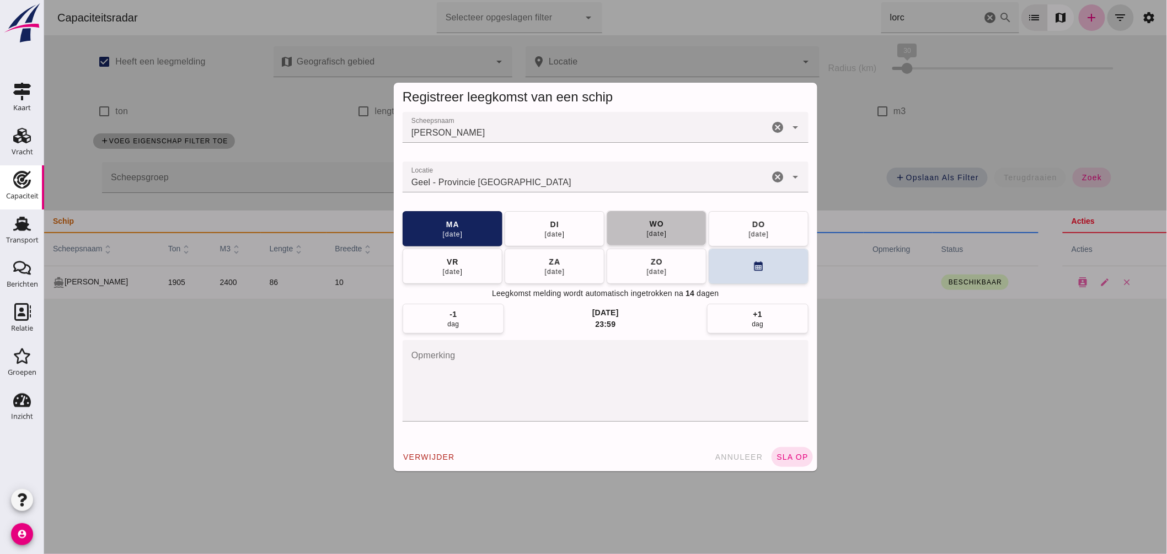
click at [678, 233] on button "wo 03 sep" at bounding box center [656, 228] width 100 height 35
click at [800, 458] on span "sla op" at bounding box center [791, 457] width 33 height 9
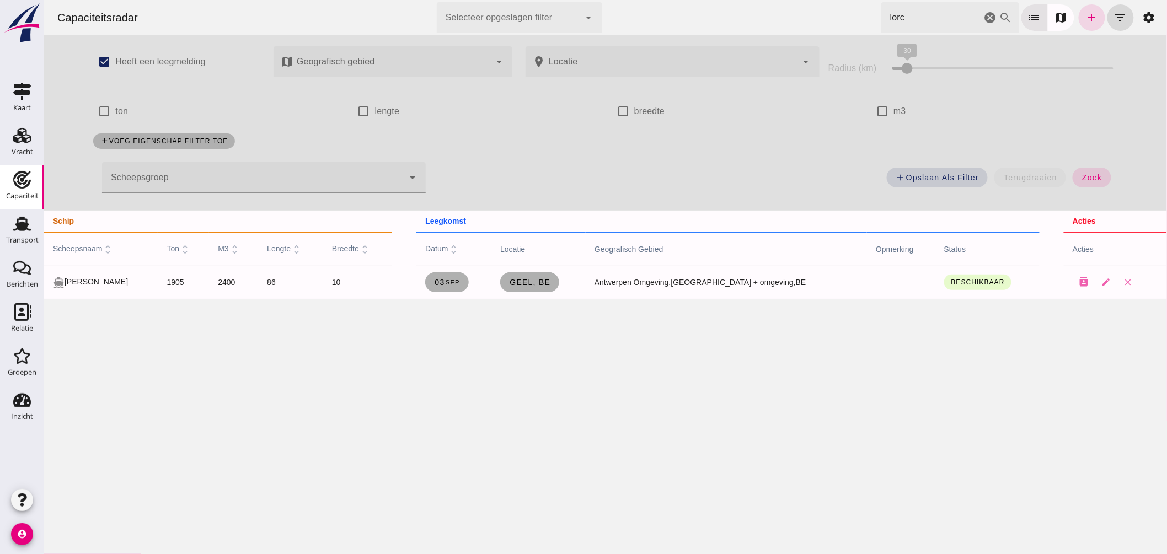
drag, startPoint x: 906, startPoint y: 15, endPoint x: 709, endPoint y: 0, distance: 196.9
click at [709, 0] on div "Capaciteitsradar Selecteer opgeslagen filter Selecteer opgeslagen filter cancel…" at bounding box center [605, 17] width 1114 height 35
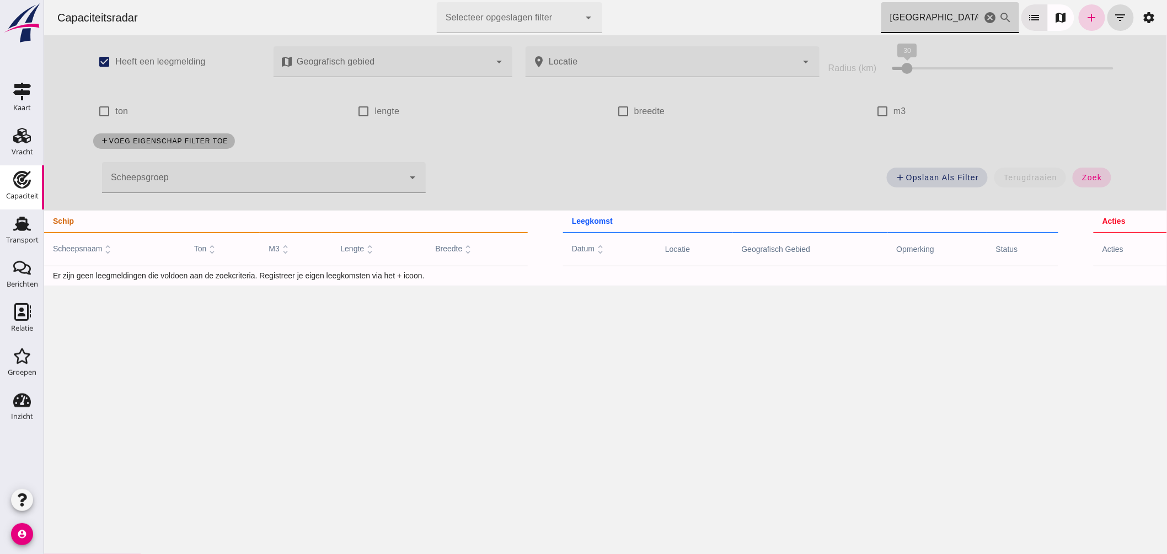
type input "porto"
click at [1085, 13] on icon "add" at bounding box center [1091, 17] width 13 height 13
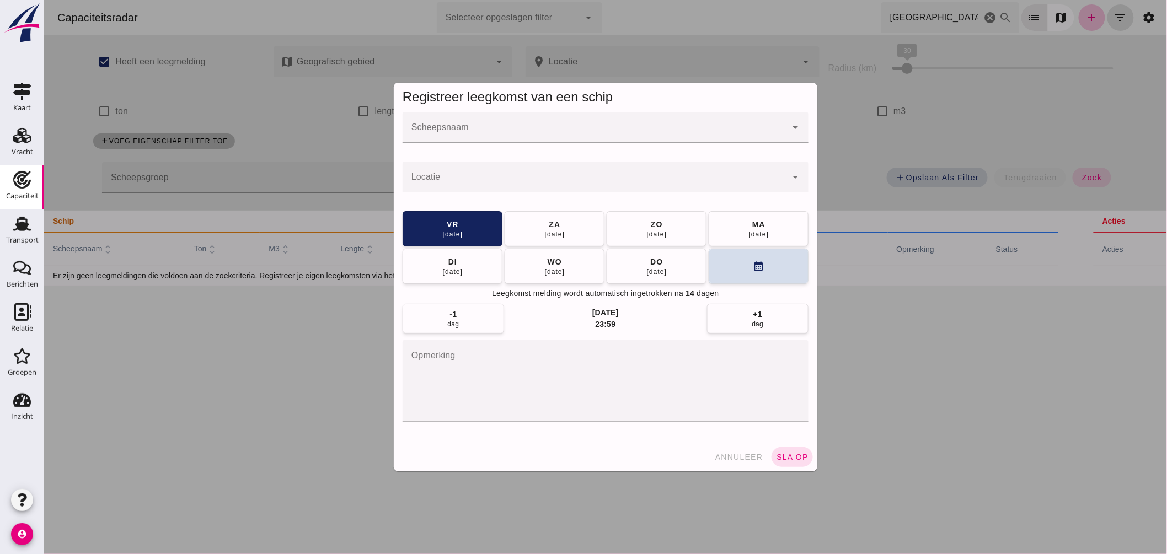
click at [551, 140] on input "Scheepsnaam" at bounding box center [594, 132] width 384 height 13
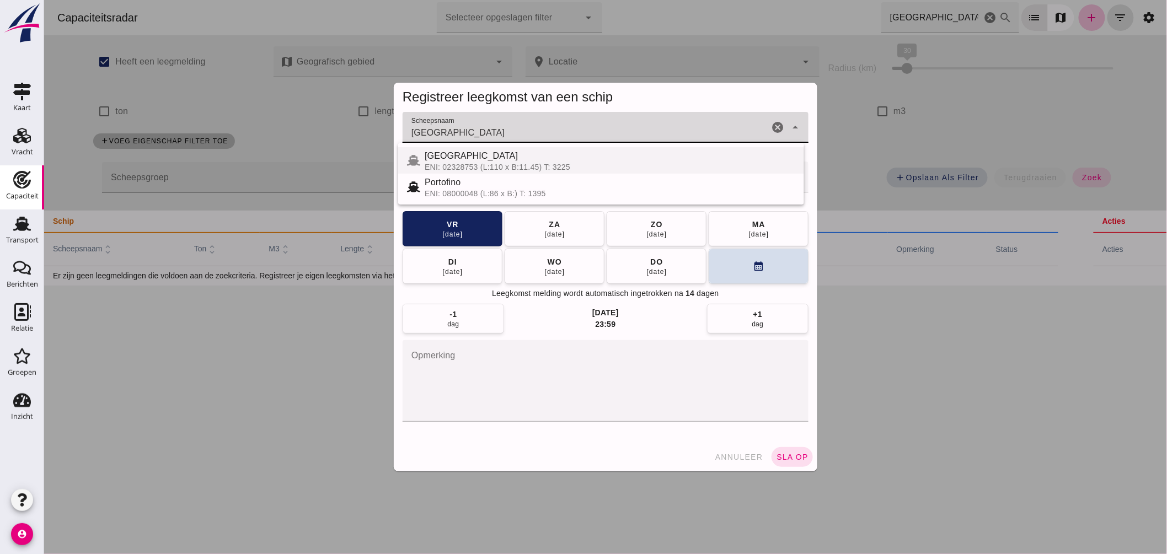
click at [473, 158] on div "PORTO BELLO" at bounding box center [609, 155] width 371 height 13
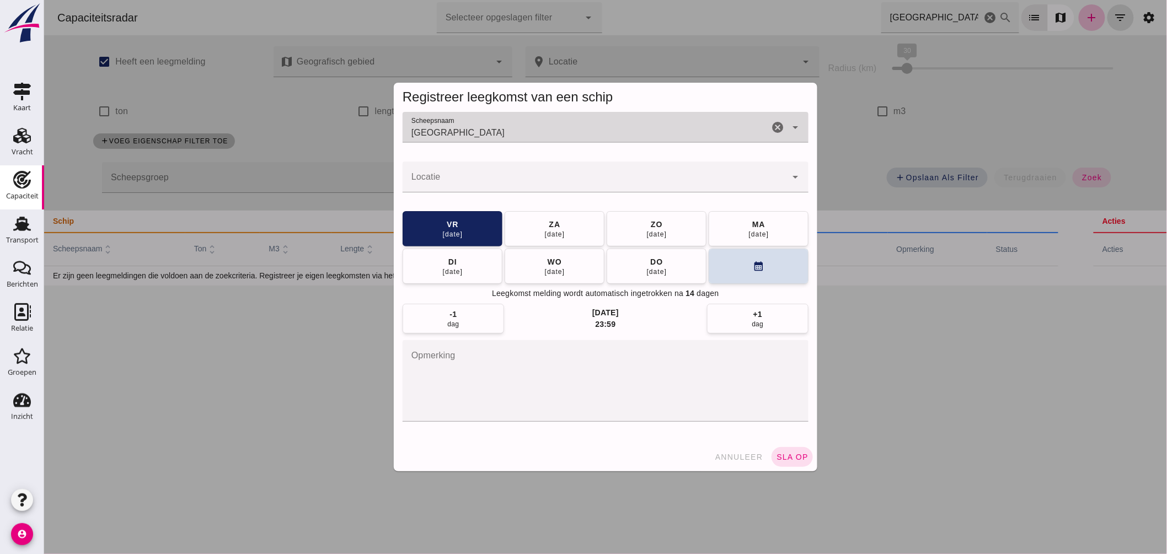
type input "PORTO BELLO"
click at [478, 171] on div at bounding box center [594, 177] width 384 height 31
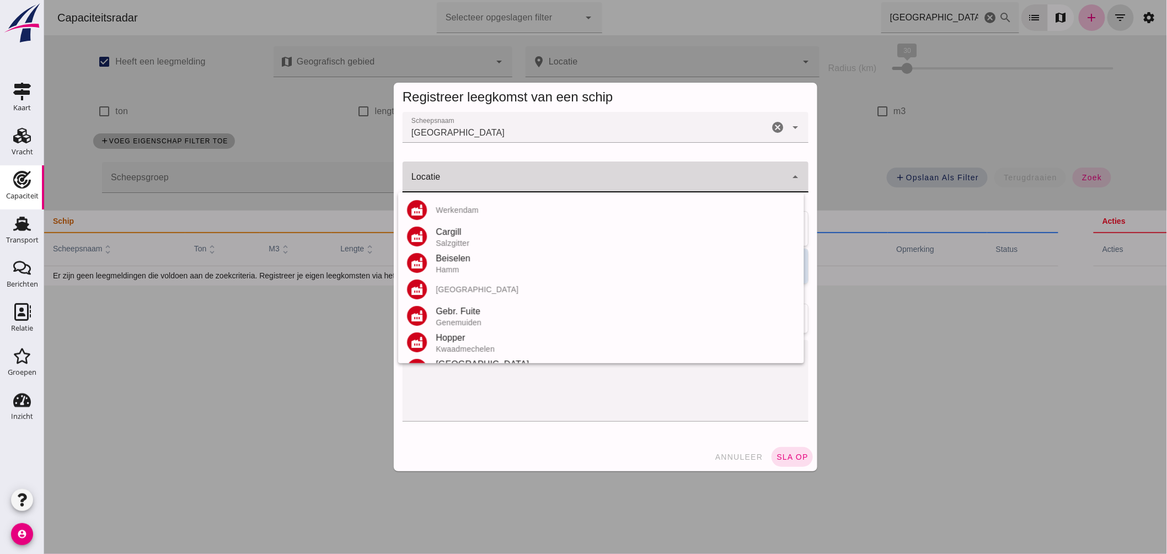
click at [477, 177] on input "Locatie" at bounding box center [594, 182] width 384 height 13
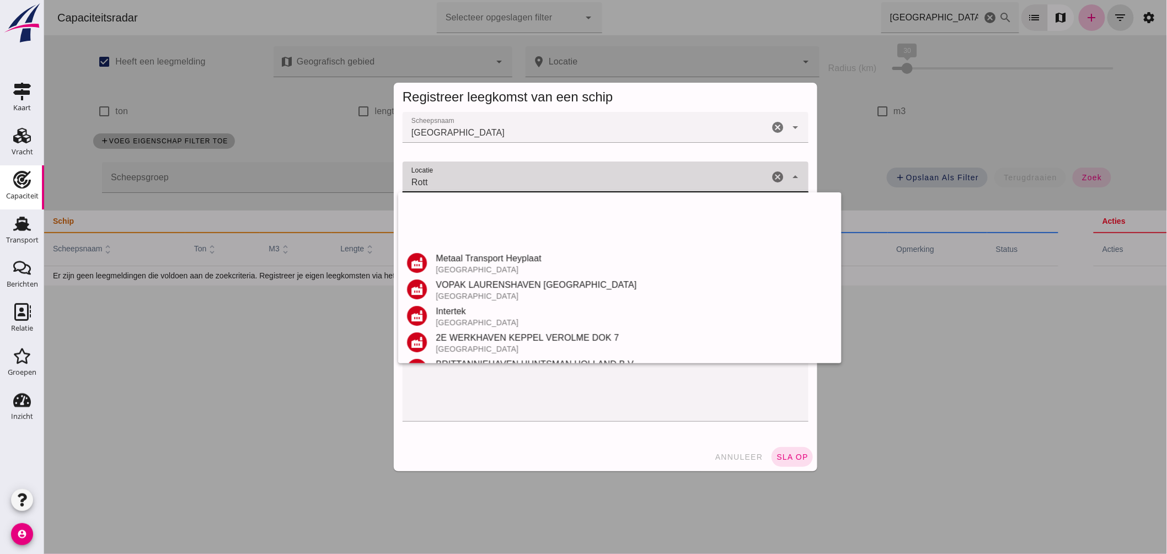
scroll to position [184, 0]
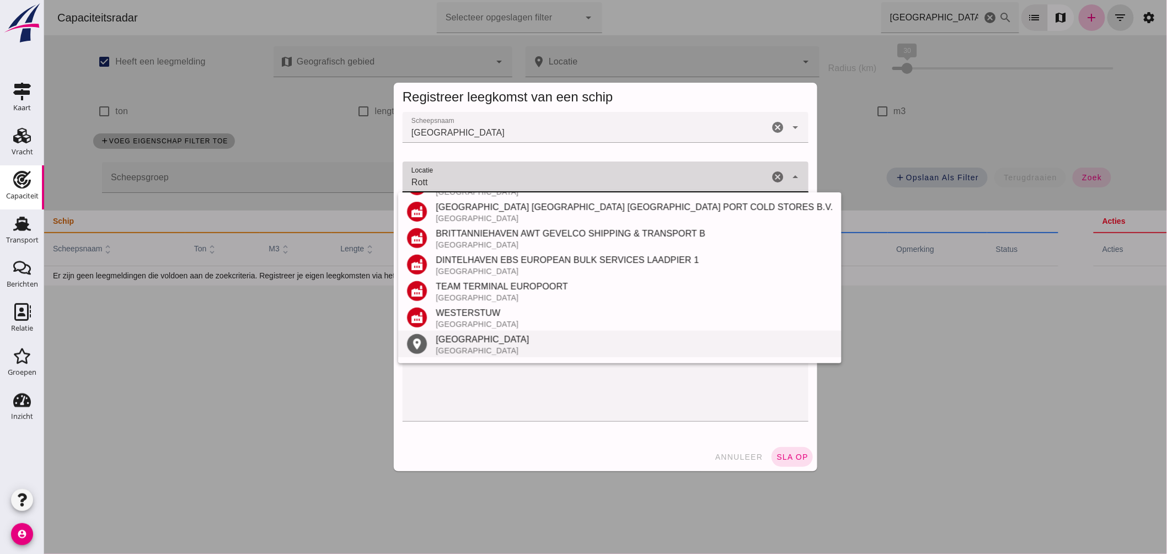
click at [482, 339] on div "Rotterdam" at bounding box center [633, 339] width 397 height 13
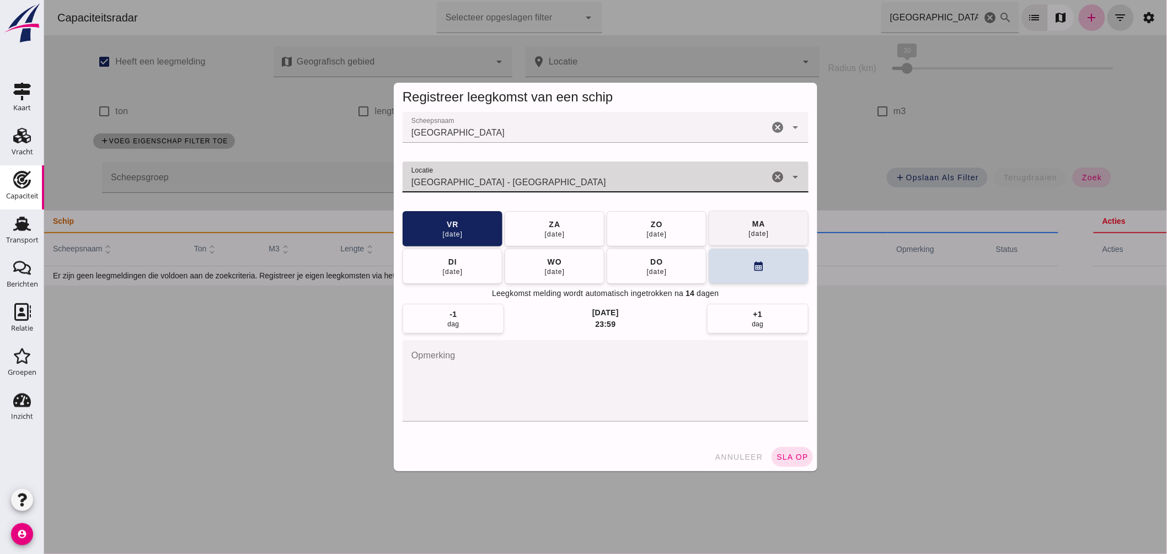
type input "Rotterdam - Zuid-Holland"
click at [776, 227] on button "ma 01 sep" at bounding box center [758, 228] width 100 height 35
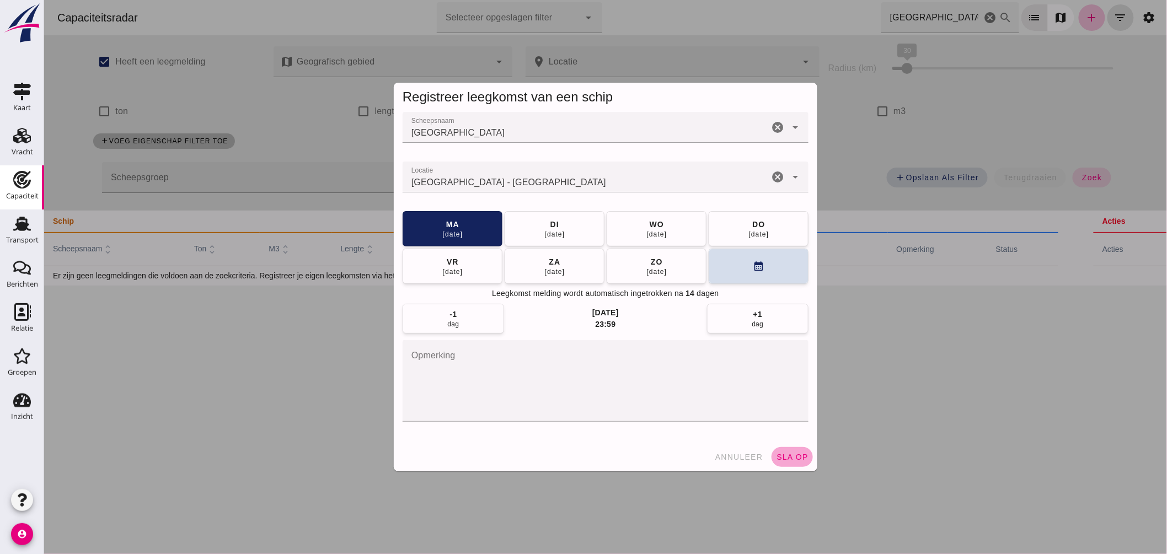
click at [797, 460] on span "sla op" at bounding box center [791, 457] width 33 height 9
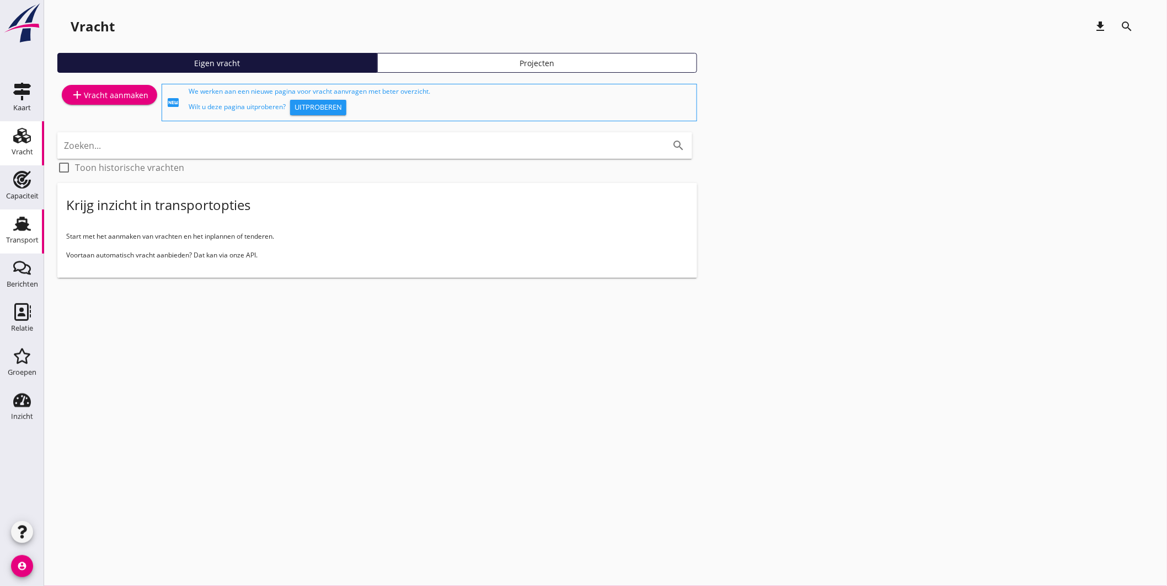
click at [24, 226] on use at bounding box center [22, 224] width 18 height 14
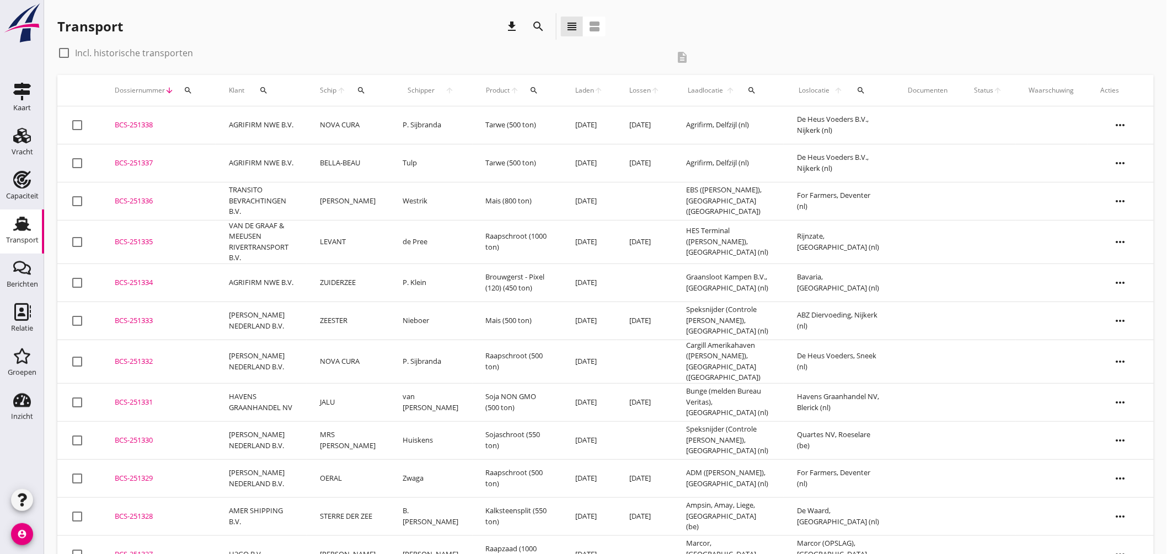
click at [366, 89] on icon "search" at bounding box center [361, 90] width 9 height 9
click at [400, 124] on input "Zoek op (scheeps)naam" at bounding box center [419, 123] width 115 height 18
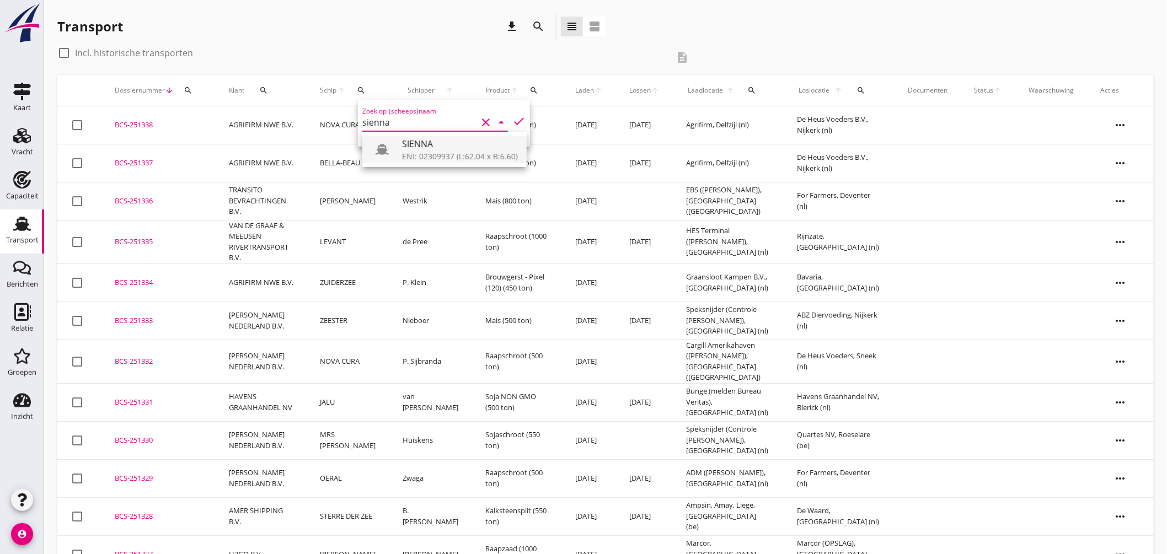
click at [438, 155] on div "ENI: 02309937 (L:62.04 x B:6.60)" at bounding box center [460, 157] width 116 height 12
click at [512, 117] on icon "check" at bounding box center [518, 121] width 13 height 13
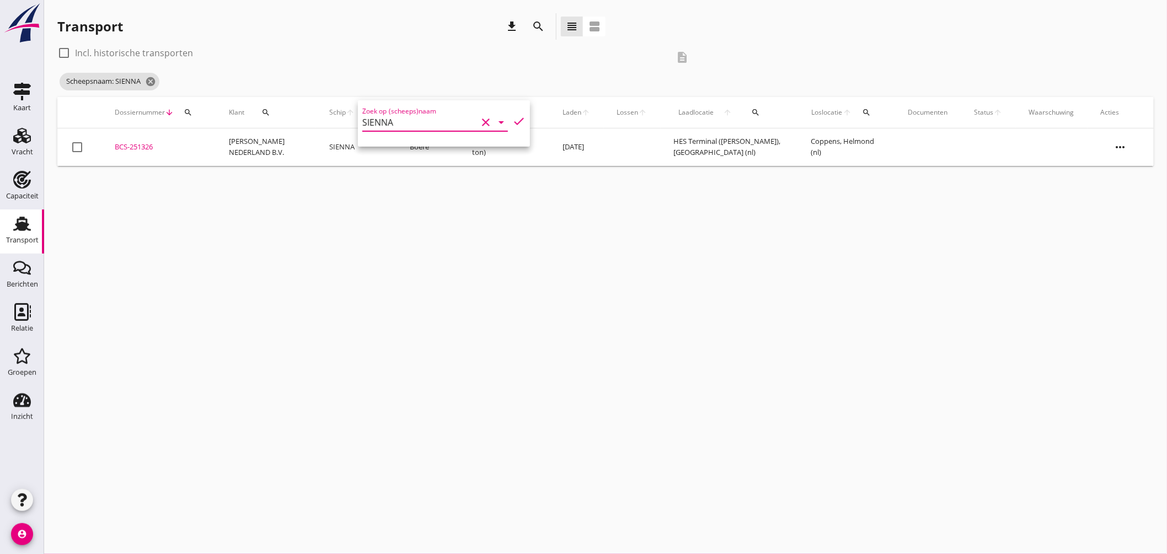
type input "SIENNA"
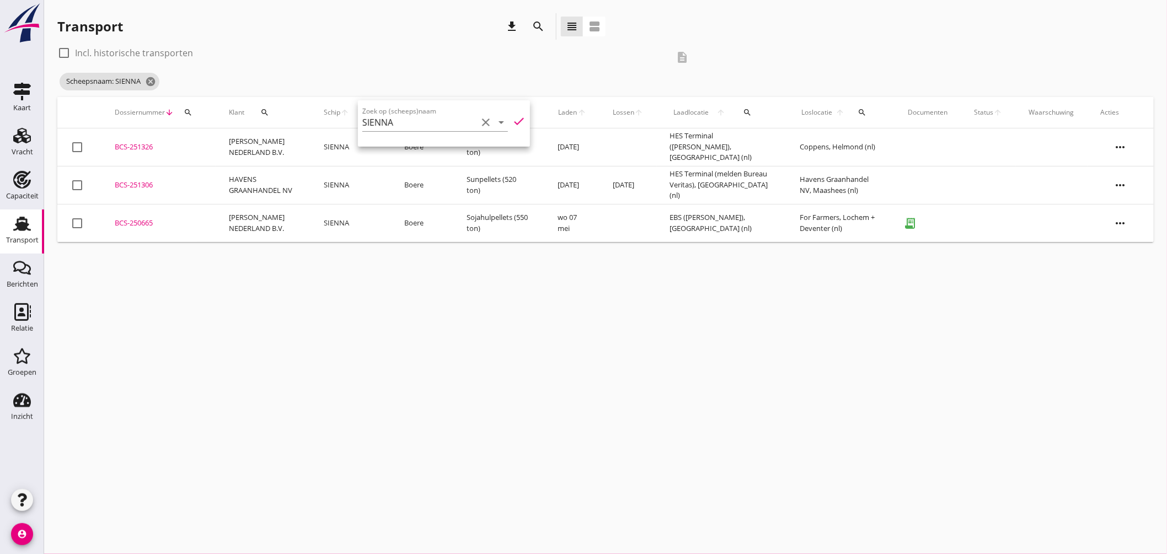
click at [140, 146] on div "BCS-251326" at bounding box center [159, 147] width 88 height 11
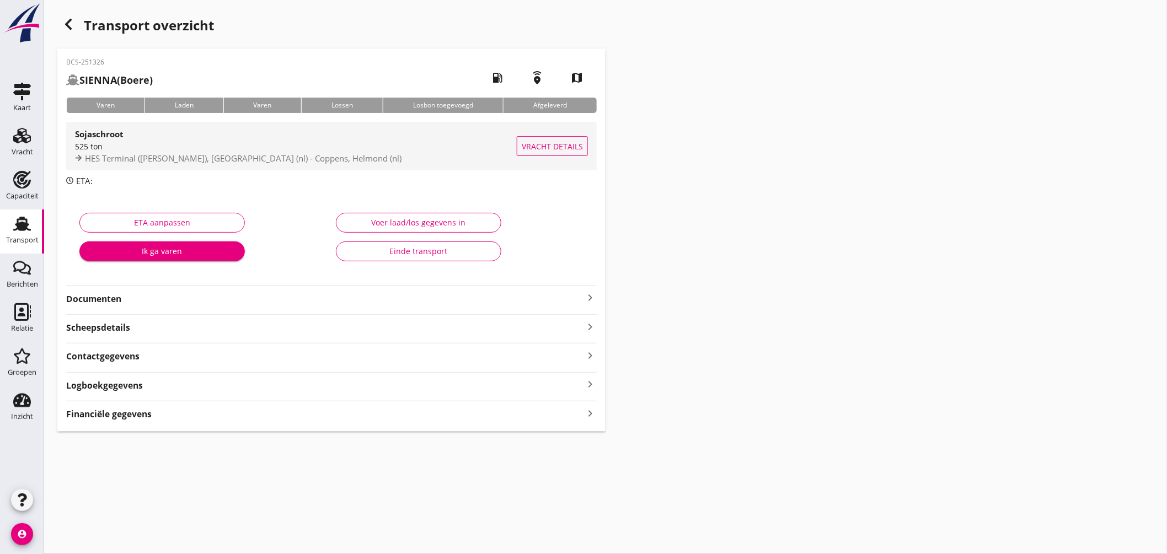
click at [426, 153] on div "HES Terminal ([PERSON_NAME]), [GEOGRAPHIC_DATA] (nl) - Coppens, Helmond (nl)" at bounding box center [296, 158] width 442 height 13
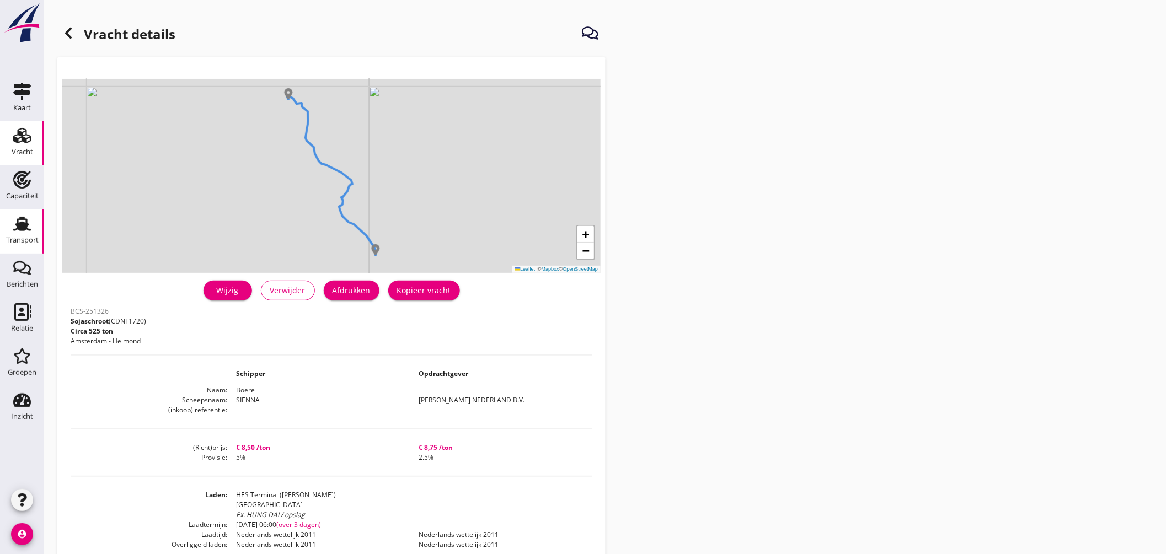
click at [22, 218] on use at bounding box center [22, 224] width 18 height 14
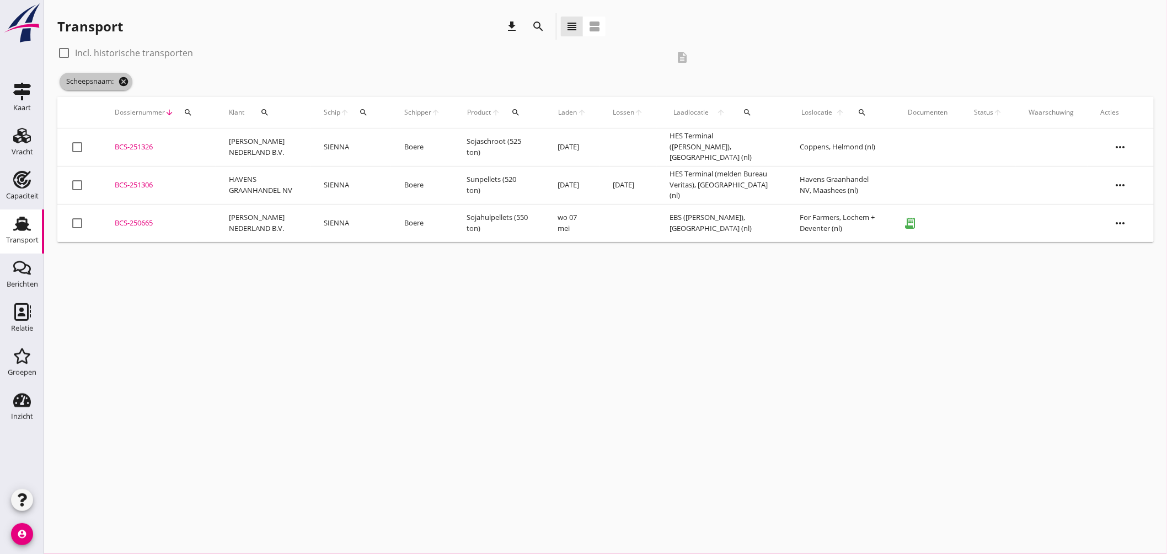
click at [125, 81] on icon "cancel" at bounding box center [123, 81] width 11 height 11
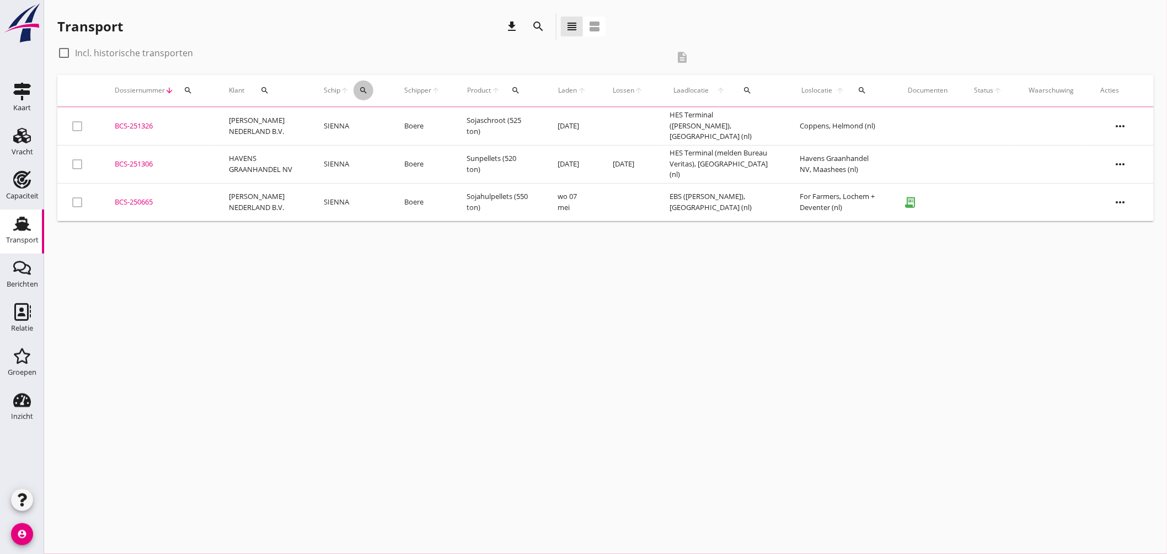
click at [359, 86] on icon "search" at bounding box center [363, 90] width 9 height 9
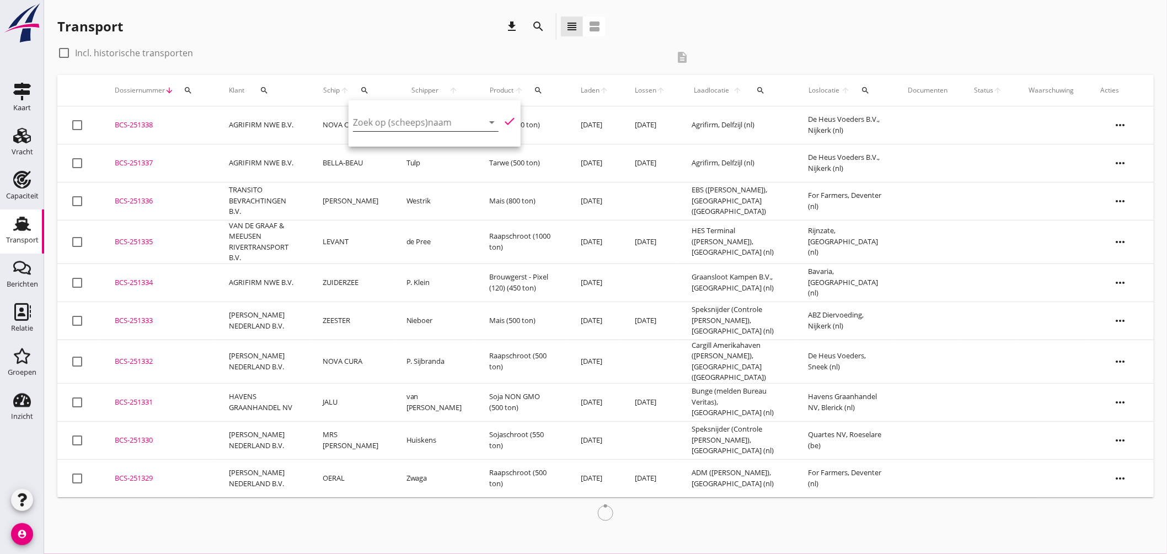
click at [387, 119] on input "Zoek op (scheeps)naam" at bounding box center [410, 123] width 115 height 18
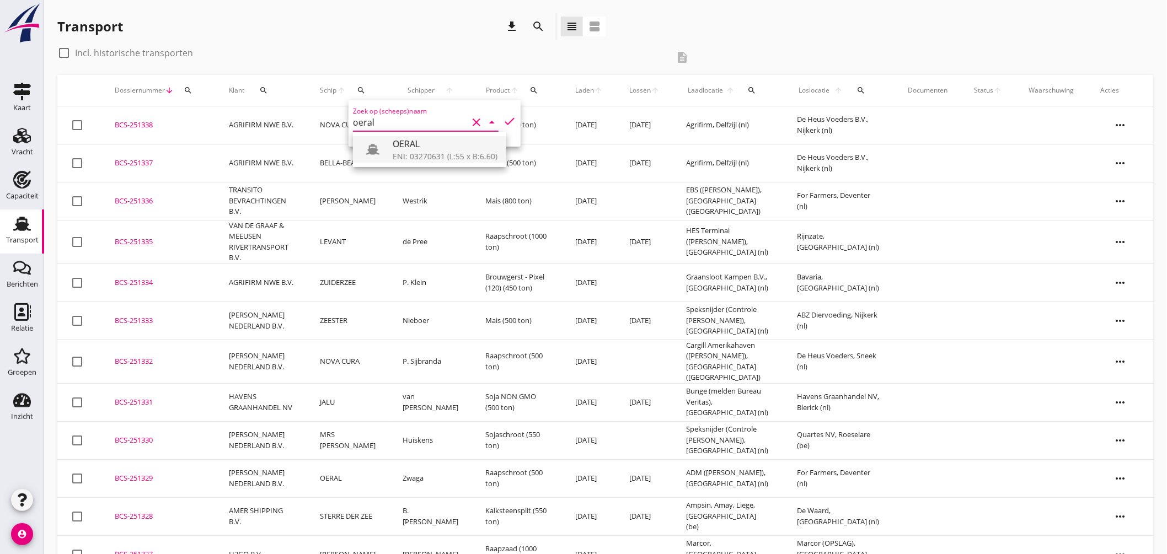
click at [419, 151] on div "ENI: 03270631 (L:55 x B:6.60)" at bounding box center [445, 157] width 105 height 12
click at [503, 121] on icon "check" at bounding box center [509, 121] width 13 height 13
type input "OERAL"
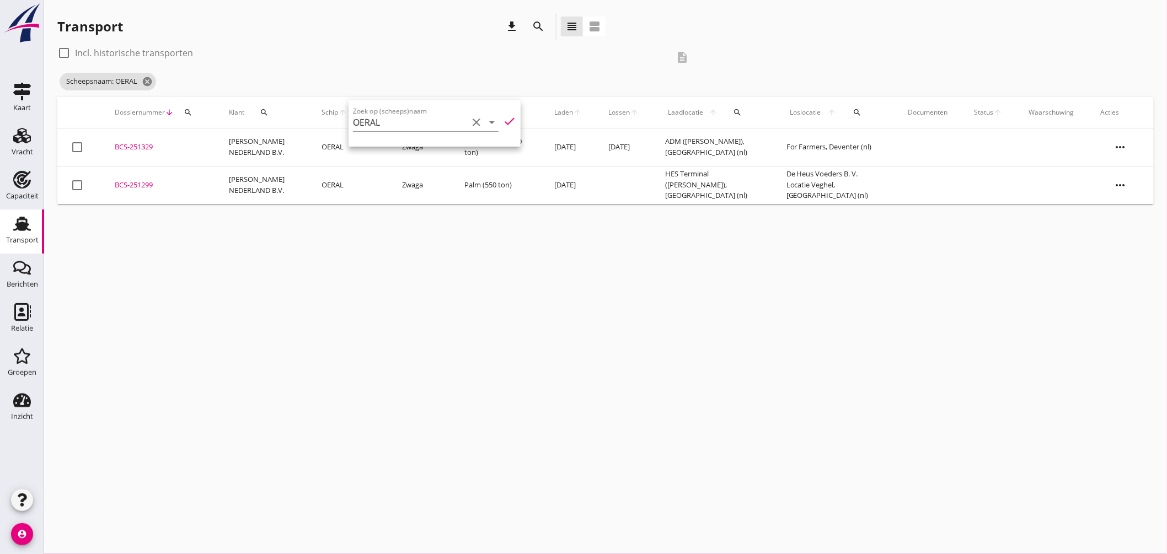
click at [131, 144] on div "BCS-251329" at bounding box center [159, 147] width 88 height 11
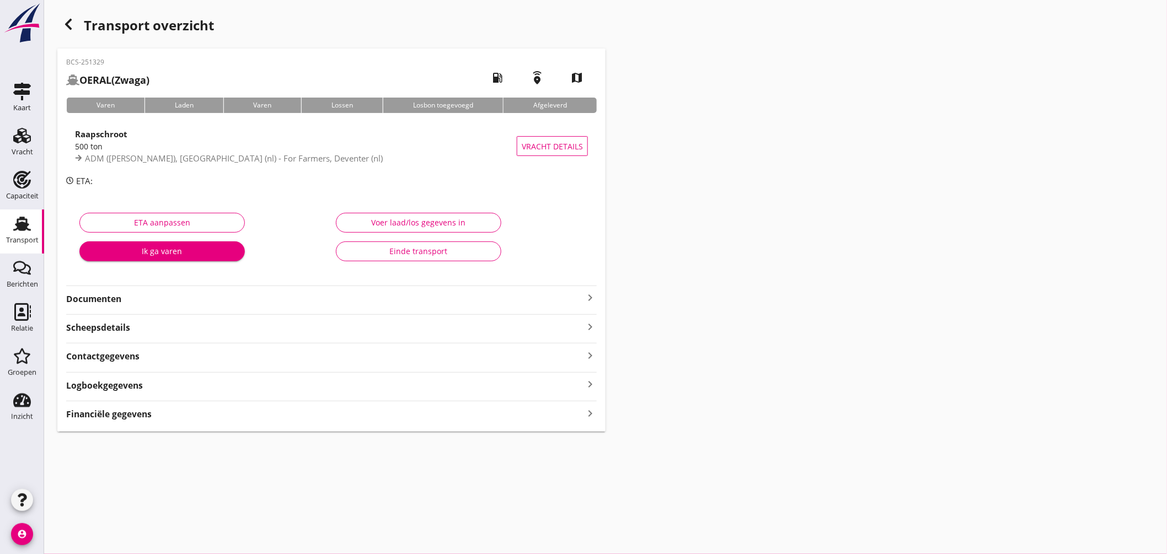
click at [588, 293] on icon "keyboard_arrow_right" at bounding box center [590, 297] width 13 height 13
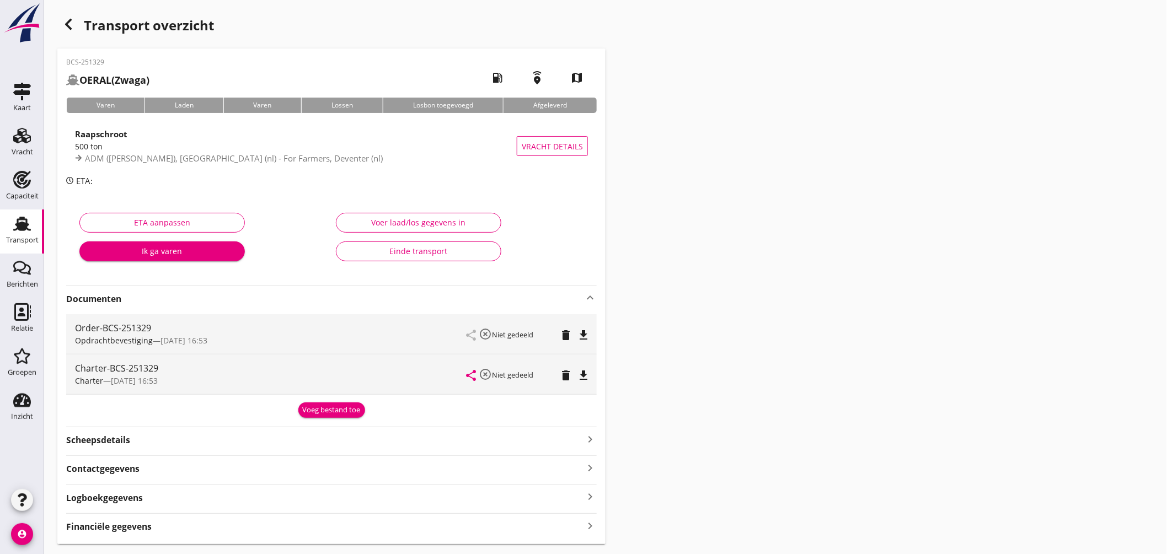
click at [586, 376] on icon "file_download" at bounding box center [583, 375] width 13 height 13
click at [26, 222] on use at bounding box center [22, 224] width 18 height 14
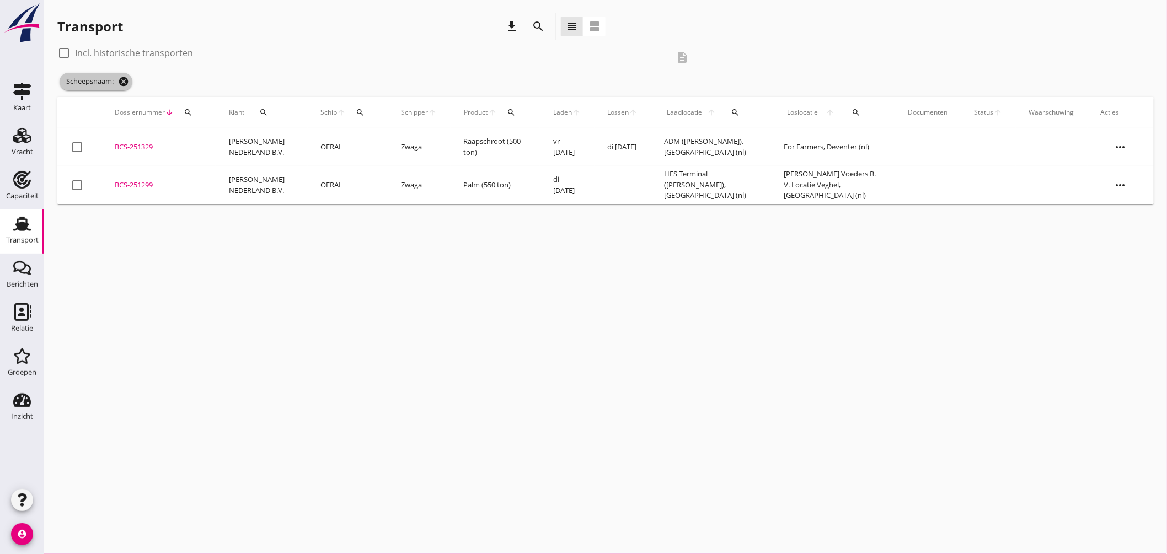
click at [124, 80] on icon "cancel" at bounding box center [123, 81] width 11 height 11
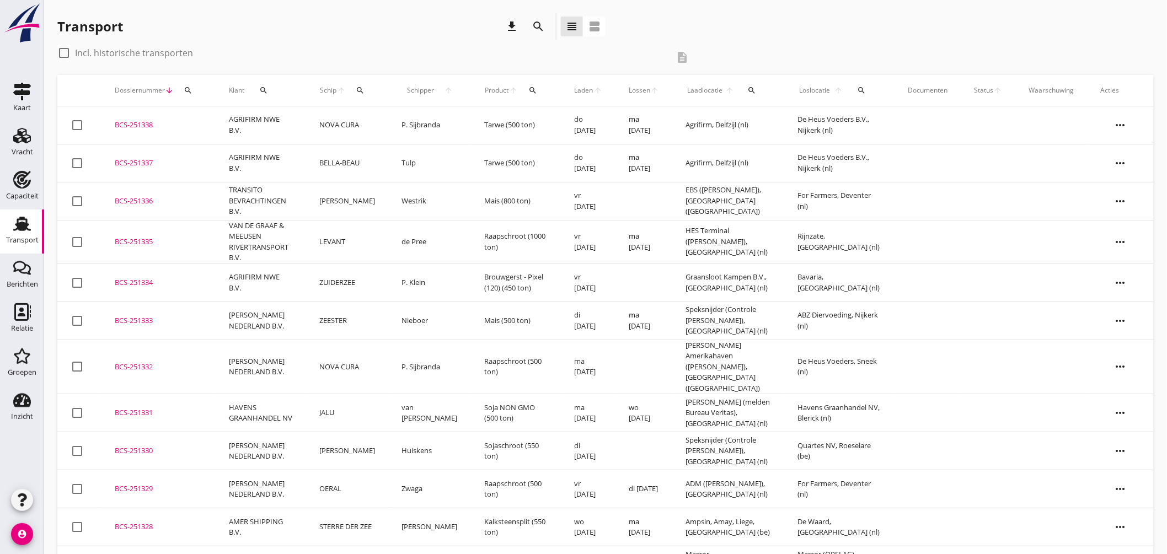
click at [371, 92] on div "search" at bounding box center [360, 90] width 20 height 9
click at [430, 125] on input "Zoek op (scheeps)naam" at bounding box center [419, 123] width 115 height 18
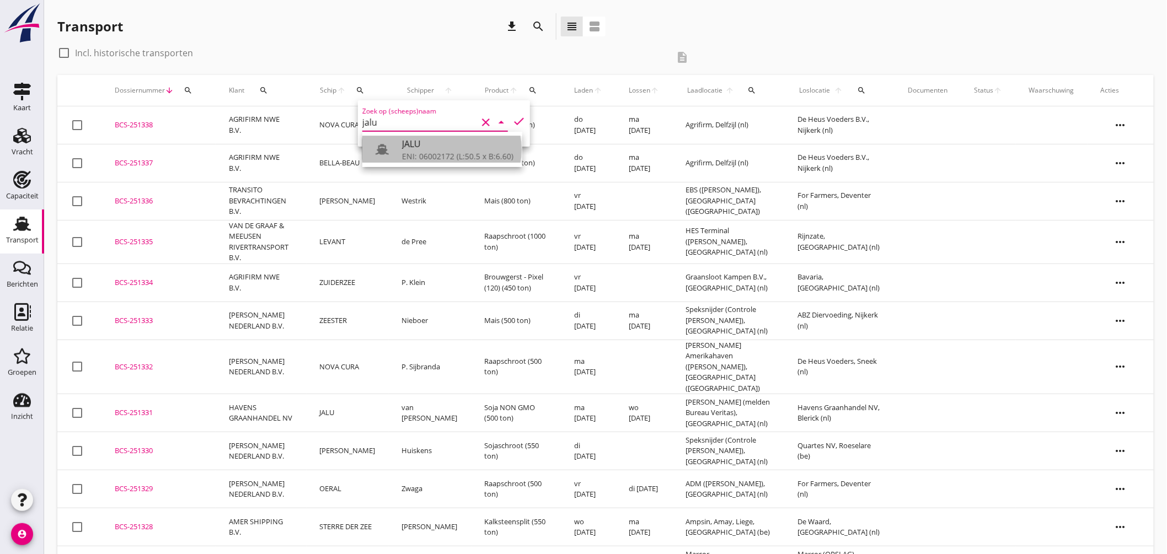
click at [433, 145] on div "JALU" at bounding box center [457, 143] width 111 height 13
click at [512, 117] on icon "check" at bounding box center [518, 121] width 13 height 13
type input "JALU"
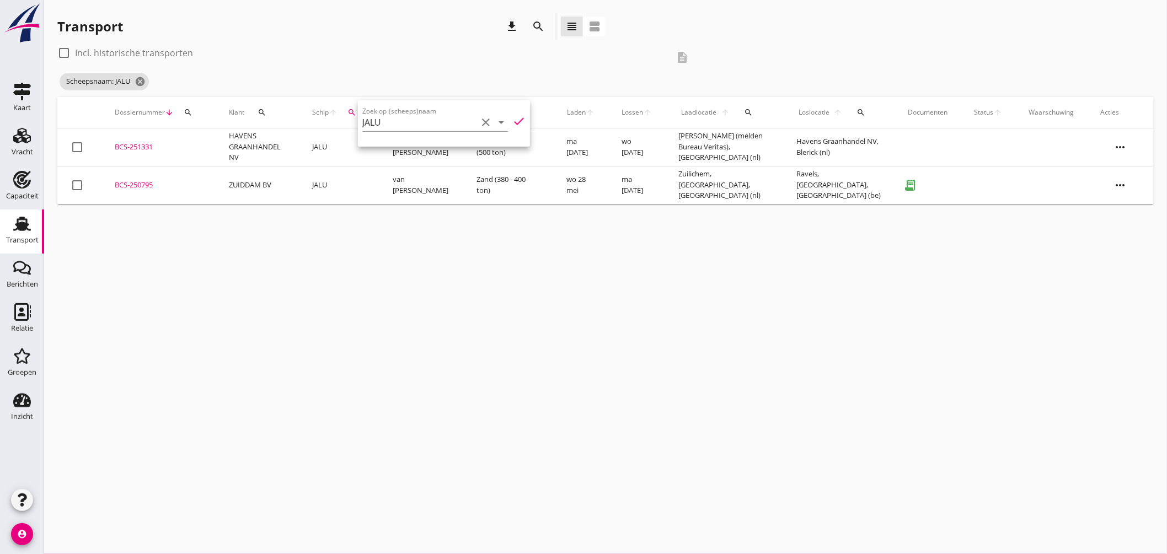
click at [63, 51] on div at bounding box center [64, 53] width 19 height 19
checkbox input "true"
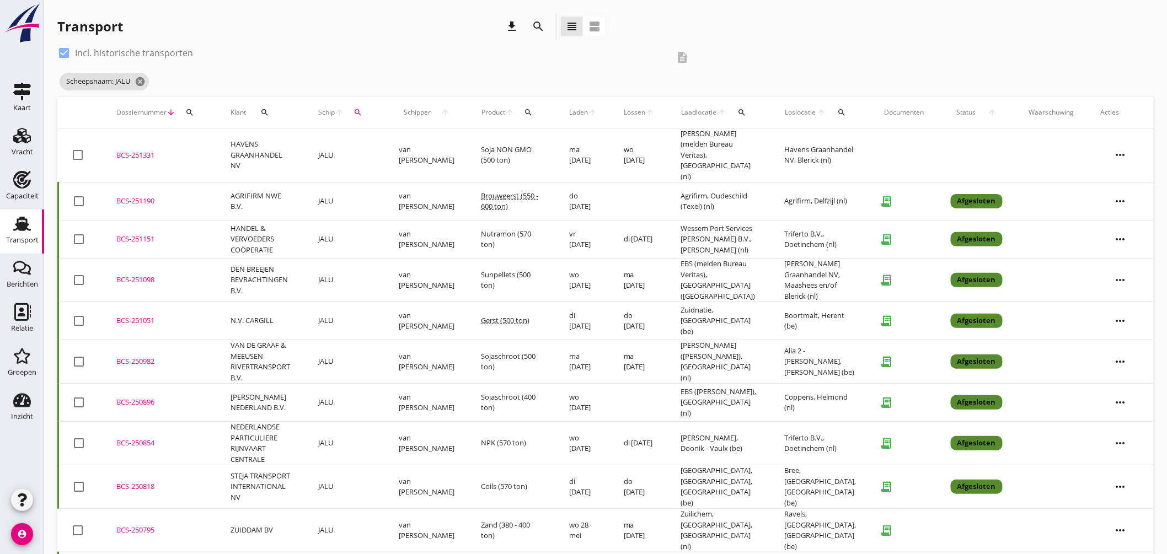
click at [138, 234] on div "BCS-251151" at bounding box center [160, 239] width 88 height 11
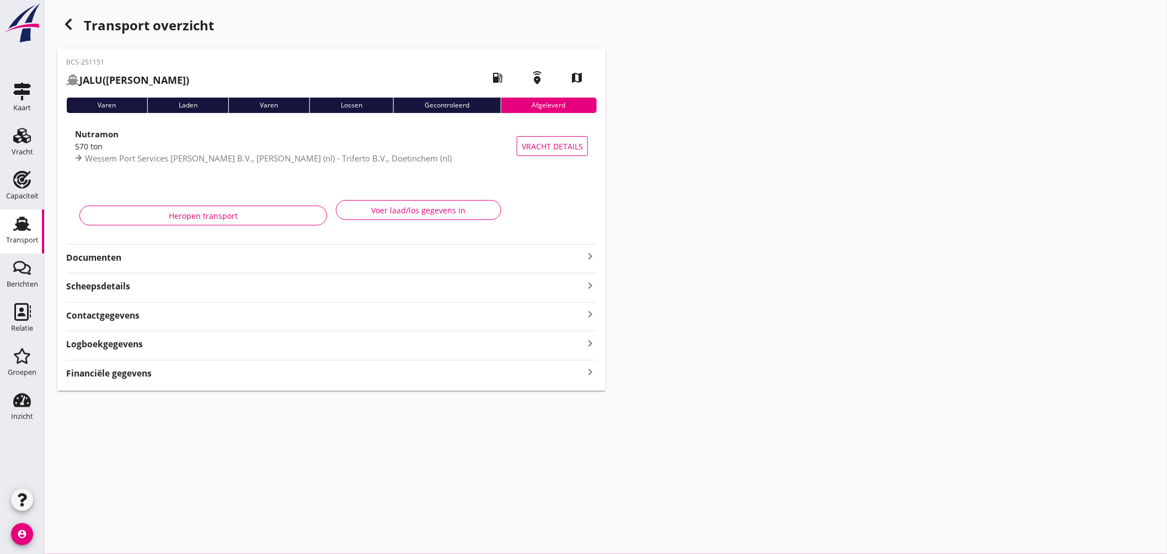
click at [593, 252] on icon "keyboard_arrow_right" at bounding box center [590, 256] width 13 height 13
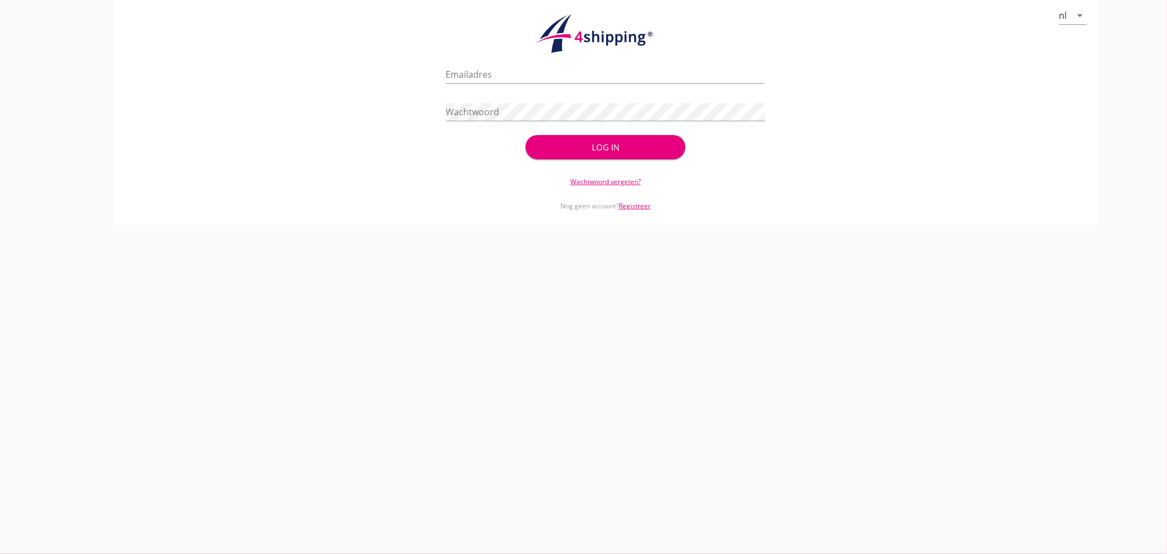
type input "jasper@stoffersbevrachtingen.nl"
click at [631, 152] on div "Log in" at bounding box center [605, 147] width 124 height 13
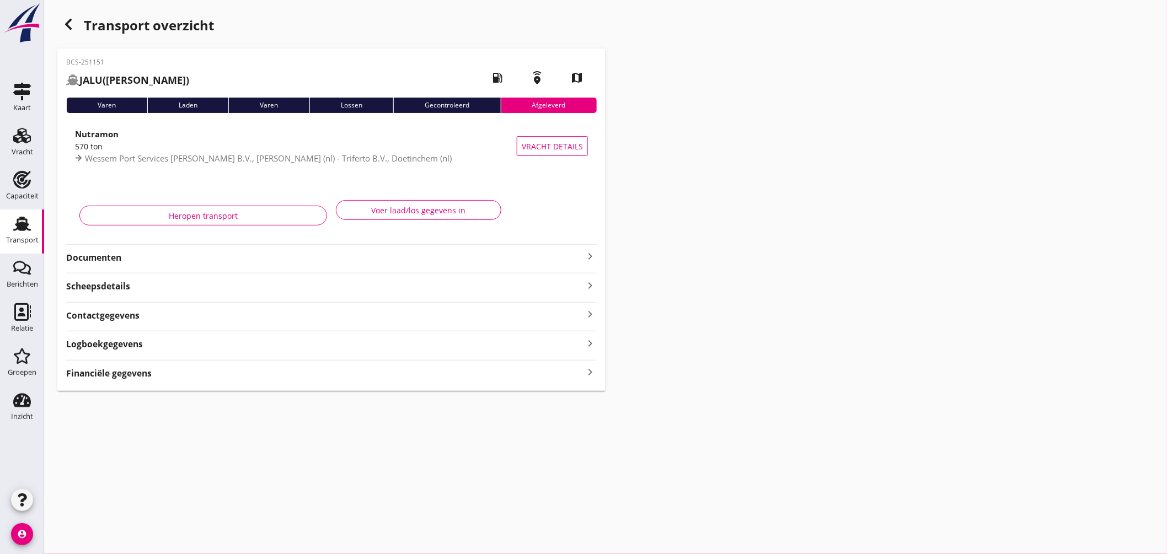
click at [23, 227] on use at bounding box center [22, 224] width 18 height 14
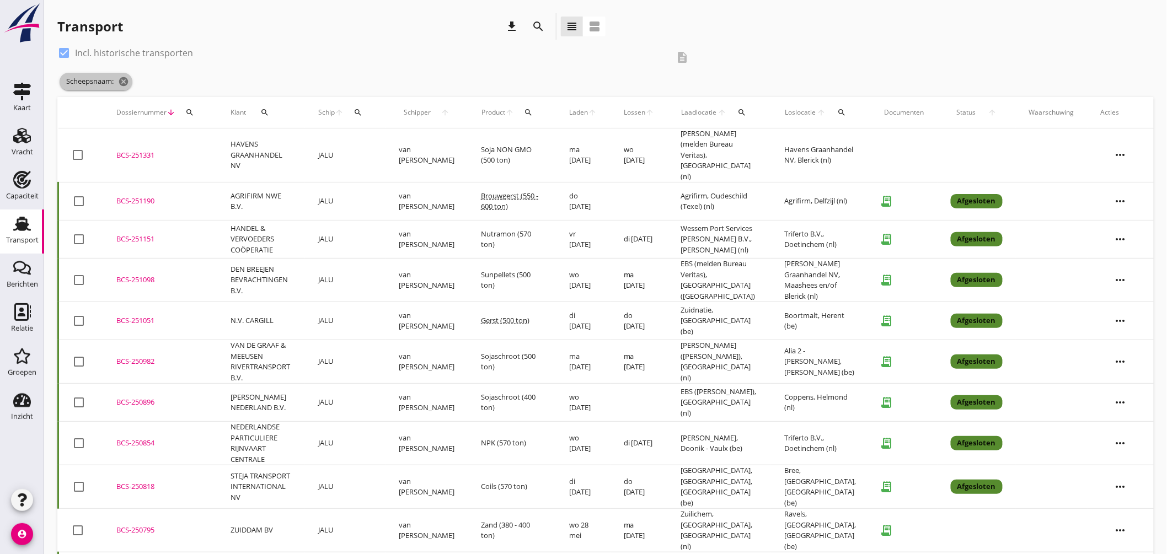
click at [127, 81] on icon "cancel" at bounding box center [123, 81] width 11 height 11
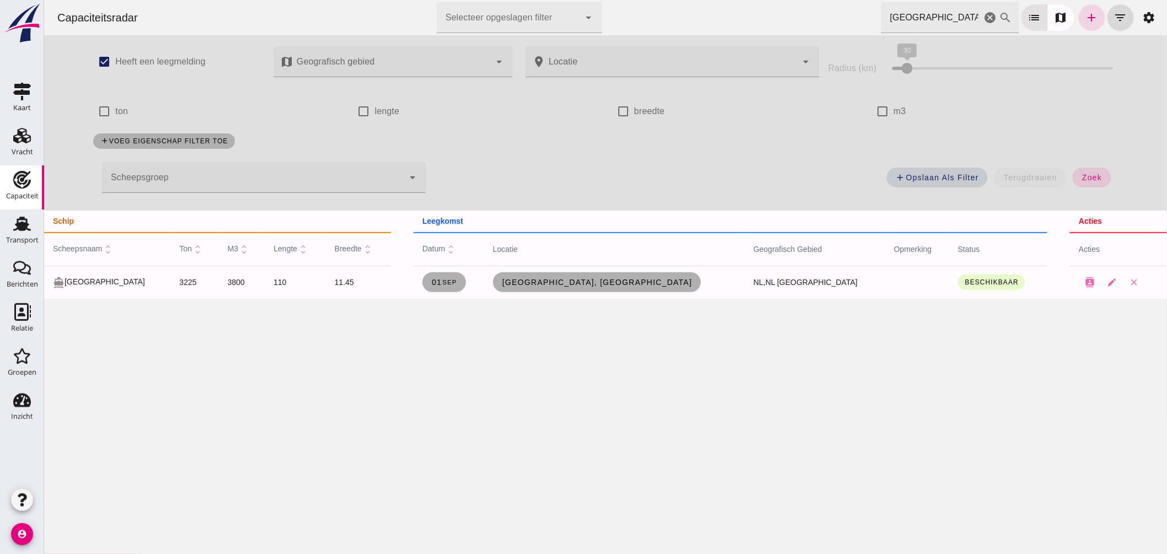
drag, startPoint x: 925, startPoint y: 15, endPoint x: 763, endPoint y: 40, distance: 163.5
click at [763, 40] on div "Capaciteitsradar Selecteer opgeslagen filter Selecteer opgeslagen filter cancel…" at bounding box center [605, 149] width 1123 height 299
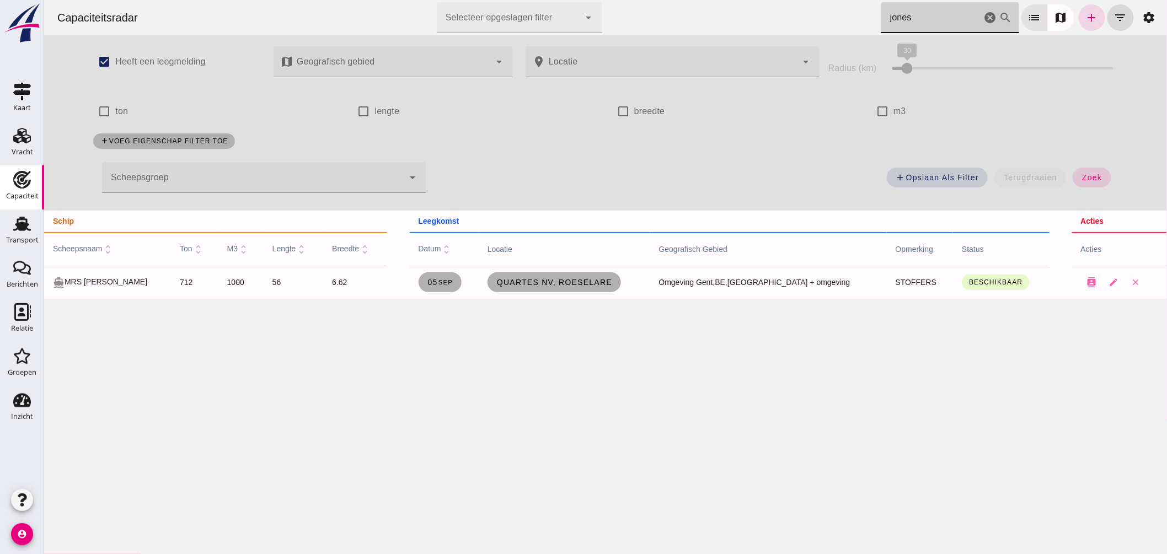
type input "jones"
click at [983, 12] on icon "cancel" at bounding box center [989, 17] width 13 height 13
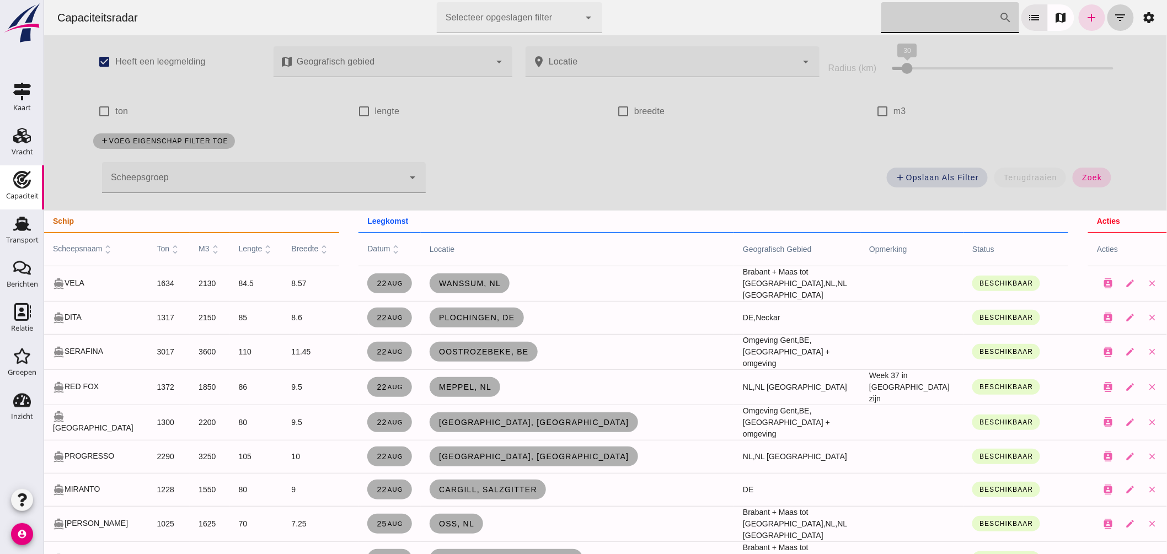
click at [1114, 17] on icon "filter_list" at bounding box center [1120, 17] width 13 height 13
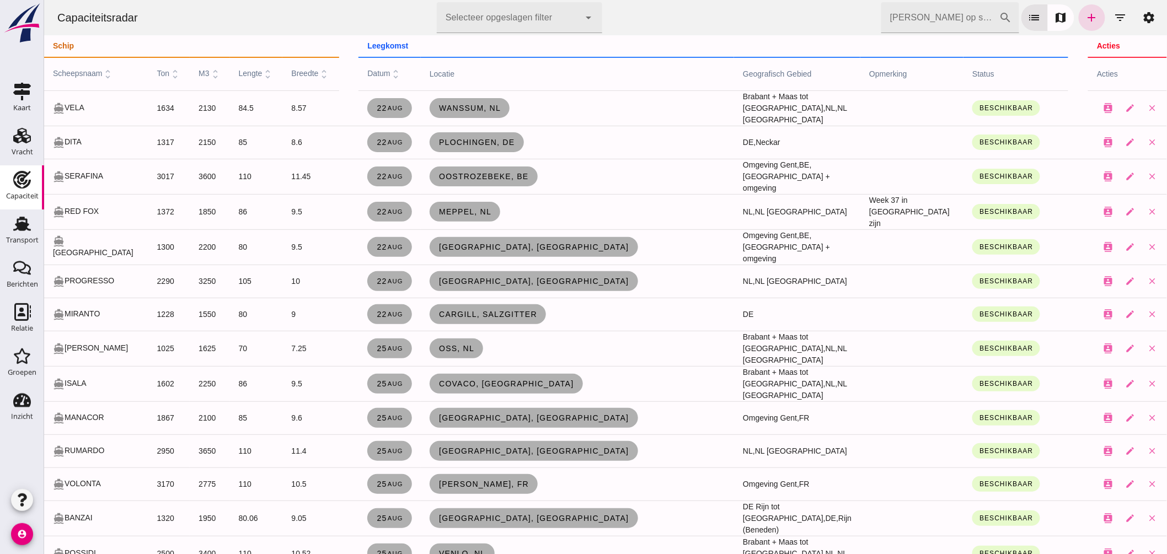
click at [907, 20] on input "Zoek op scheepsnaam" at bounding box center [940, 17] width 118 height 31
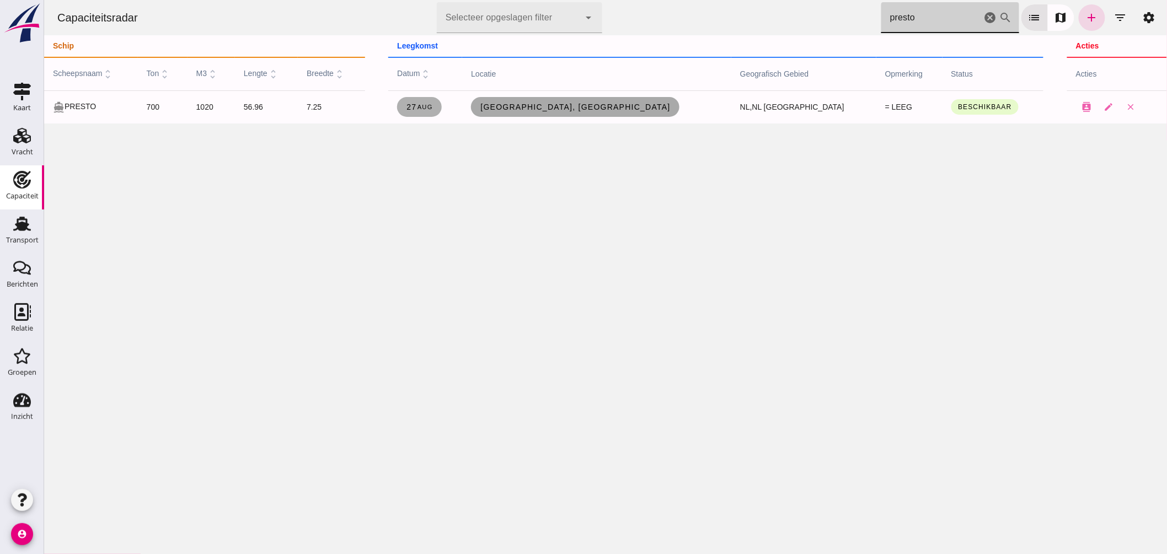
type input "presto"
click at [586, 111] on span "Utrecht, nl" at bounding box center [574, 107] width 191 height 9
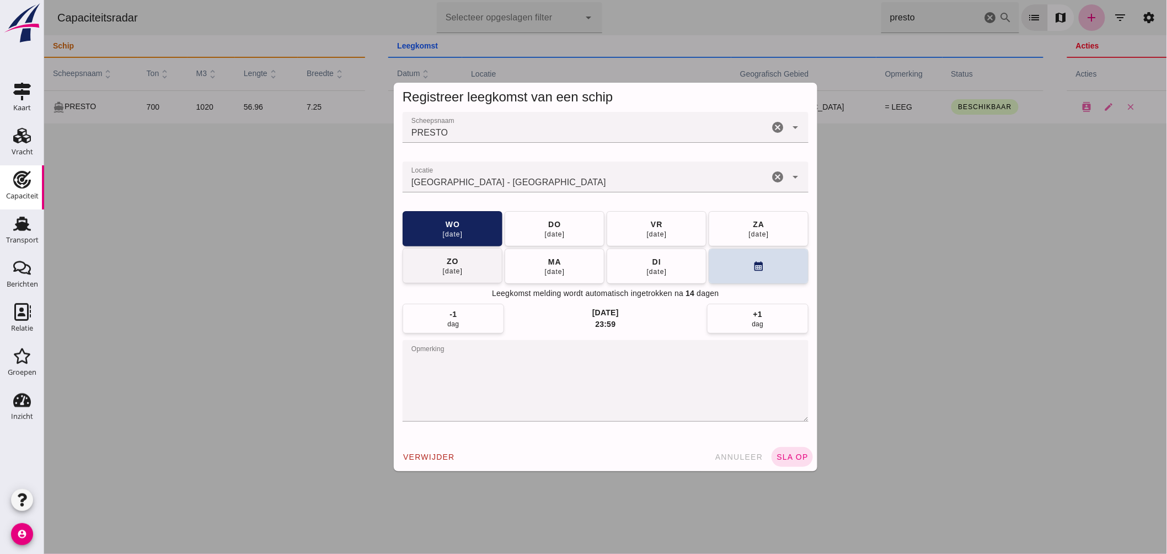
click at [670, 232] on button "[DATE]" at bounding box center [656, 228] width 100 height 35
click at [791, 456] on span "sla op" at bounding box center [791, 457] width 33 height 9
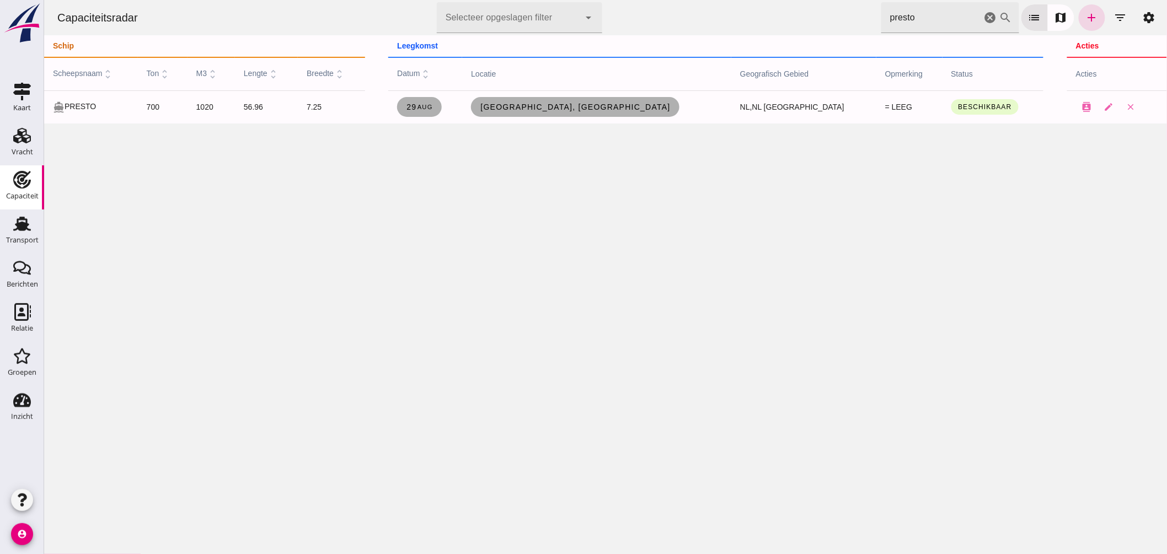
drag, startPoint x: 981, startPoint y: 15, endPoint x: 1218, endPoint y: 306, distance: 375.1
click at [983, 15] on icon "cancel" at bounding box center [989, 17] width 13 height 13
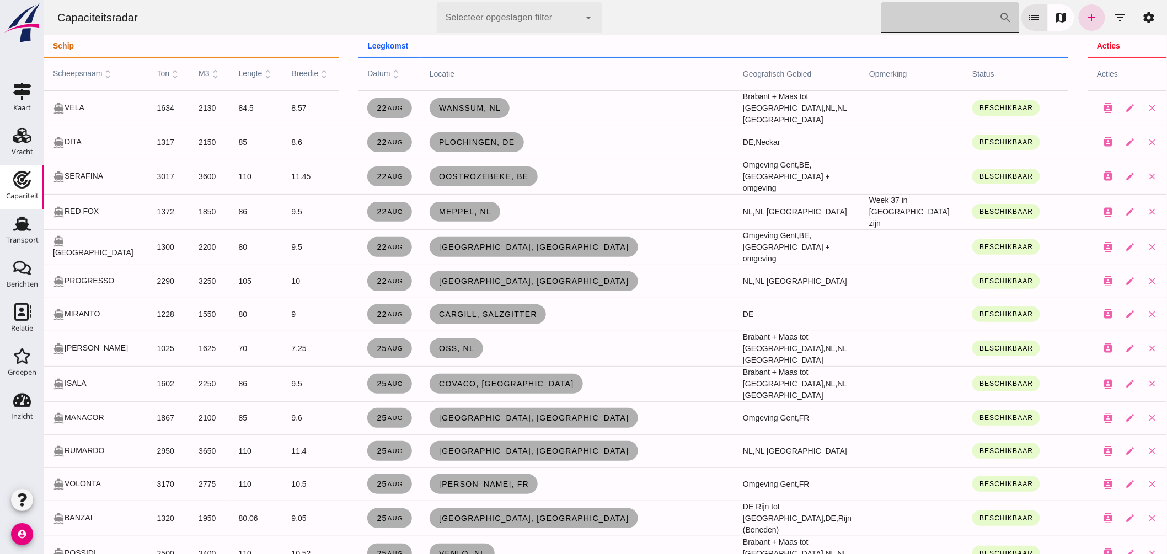
click at [908, 21] on input "Zoek op scheepsnaam" at bounding box center [940, 17] width 118 height 31
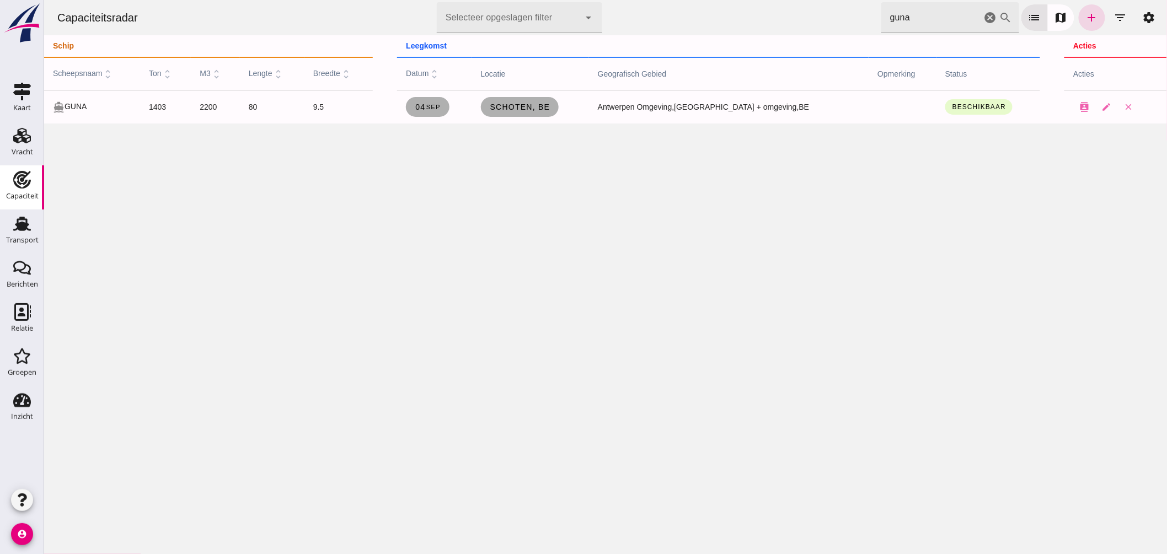
drag, startPoint x: 917, startPoint y: 24, endPoint x: 702, endPoint y: 51, distance: 216.9
click at [729, 38] on div "Capaciteitsradar Selecteer opgeslagen filter Selecteer opgeslagen filter cancel…" at bounding box center [605, 62] width 1123 height 124
drag, startPoint x: 911, startPoint y: 14, endPoint x: 714, endPoint y: -7, distance: 198.0
click at [714, 0] on html "Capaciteitsradar Selecteer opgeslagen filter Selecteer opgeslagen filter cancel…" at bounding box center [605, 277] width 1123 height 554
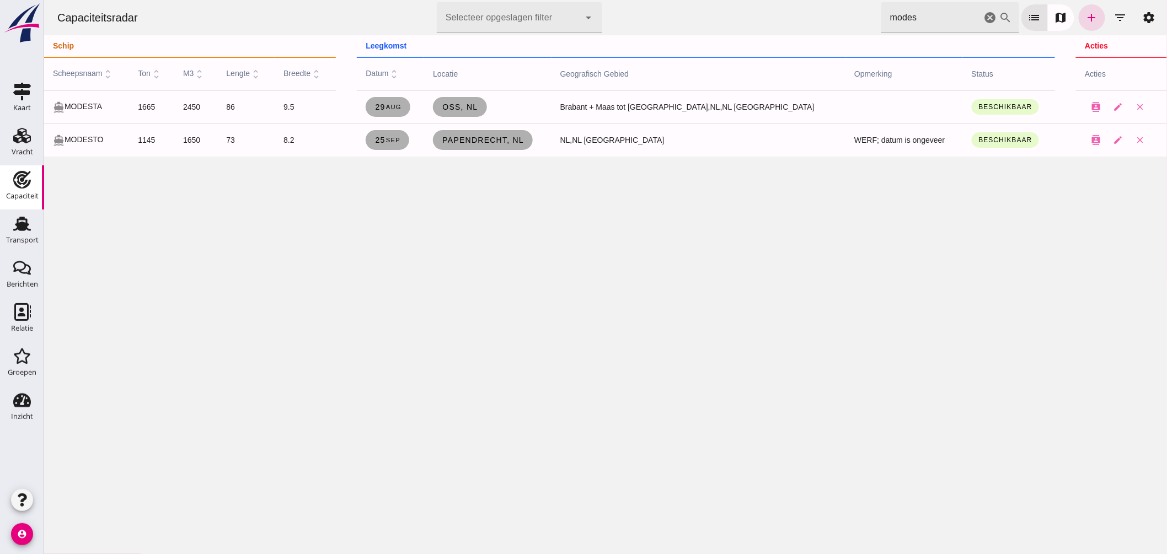
click at [545, 0] on html "Capaciteitsradar Selecteer opgeslagen filter Selecteer opgeslagen filter cancel…" at bounding box center [605, 277] width 1123 height 554
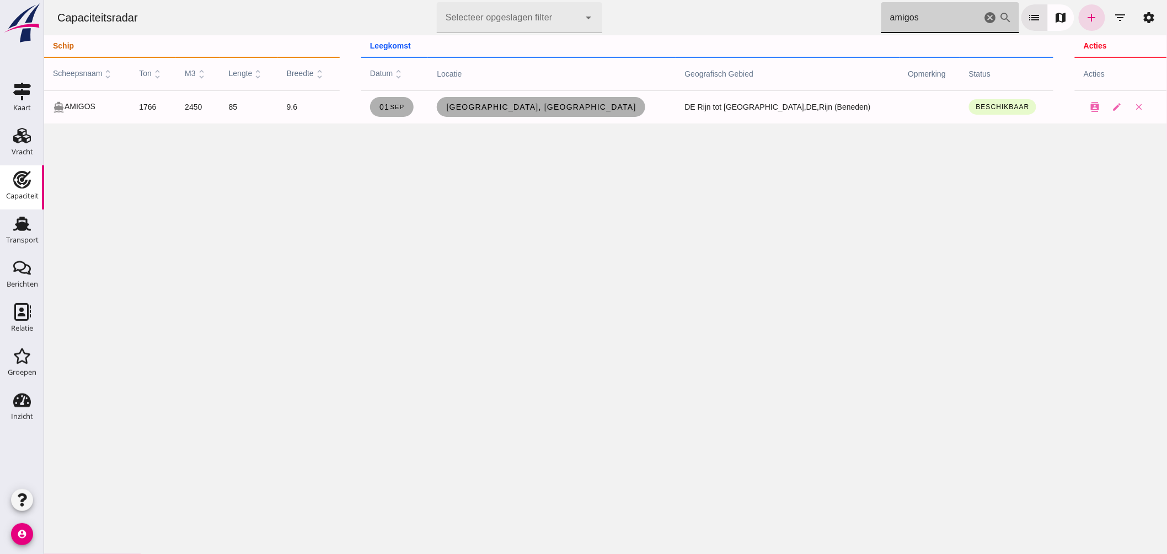
drag, startPoint x: 916, startPoint y: 19, endPoint x: 657, endPoint y: 1, distance: 258.8
click at [674, 1] on div "Capaciteitsradar Selecteer opgeslagen filter Selecteer opgeslagen filter cancel…" at bounding box center [605, 17] width 1114 height 35
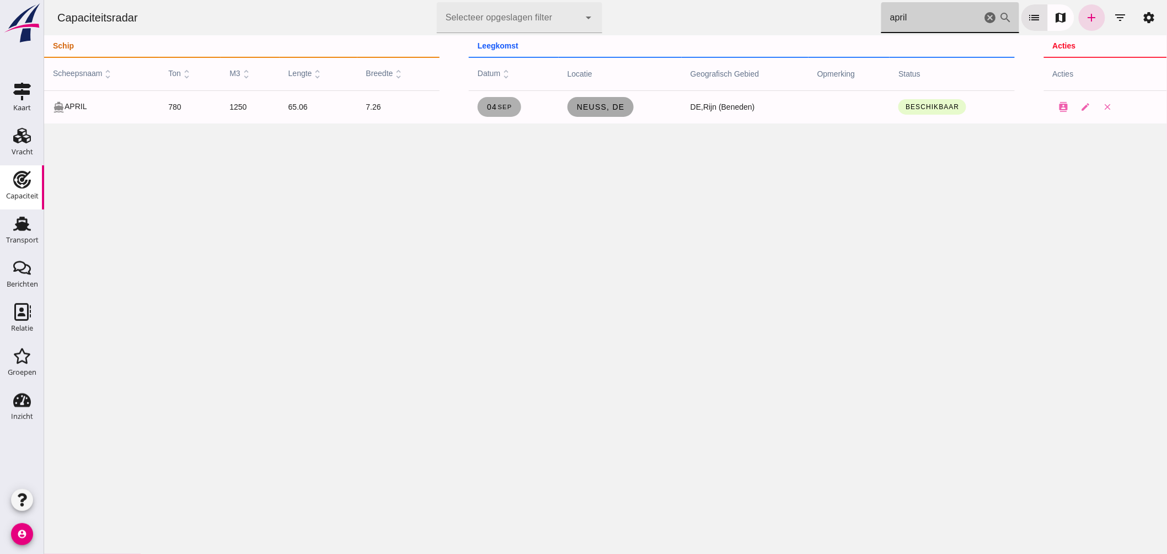
click at [611, 106] on span "Neuss, de" at bounding box center [600, 107] width 49 height 9
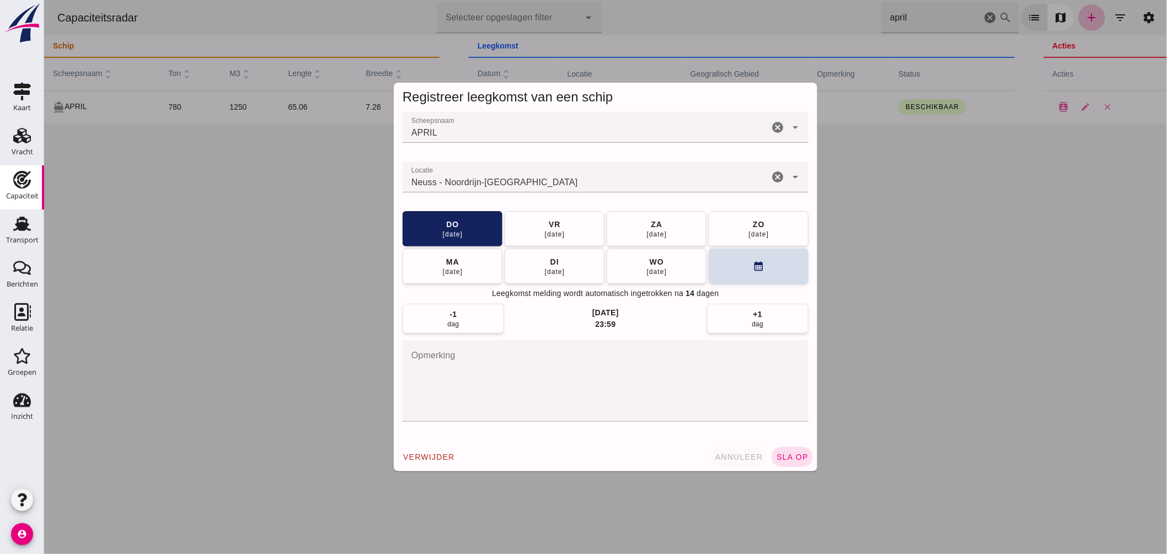
click at [726, 455] on span "annuleer" at bounding box center [738, 457] width 49 height 9
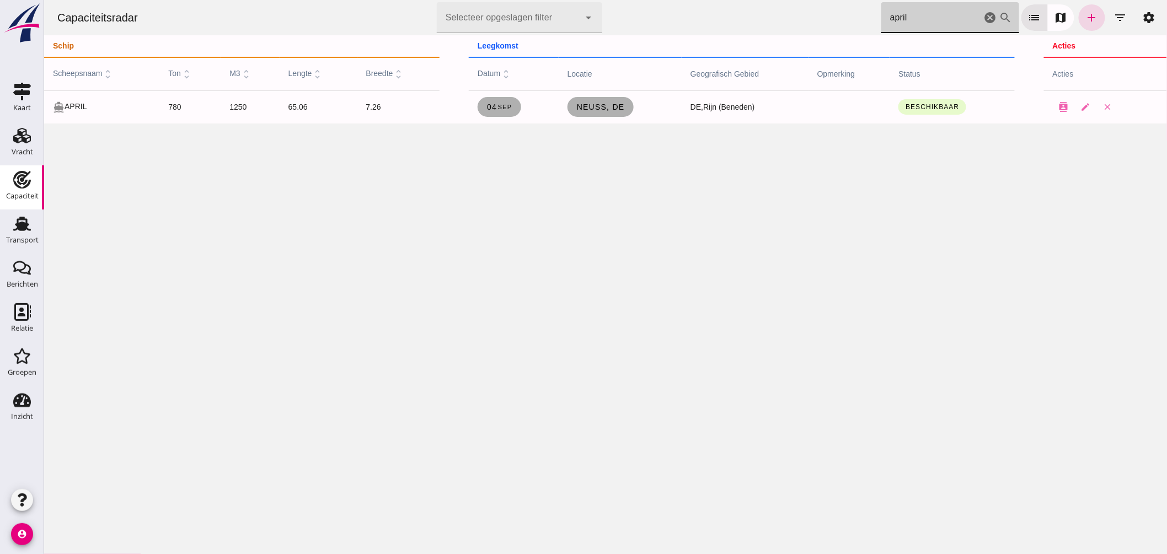
drag, startPoint x: 947, startPoint y: 13, endPoint x: 724, endPoint y: 6, distance: 223.5
click at [724, 6] on div "Capaciteitsradar Selecteer opgeslagen filter Selecteer opgeslagen filter cancel…" at bounding box center [605, 17] width 1114 height 35
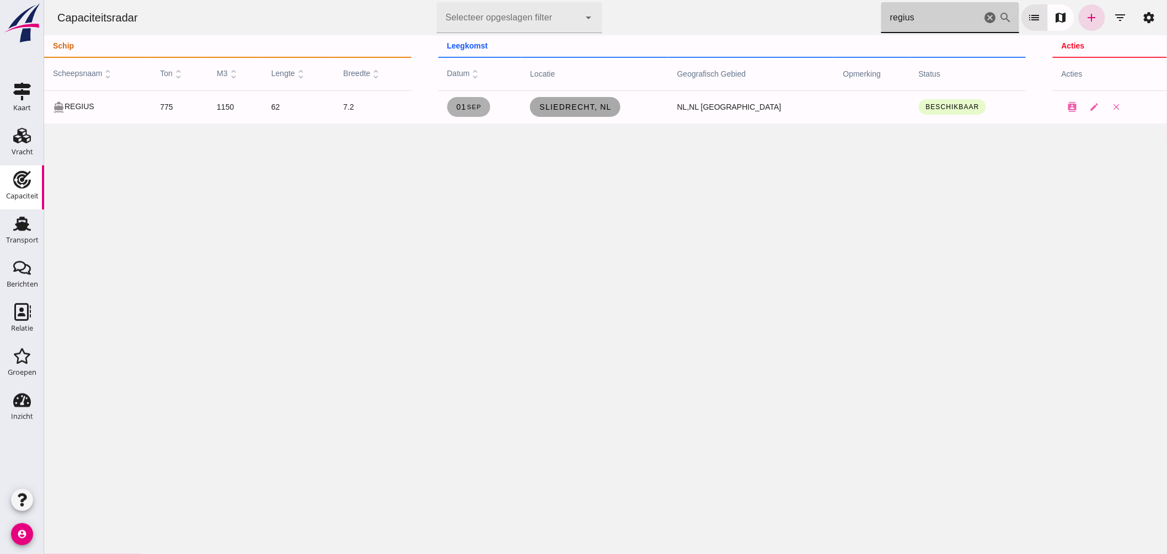
type input "regius"
click at [611, 105] on span "Sliedrecht, nl" at bounding box center [574, 107] width 73 height 9
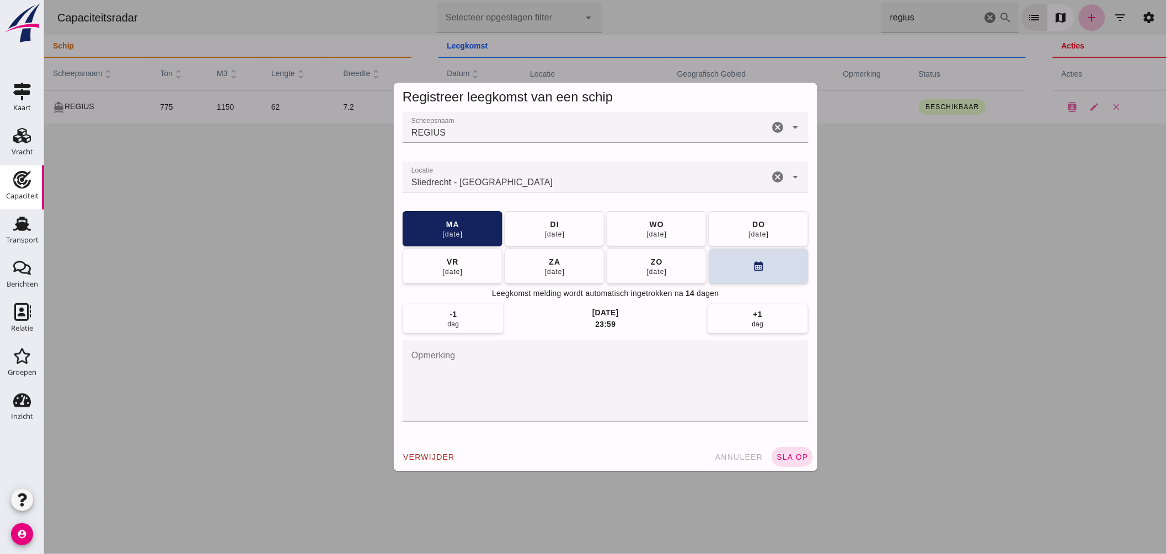
click at [553, 179] on input "Locatie" at bounding box center [585, 182] width 366 height 13
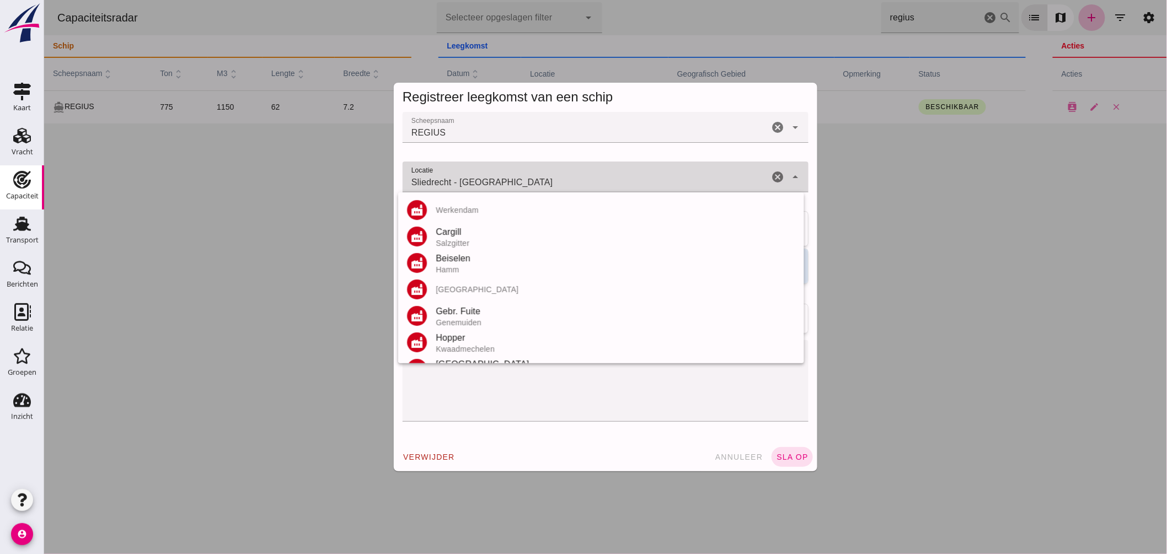
click at [553, 179] on input "Sliedrecht - Zuid-Holland" at bounding box center [585, 182] width 366 height 13
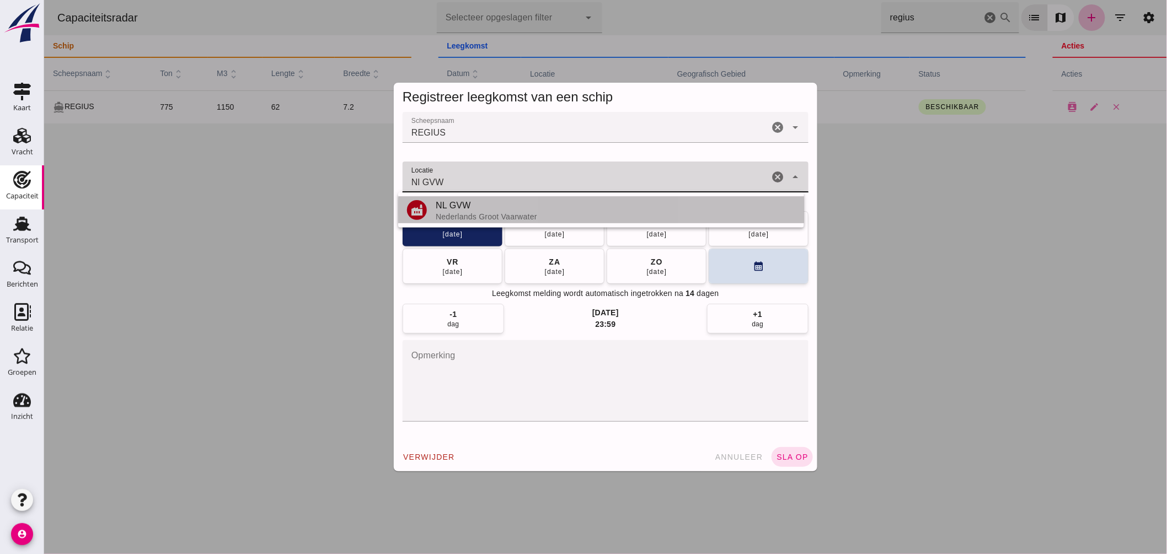
click at [487, 213] on div "Nederlands Groot Vaarwater" at bounding box center [615, 216] width 360 height 9
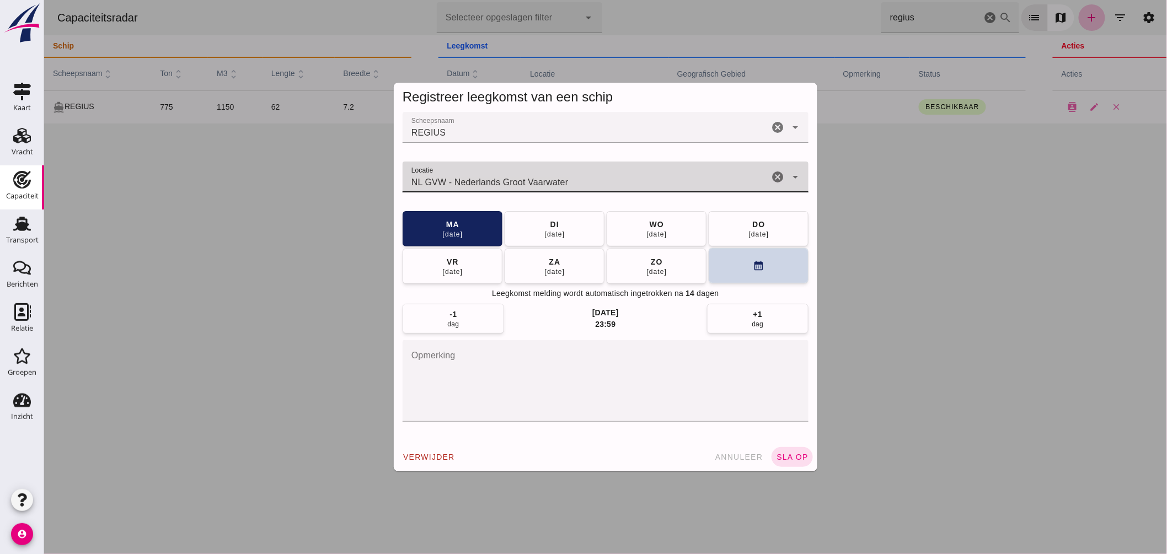
type input "NL GVW - Nederlands Groot Vaarwater"
click at [775, 264] on button "calendar_month" at bounding box center [758, 265] width 100 height 35
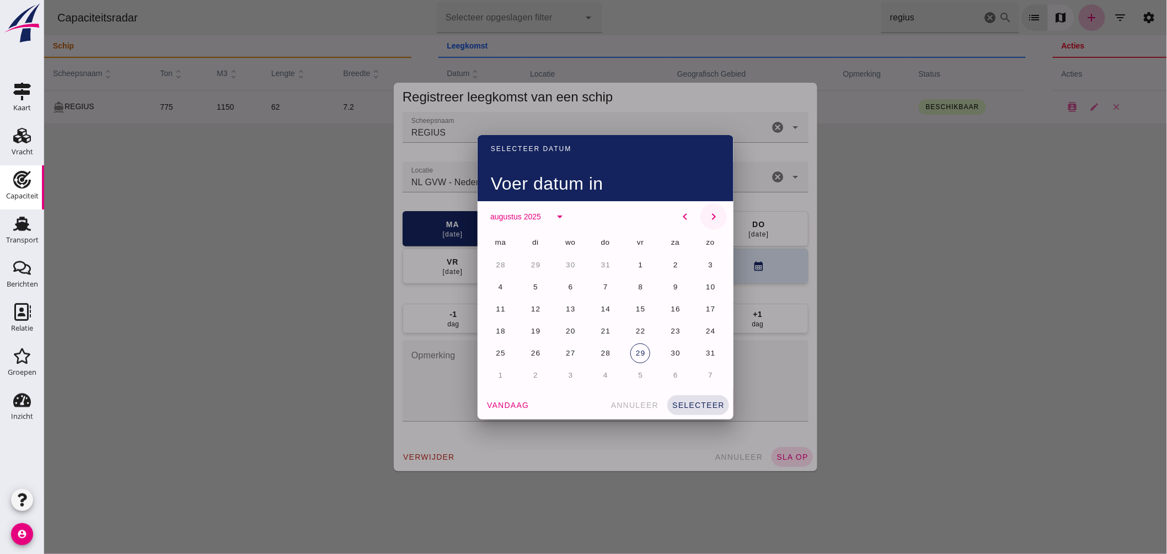
click at [709, 212] on icon "chevron_right" at bounding box center [712, 216] width 13 height 13
click at [497, 305] on span "15" at bounding box center [500, 309] width 10 height 8
click at [701, 398] on button "selecteer" at bounding box center [698, 405] width 62 height 20
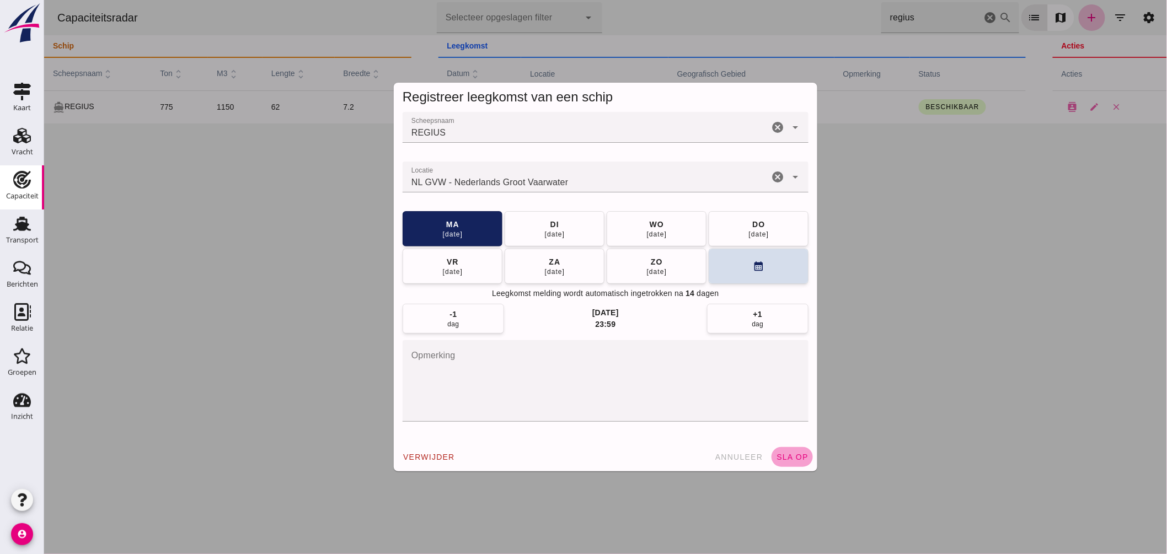
click at [792, 459] on span "sla op" at bounding box center [791, 457] width 33 height 9
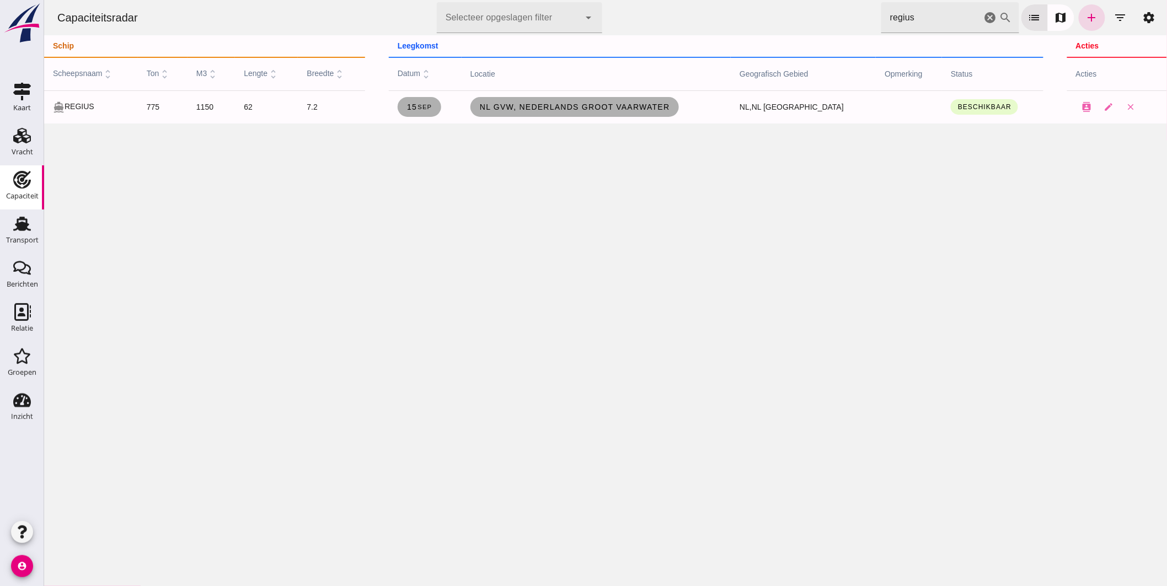
click at [983, 14] on icon "cancel" at bounding box center [989, 17] width 13 height 13
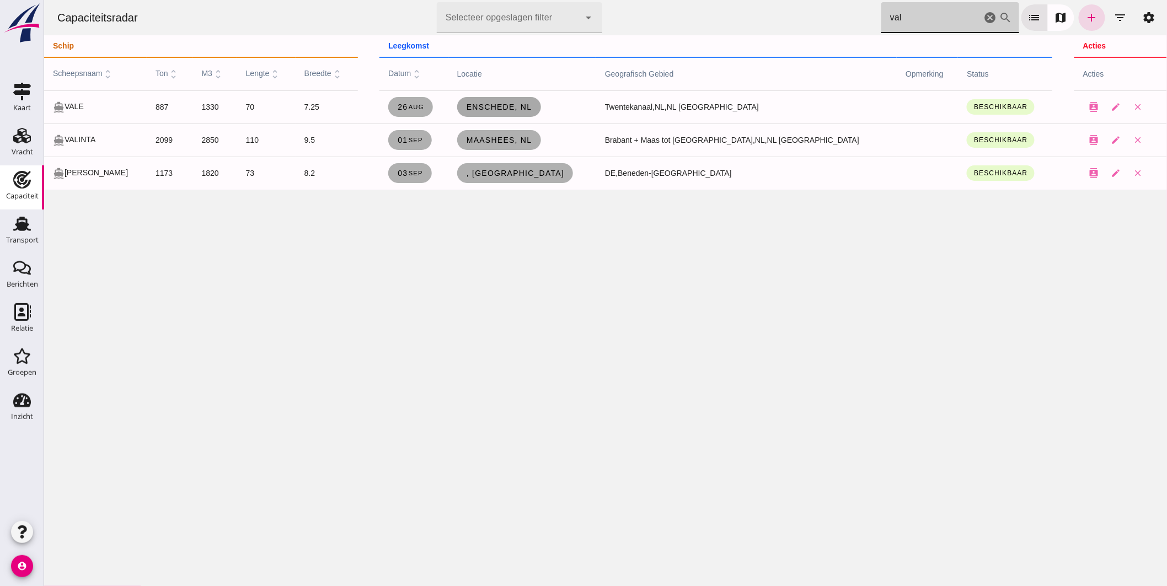
type input "val"
click at [532, 111] on span "Enschede, nl" at bounding box center [498, 107] width 66 height 9
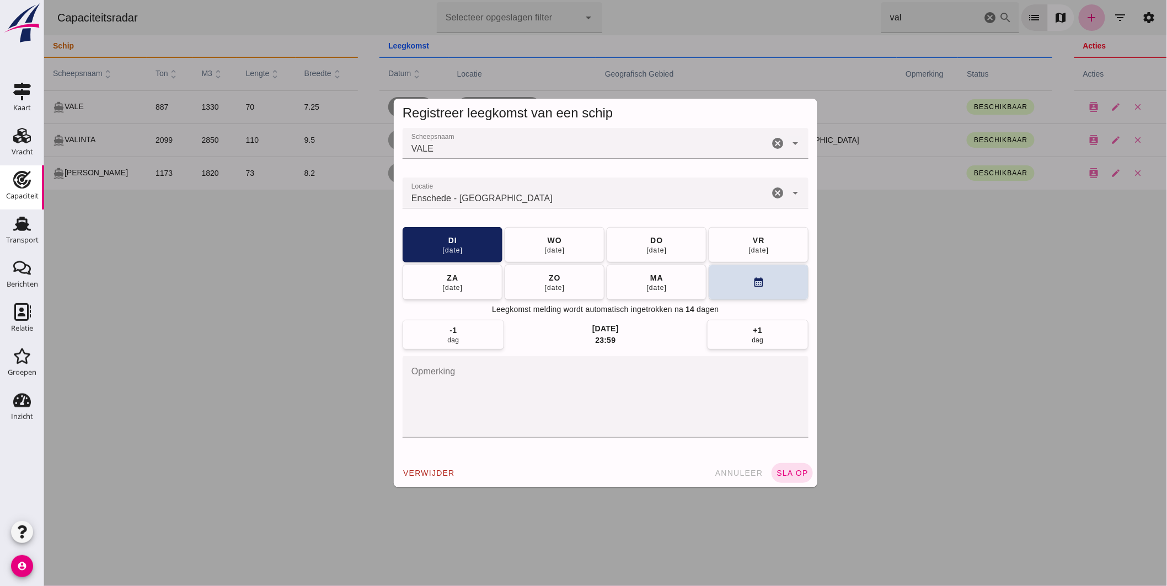
click at [504, 199] on input "Locatie" at bounding box center [585, 198] width 366 height 13
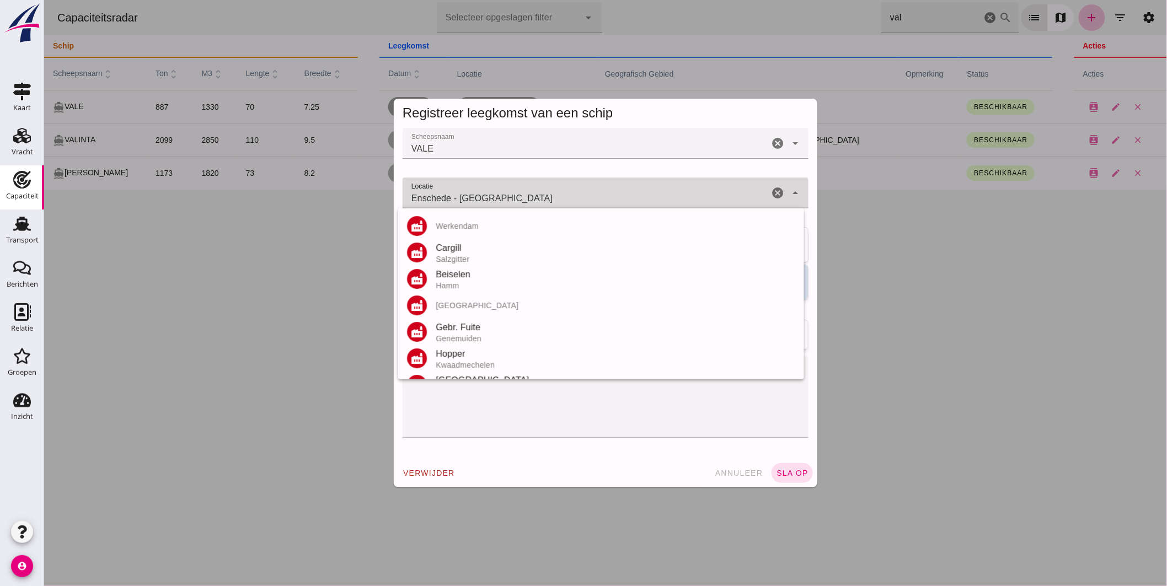
click at [504, 199] on input "Enschede - Overijssel" at bounding box center [585, 198] width 366 height 13
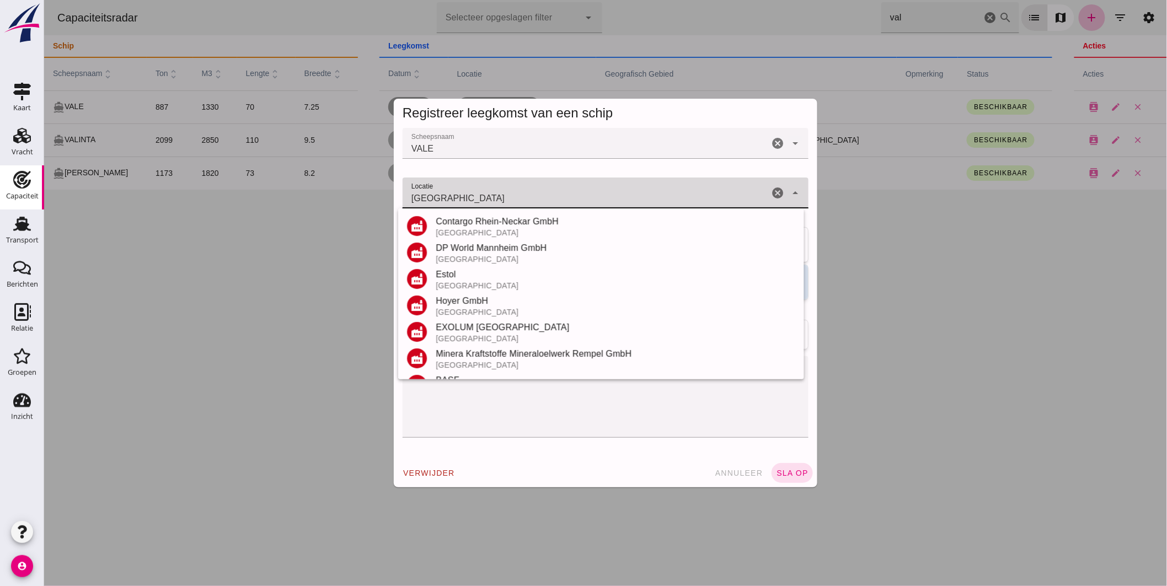
scroll to position [129, 0]
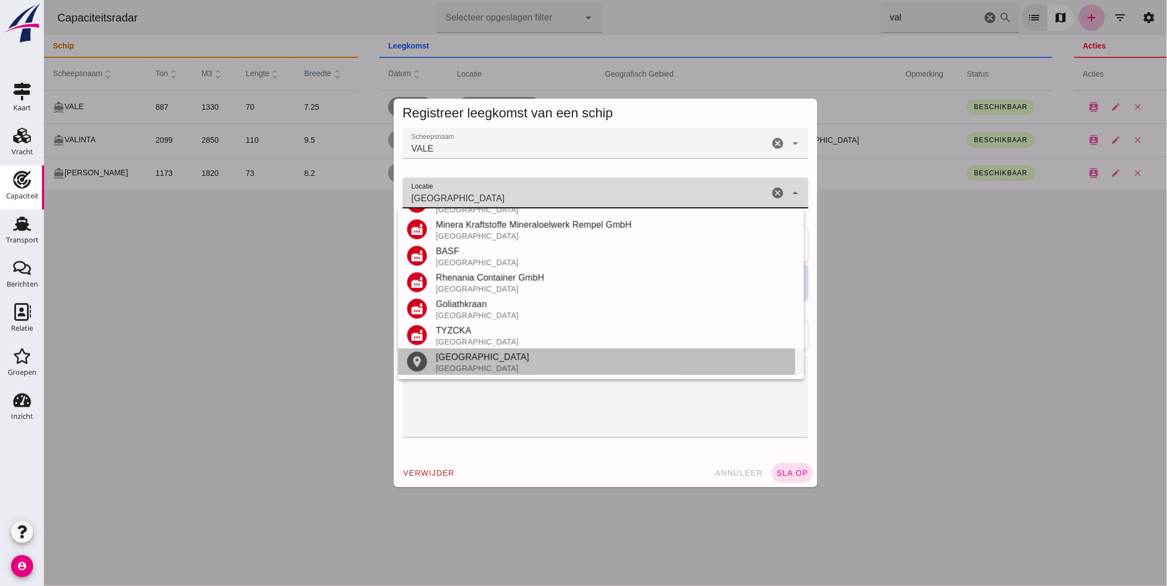
click at [478, 361] on div "Mannheim" at bounding box center [615, 357] width 360 height 13
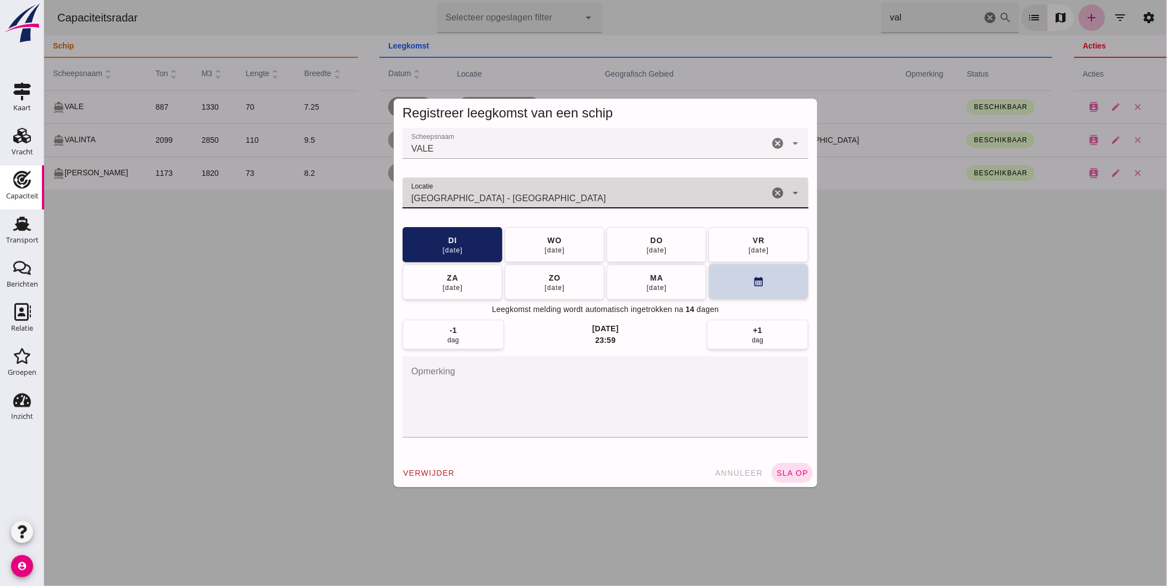
type input "Mannheim - Baden-Württemberg"
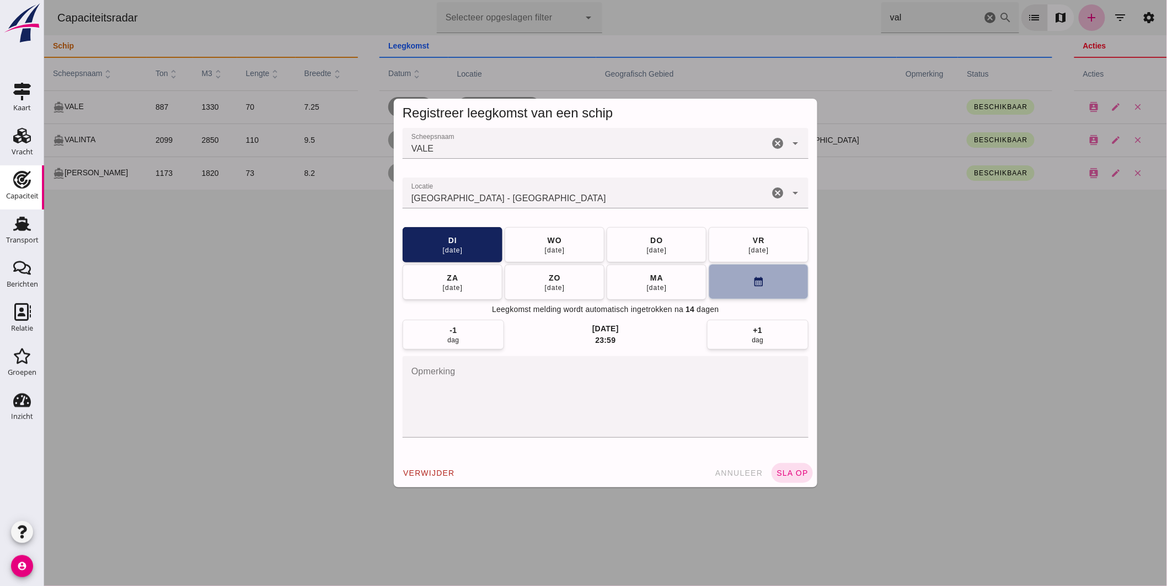
click at [742, 279] on button "calendar_month" at bounding box center [758, 281] width 100 height 35
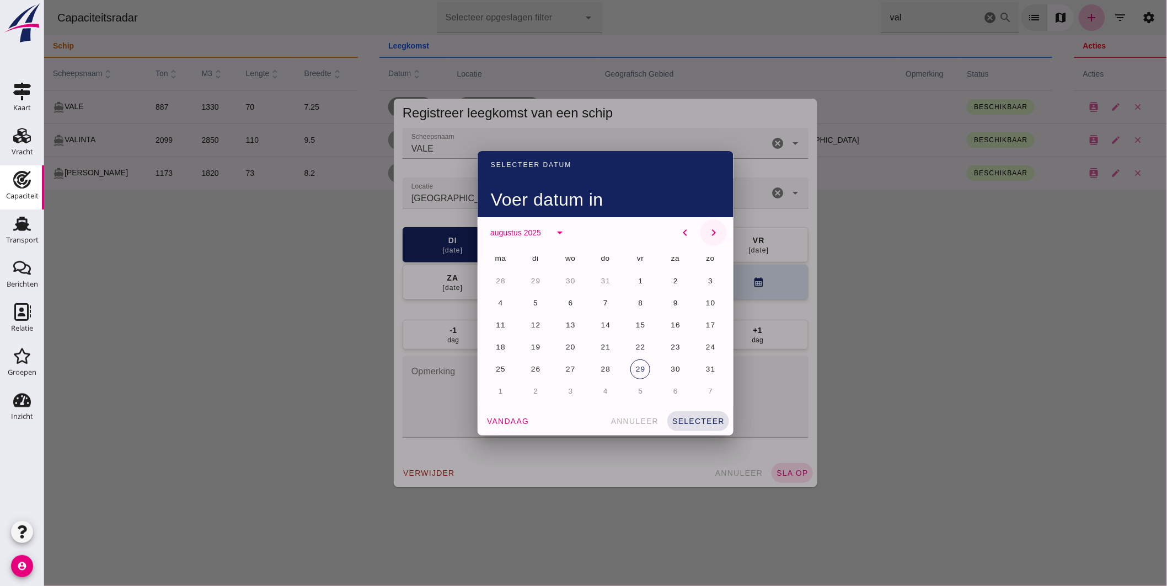
click at [709, 229] on icon "chevron_right" at bounding box center [712, 232] width 13 height 13
click at [532, 299] on span "9" at bounding box center [535, 303] width 6 height 8
click at [687, 421] on span "selecteer" at bounding box center [697, 421] width 53 height 9
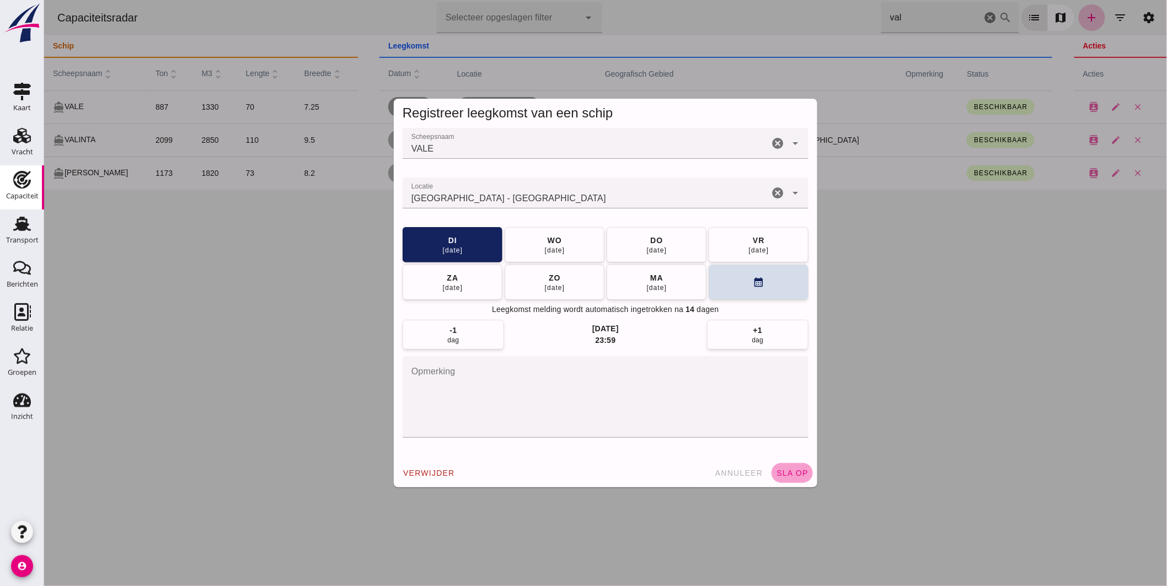
click at [784, 473] on span "sla op" at bounding box center [791, 473] width 33 height 9
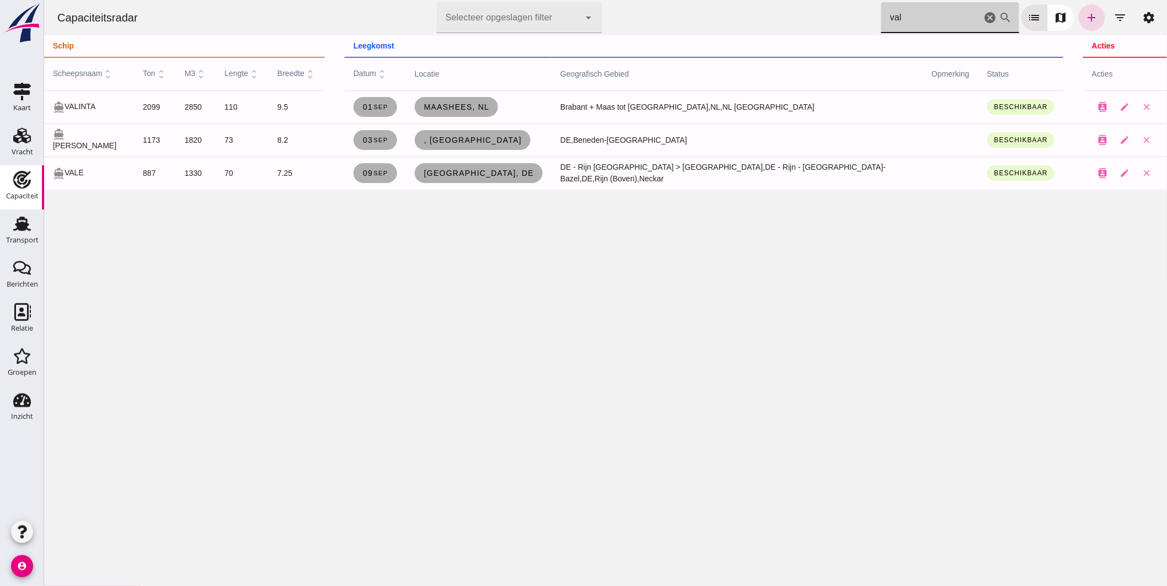
drag, startPoint x: 943, startPoint y: 13, endPoint x: 618, endPoint y: -3, distance: 325.8
click at [618, 0] on html "Capaciteitsradar Selecteer opgeslagen filter Selecteer opgeslagen filter cancel…" at bounding box center [605, 293] width 1123 height 586
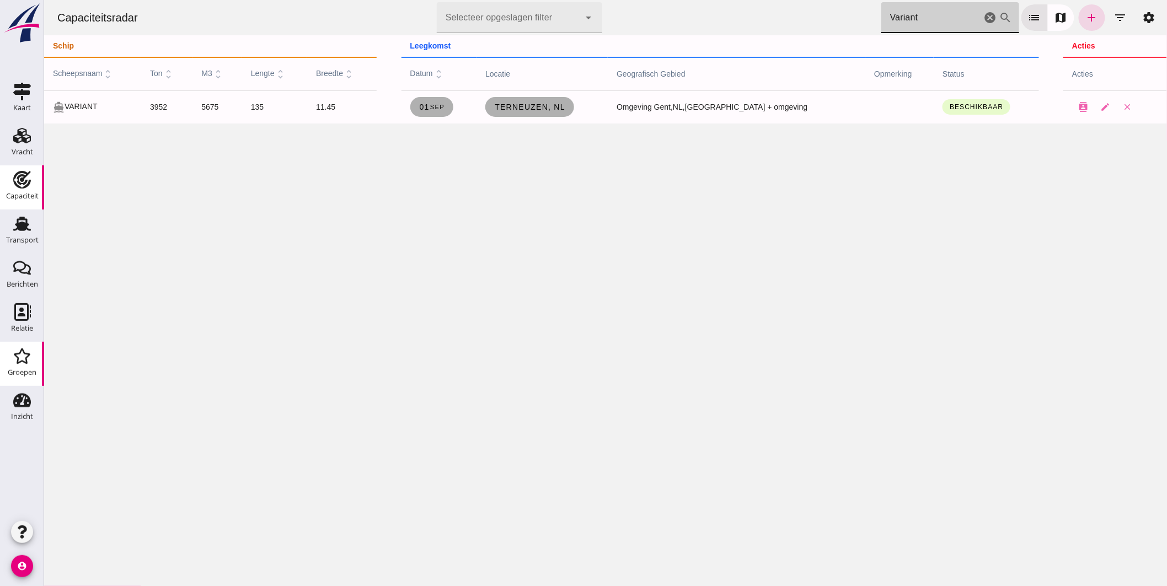
type input "Variant"
drag, startPoint x: 981, startPoint y: 18, endPoint x: 317, endPoint y: 9, distance: 664.1
click at [983, 17] on icon "cancel" at bounding box center [989, 17] width 13 height 13
